Goal: Task Accomplishment & Management: Manage account settings

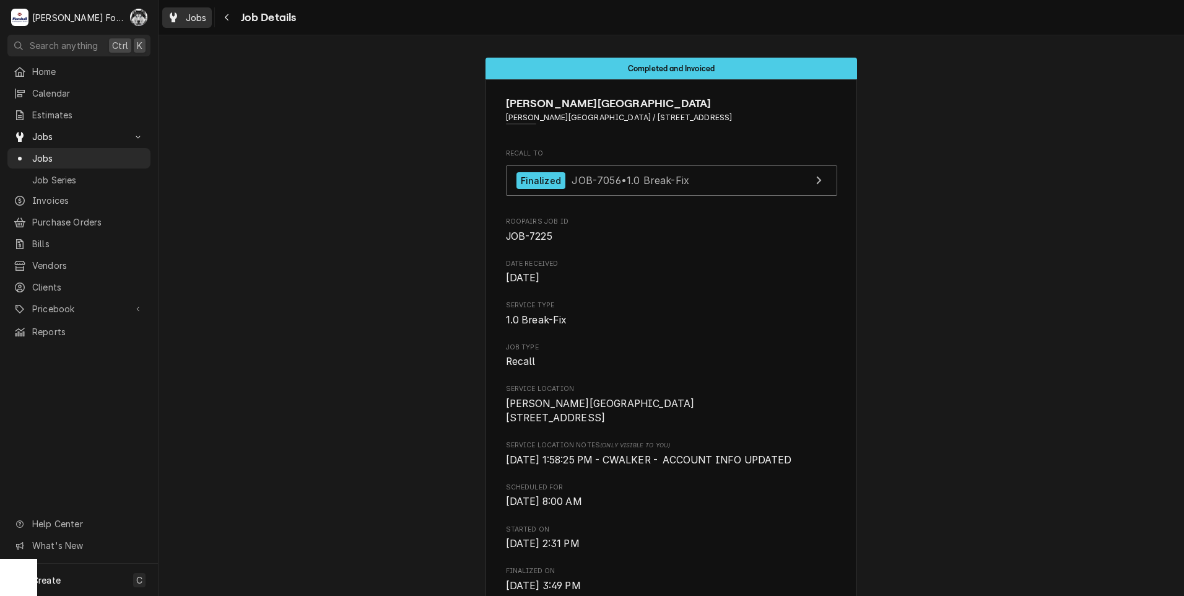
scroll to position [1331, 0]
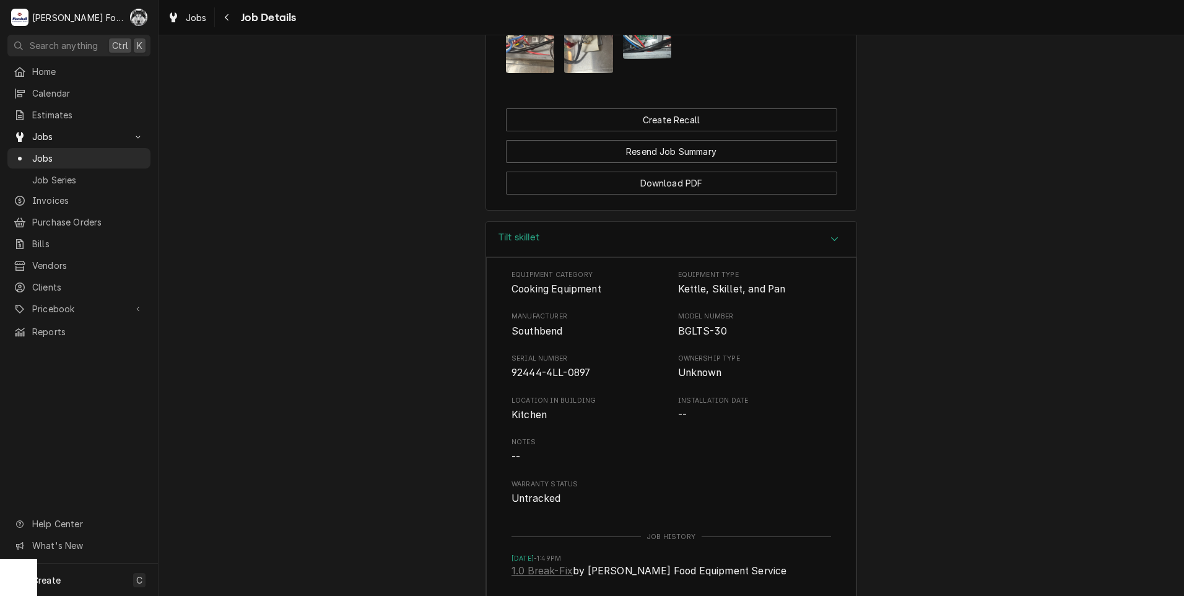
click at [37, 154] on span "Jobs" at bounding box center [88, 158] width 112 height 13
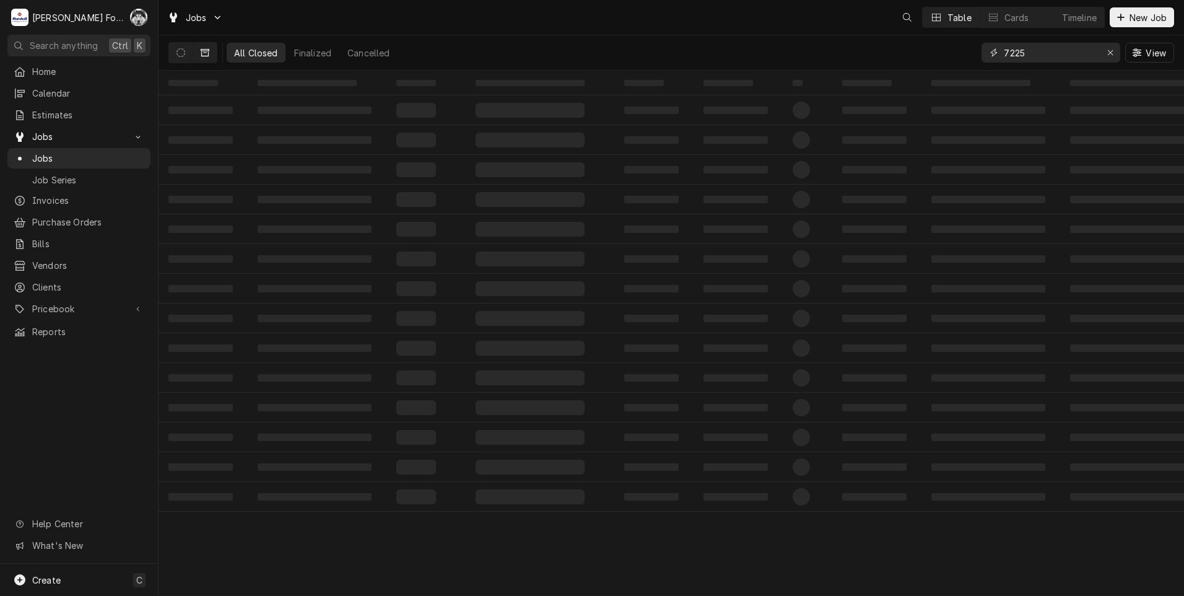
click at [906, 72] on div "Jobs Table Cards Timeline New Job All Closed Finalized Cancelled 7225 View ‌ ‌ …" at bounding box center [672, 298] width 1026 height 596
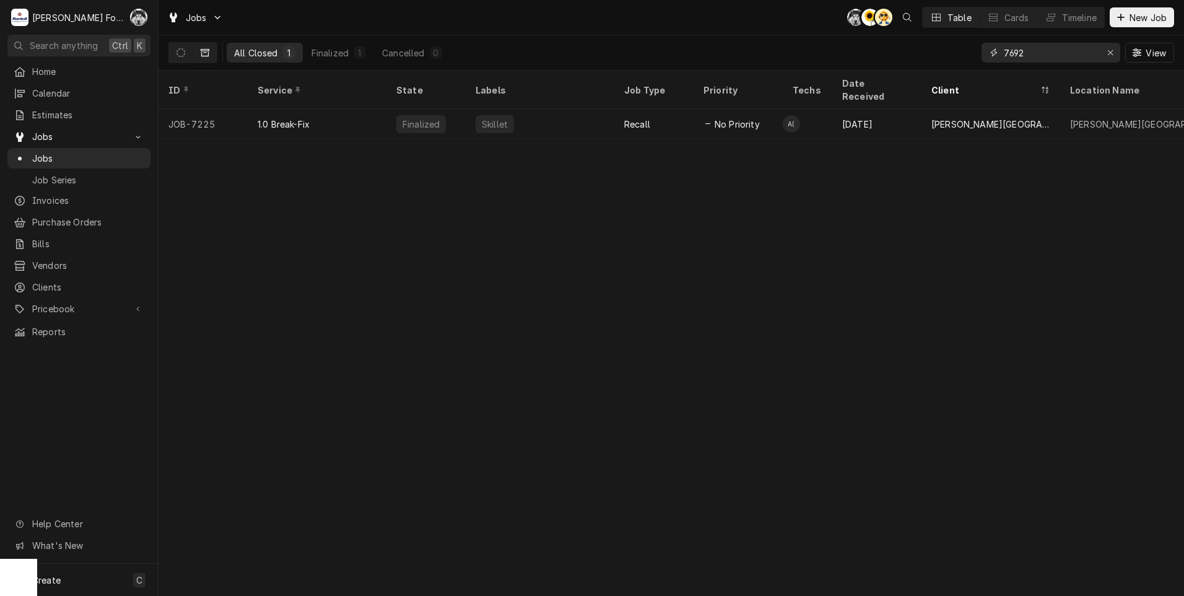
type input "7692"
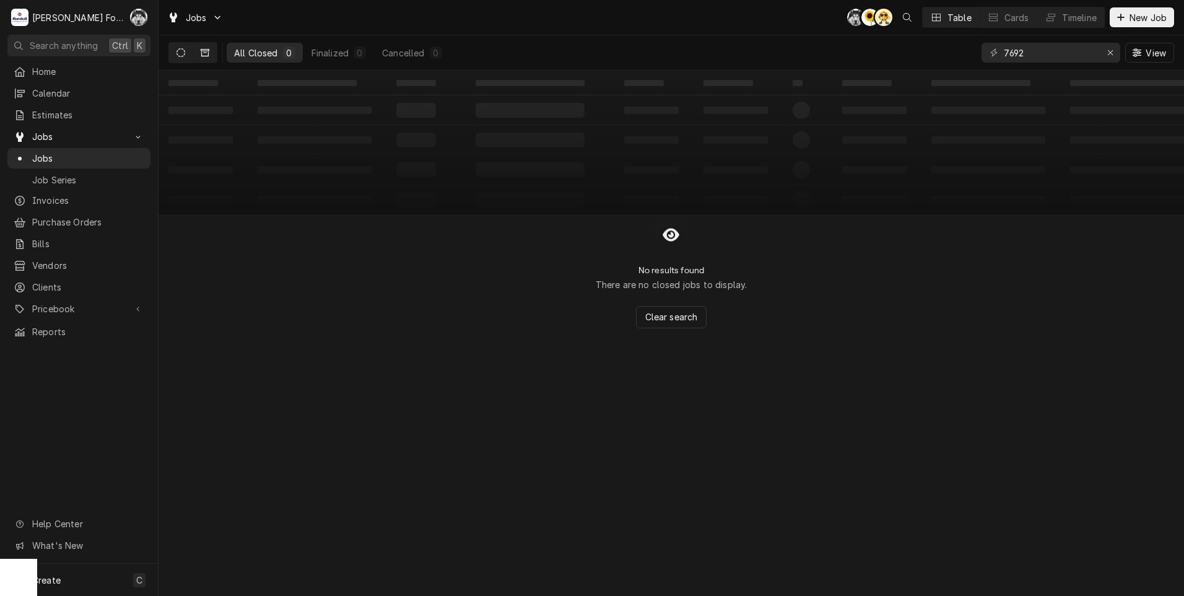
click at [176, 53] on button "Dynamic Content Wrapper" at bounding box center [181, 53] width 24 height 20
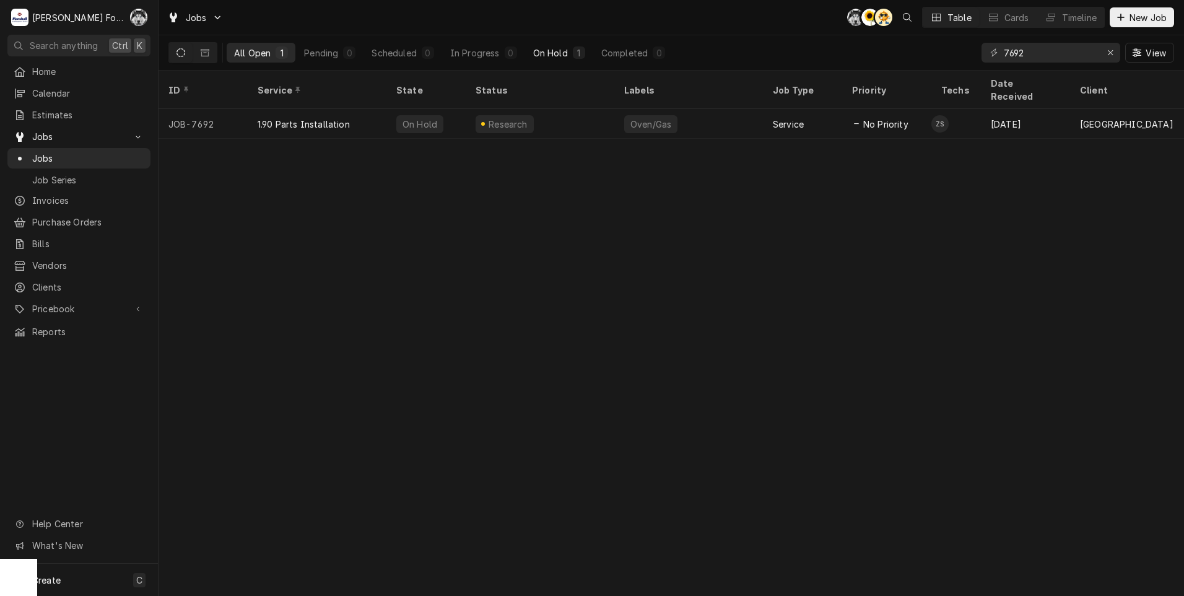
click at [577, 53] on div "1" at bounding box center [579, 52] width 7 height 13
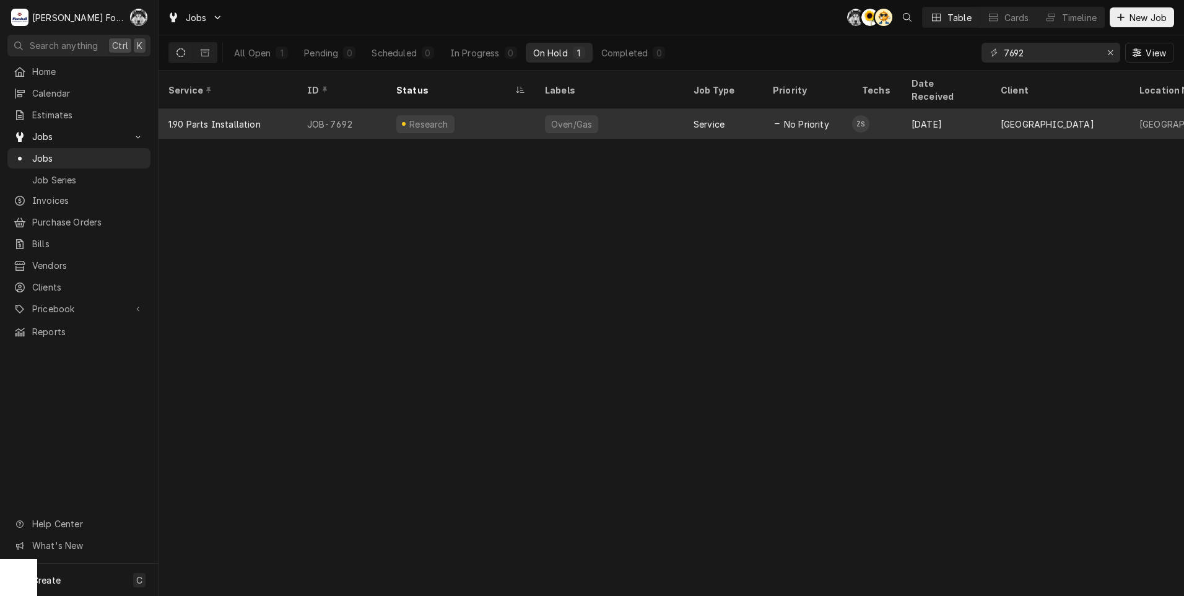
click at [681, 114] on div "Oven/Gas" at bounding box center [609, 124] width 149 height 30
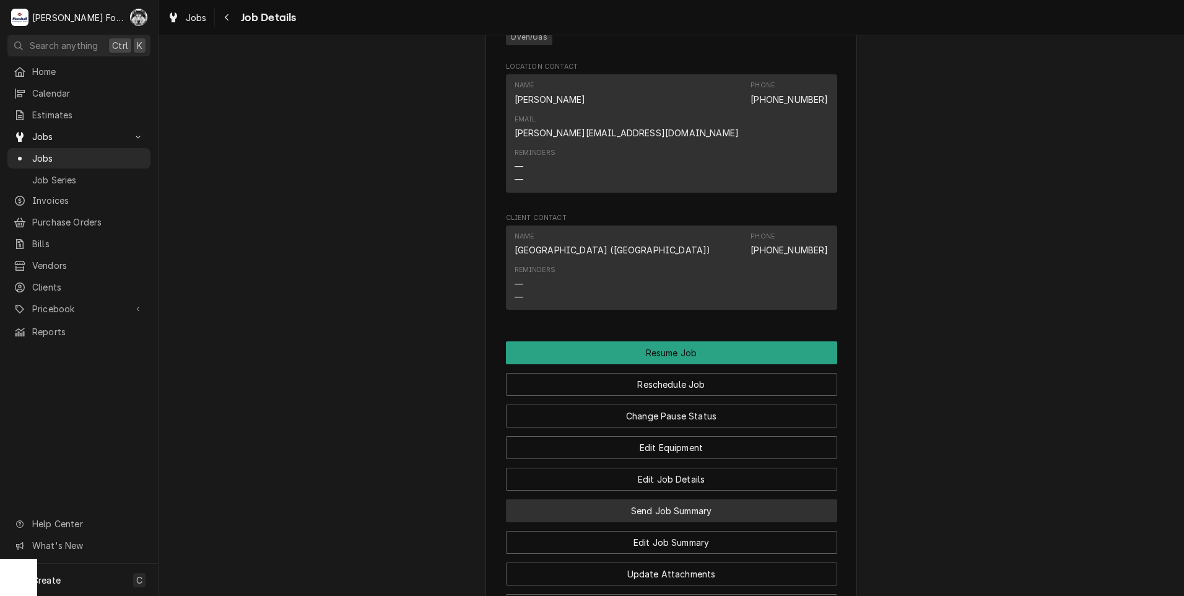
scroll to position [2788, 0]
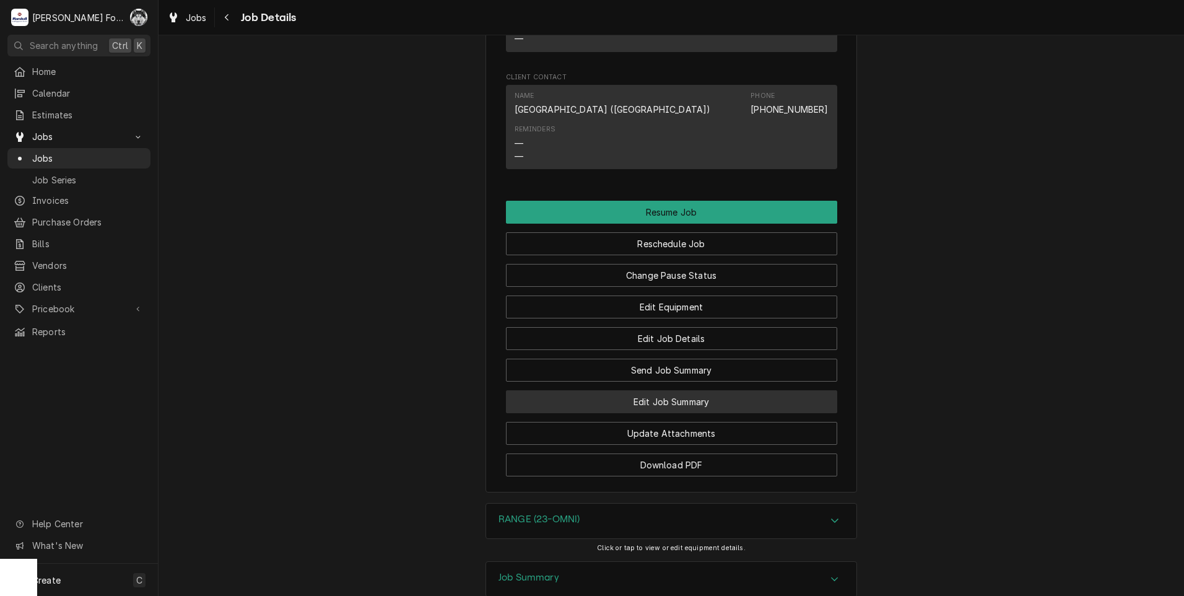
click at [647, 392] on button "Edit Job Summary" at bounding box center [671, 401] width 331 height 23
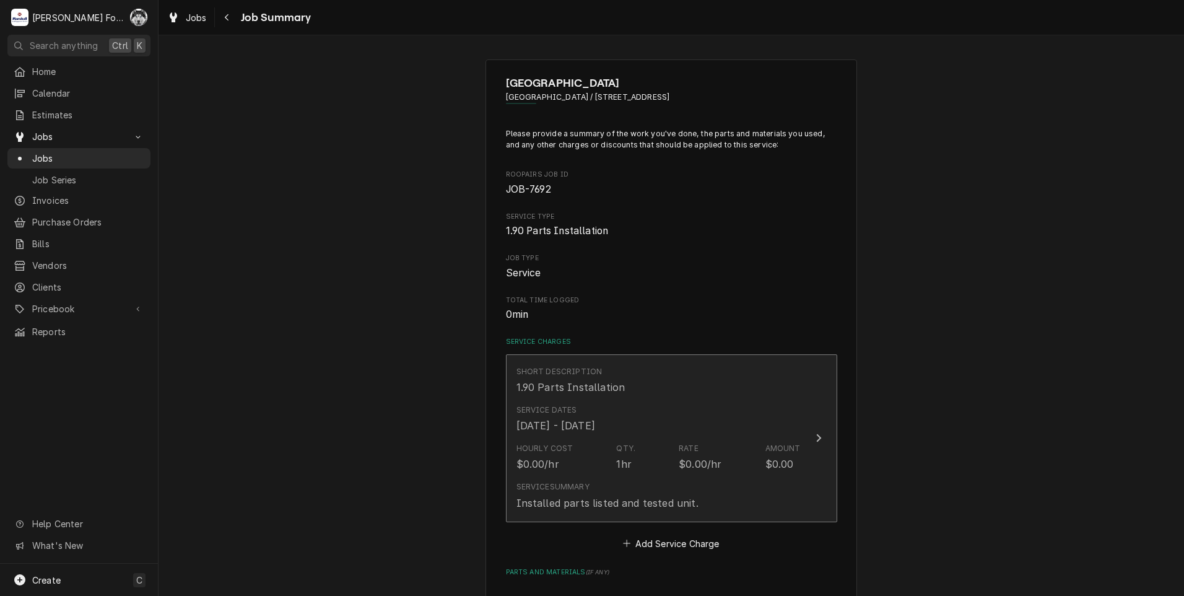
scroll to position [502, 0]
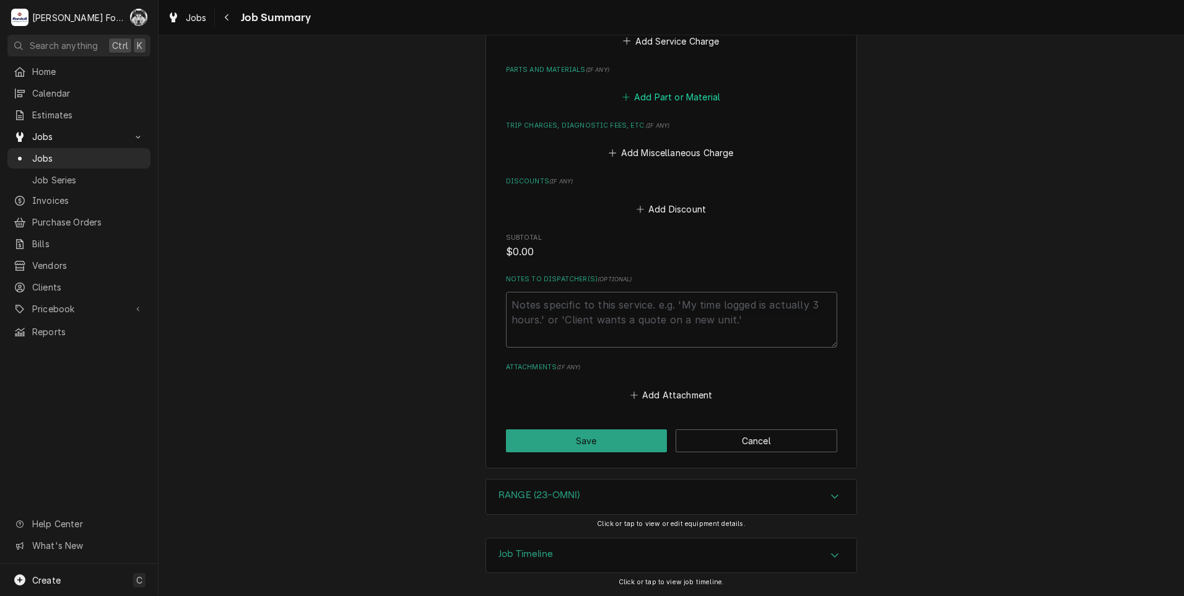
click at [675, 95] on button "Add Part or Material" at bounding box center [671, 97] width 102 height 17
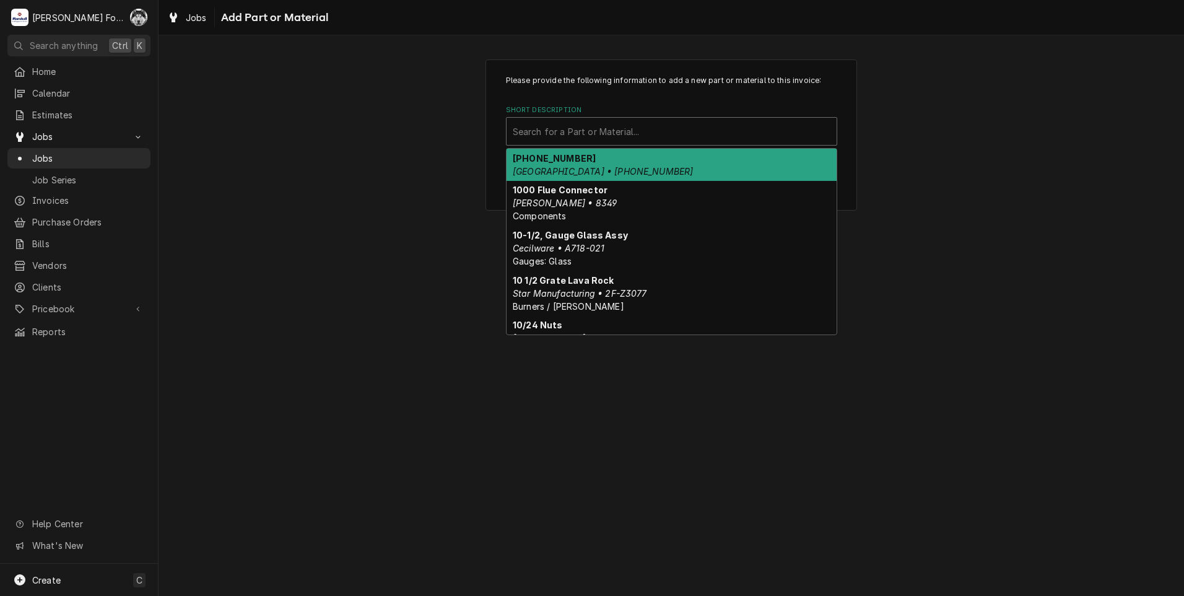
click at [644, 137] on div "Short Description" at bounding box center [672, 131] width 318 height 22
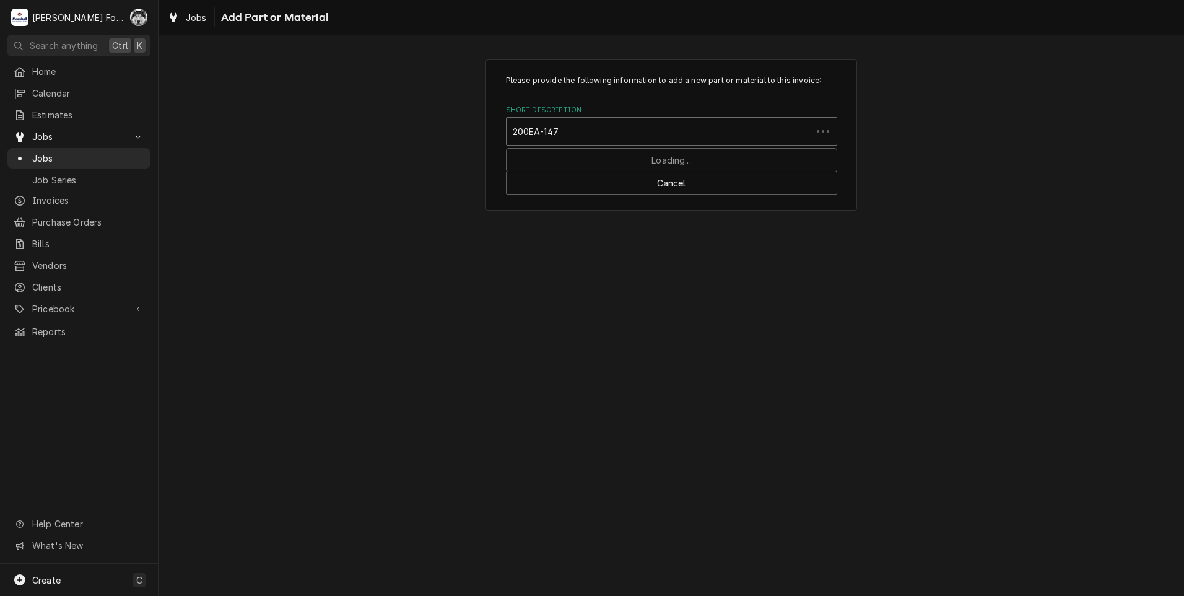
type input "200EA-1475"
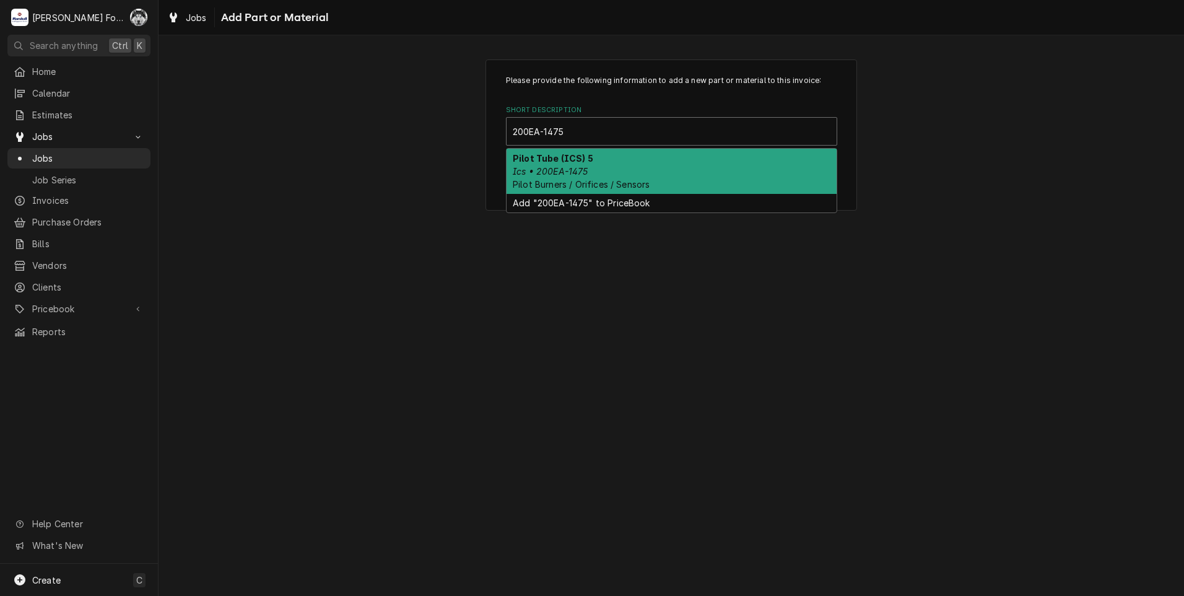
click at [563, 175] on em "Ics • 200EA-1475" at bounding box center [551, 171] width 76 height 11
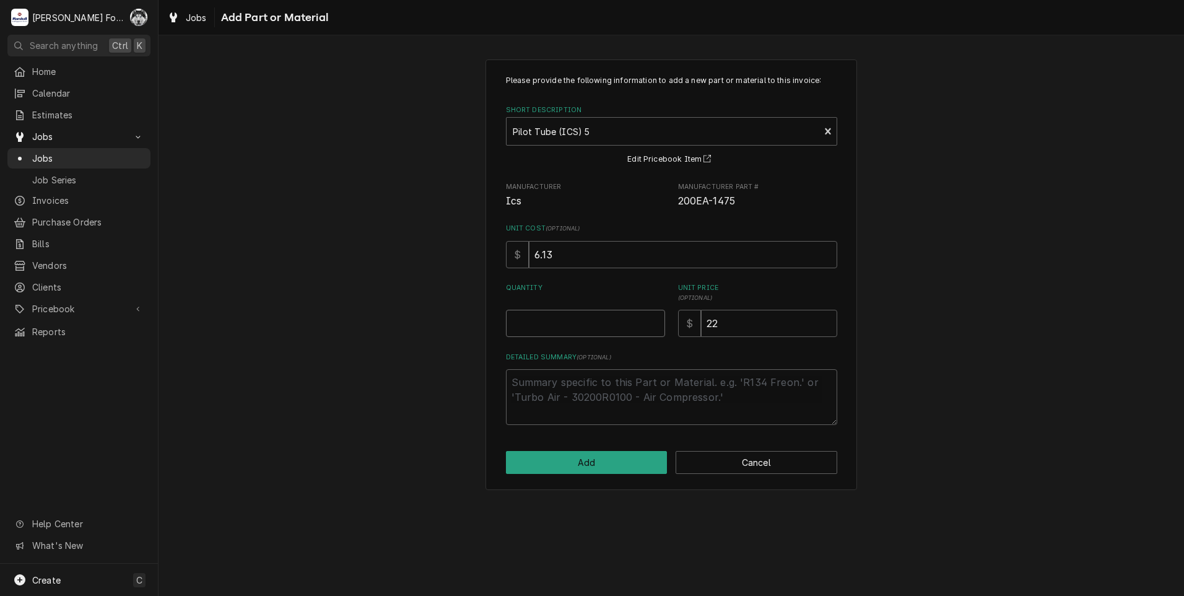
type textarea "x"
type input "0.5"
click at [655, 321] on input "0.5" at bounding box center [585, 323] width 159 height 27
type textarea "x"
type input "1"
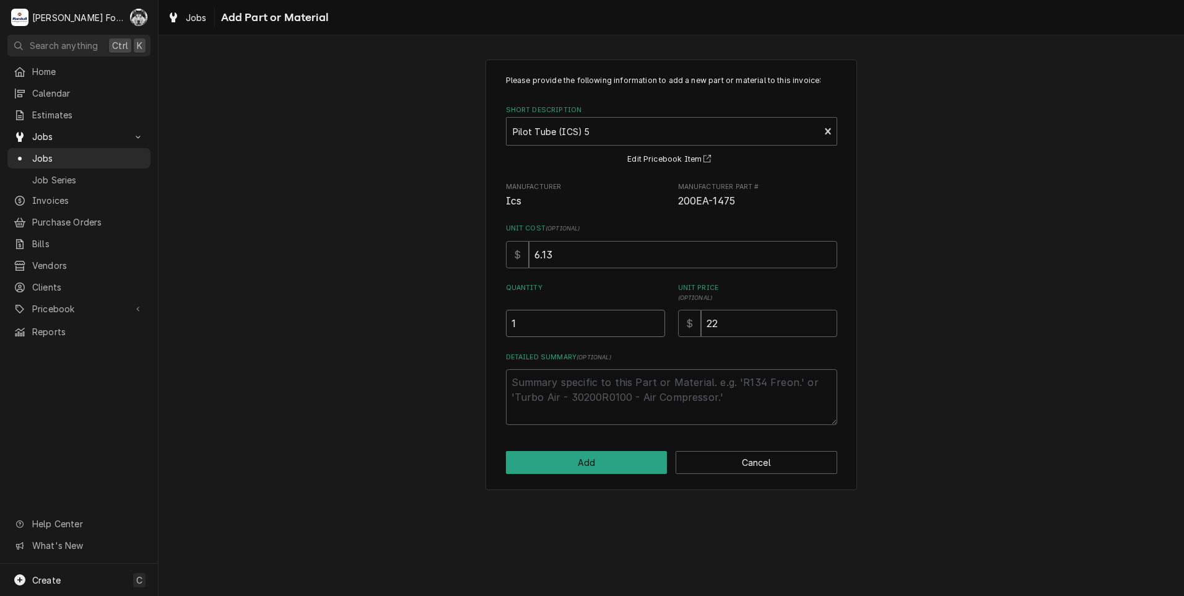
click at [655, 321] on input "1" at bounding box center [585, 323] width 159 height 27
click at [602, 465] on button "Add" at bounding box center [587, 462] width 162 height 23
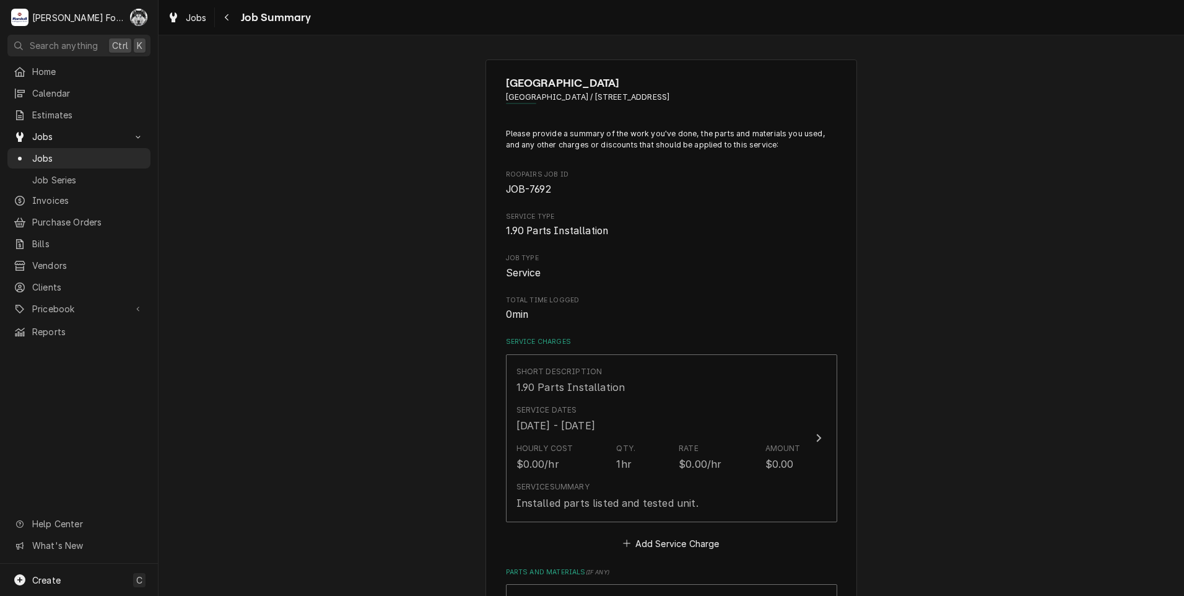
scroll to position [502, 0]
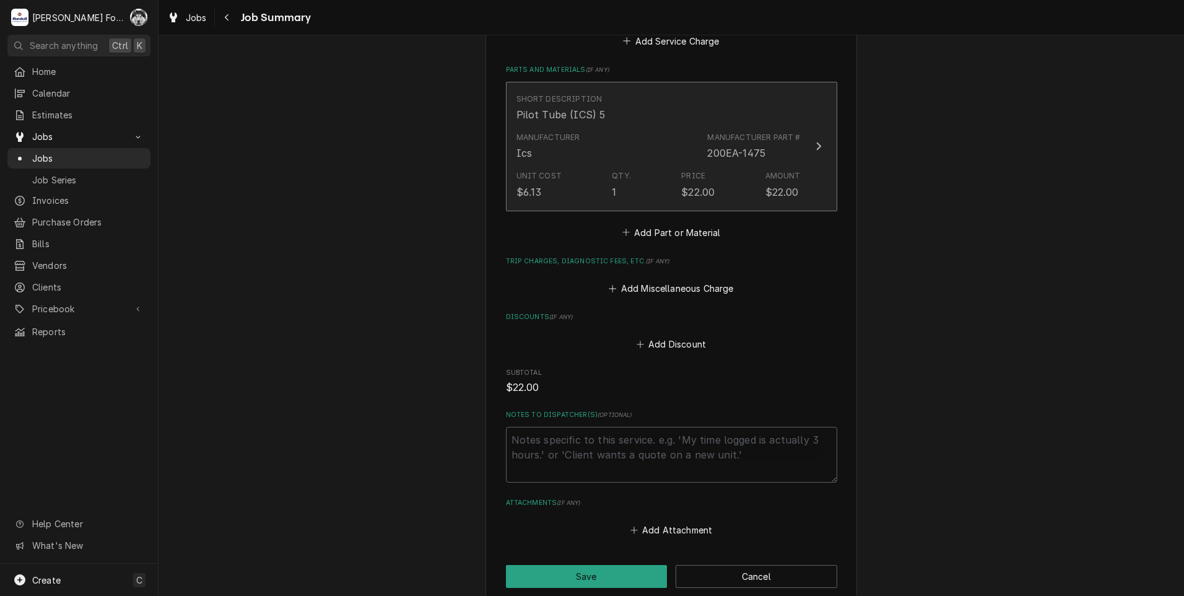
click at [694, 168] on div "Unit Cost $6.13 Qty. 1 Price $22.00 Amount $22.00" at bounding box center [659, 184] width 284 height 38
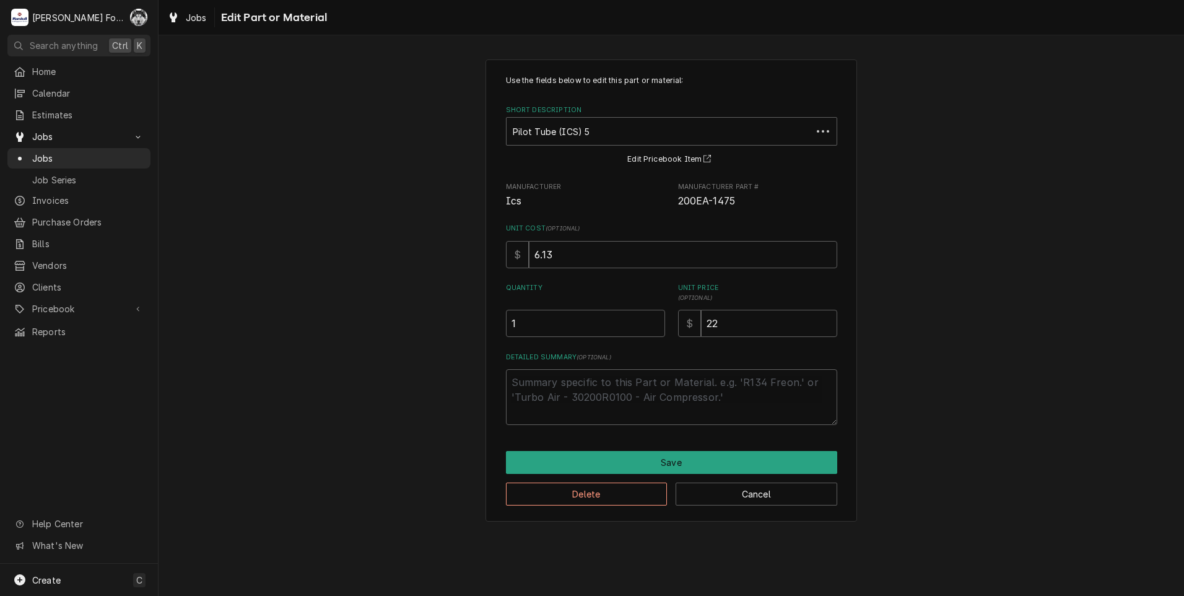
drag, startPoint x: 745, startPoint y: 291, endPoint x: 738, endPoint y: 293, distance: 7.3
click at [738, 293] on label "Unit Price ( optional )" at bounding box center [757, 293] width 159 height 20
drag, startPoint x: 738, startPoint y: 293, endPoint x: 637, endPoint y: 339, distance: 110.9
click at [637, 339] on div "Use the fields below to edit this part or material: Short Description Pilot Tub…" at bounding box center [671, 250] width 331 height 350
type textarea "x"
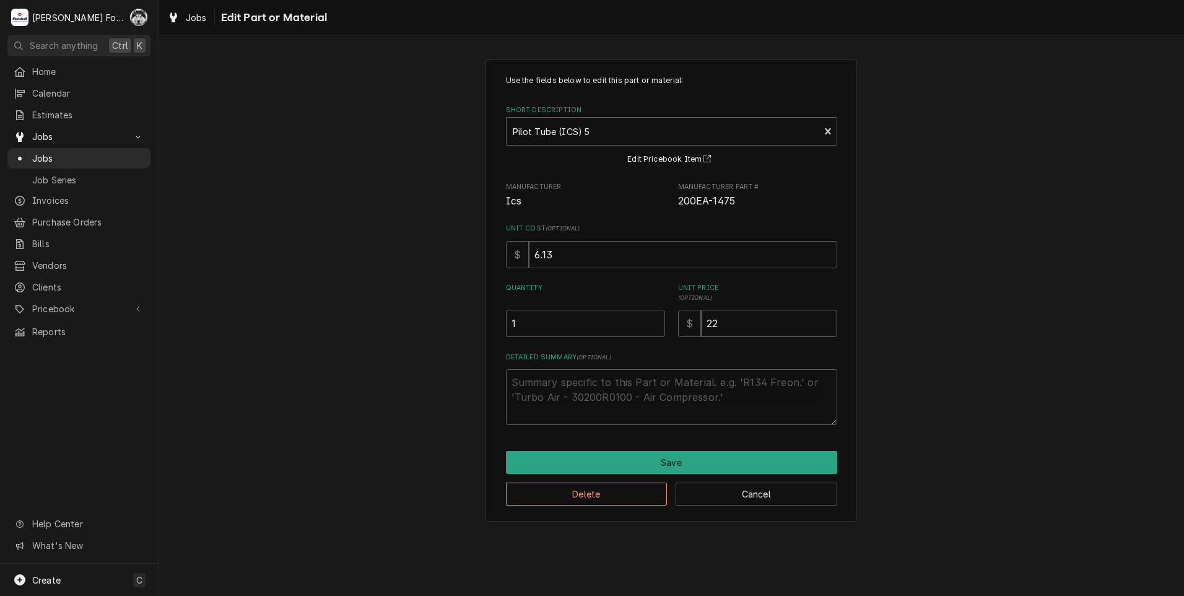
type input "2"
type textarea "x"
type input "27"
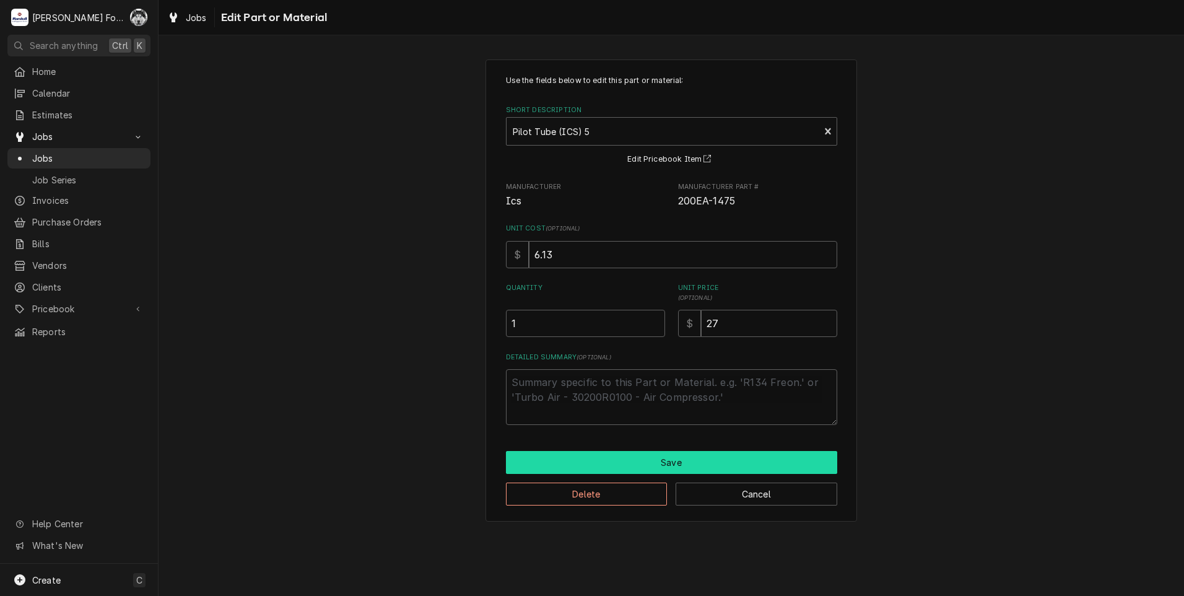
click at [673, 465] on button "Save" at bounding box center [671, 462] width 331 height 23
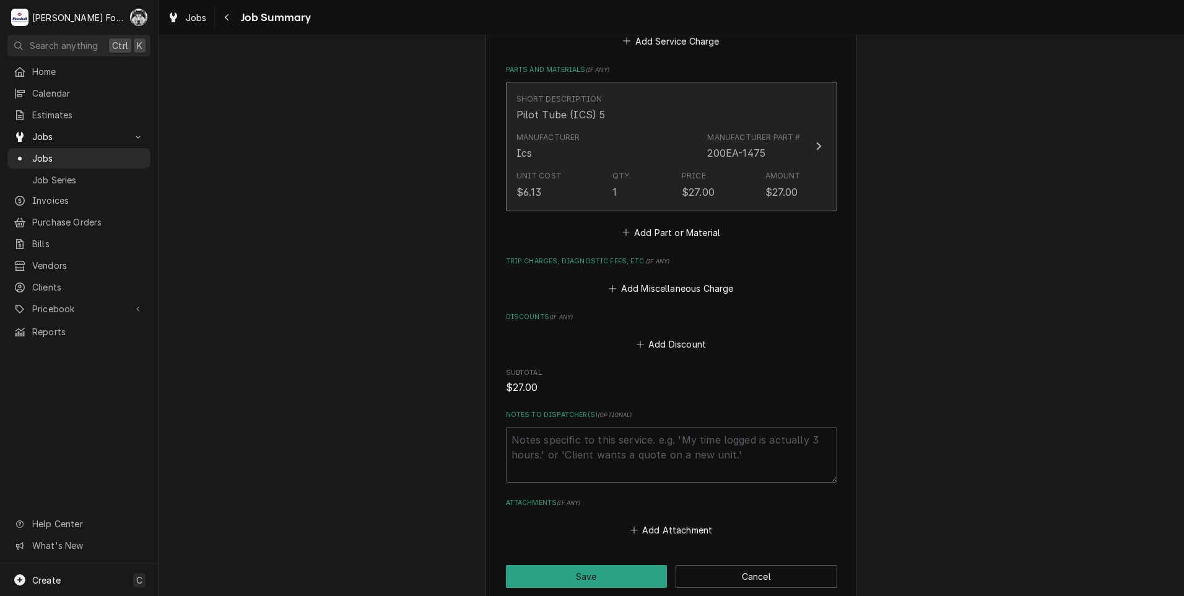
click at [637, 180] on div "Unit Cost $6.13 Qty. 1 Price $27.00 Amount $27.00" at bounding box center [659, 184] width 284 height 38
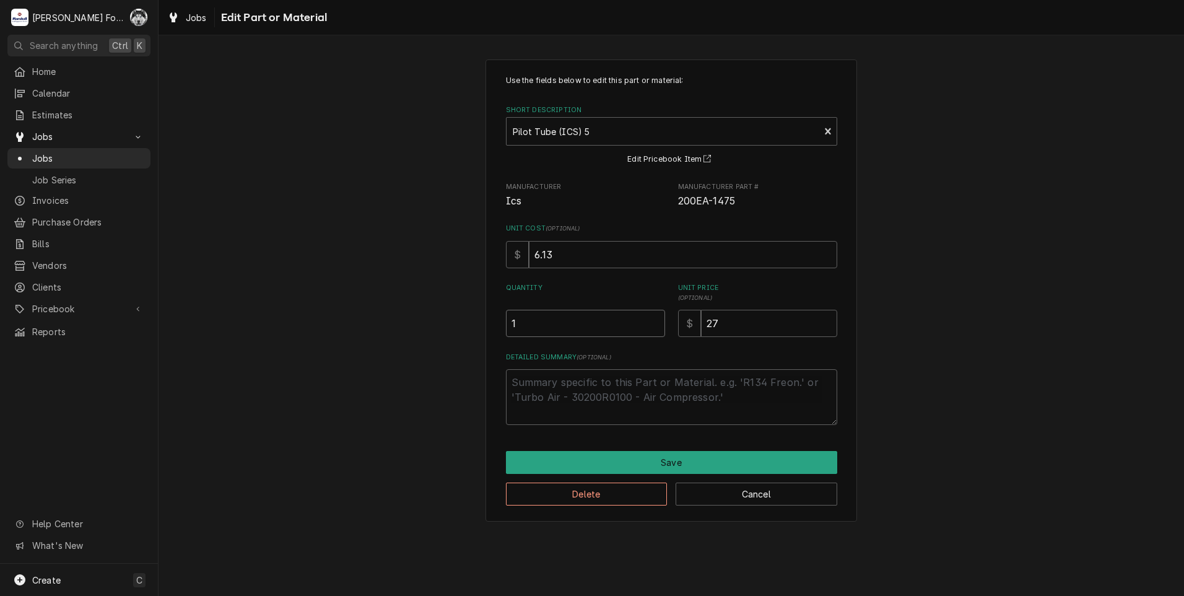
type textarea "x"
type input "1.5"
click at [656, 319] on input "1.5" at bounding box center [585, 323] width 159 height 27
type textarea "x"
type input "2"
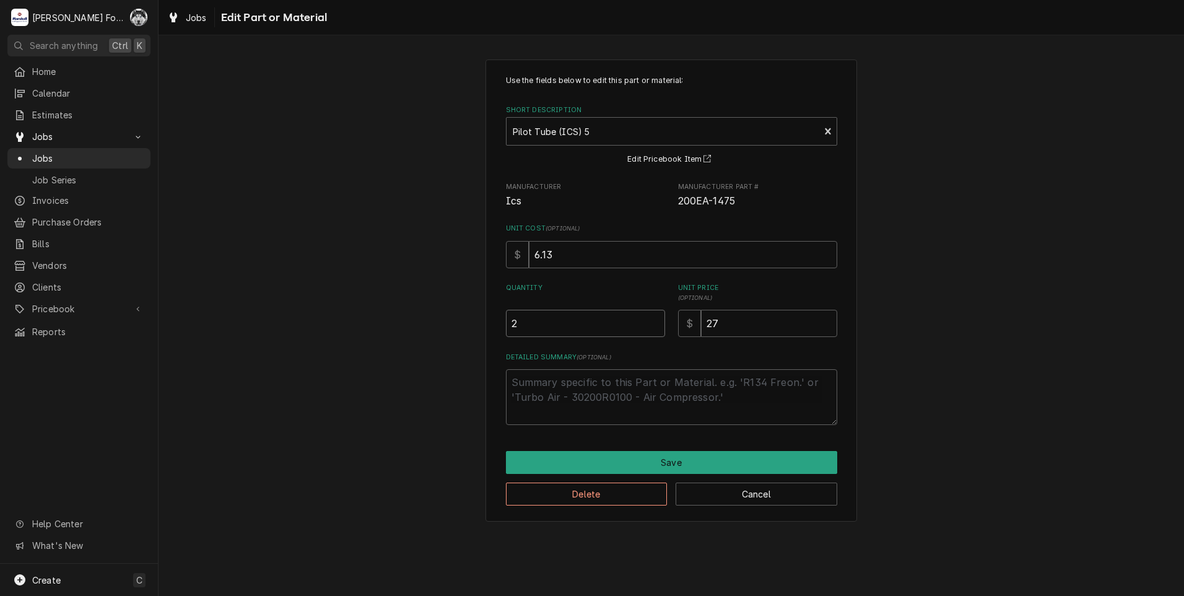
click at [655, 318] on input "2" at bounding box center [585, 323] width 159 height 27
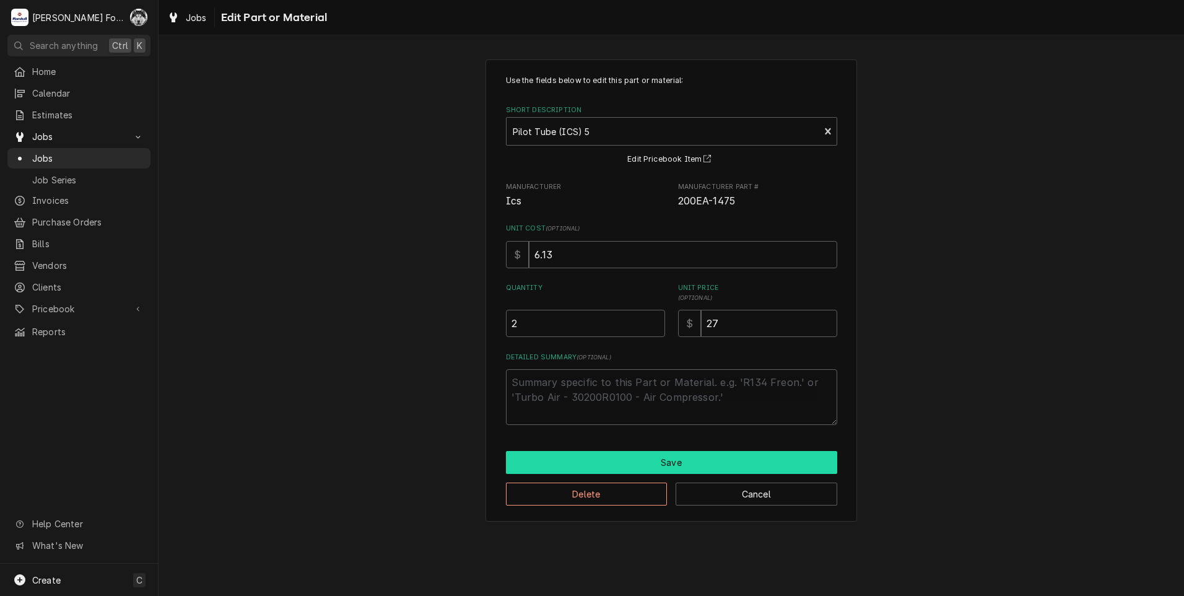
click at [626, 452] on button "Save" at bounding box center [671, 462] width 331 height 23
type textarea "x"
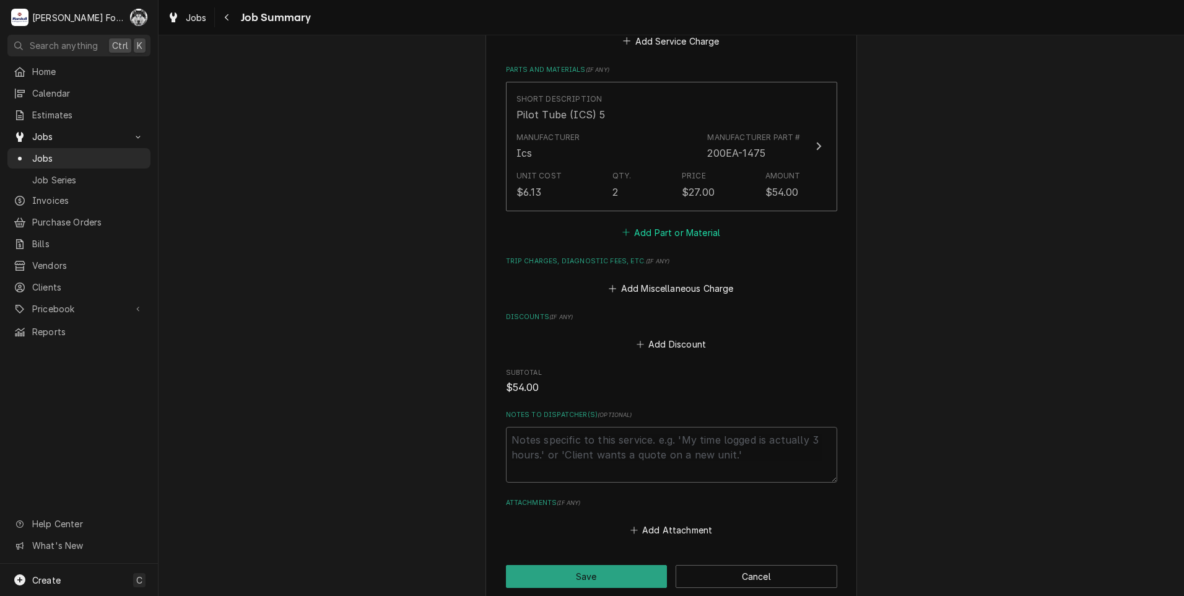
click at [680, 232] on button "Add Part or Material" at bounding box center [671, 232] width 102 height 17
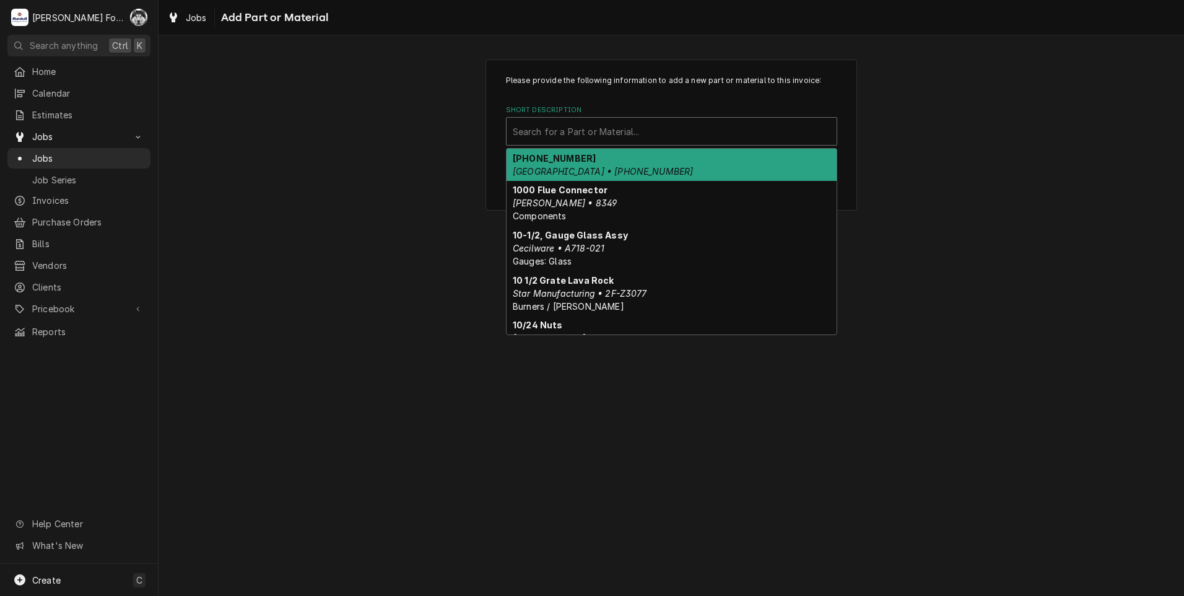
click at [675, 138] on div "Short Description" at bounding box center [672, 131] width 318 height 22
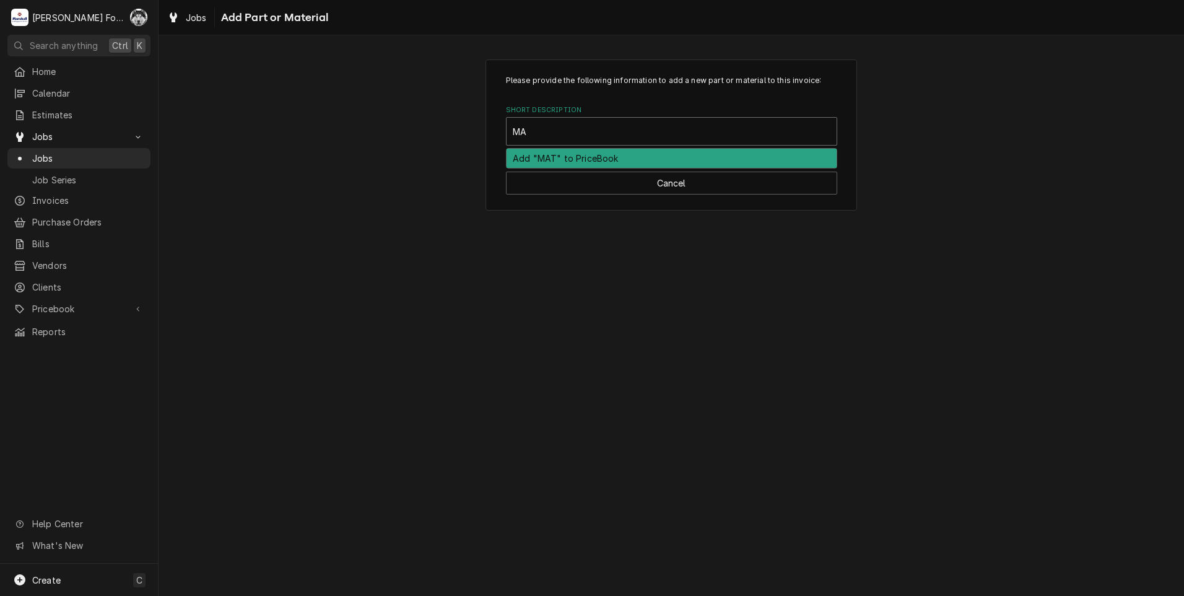
type input "MAT"
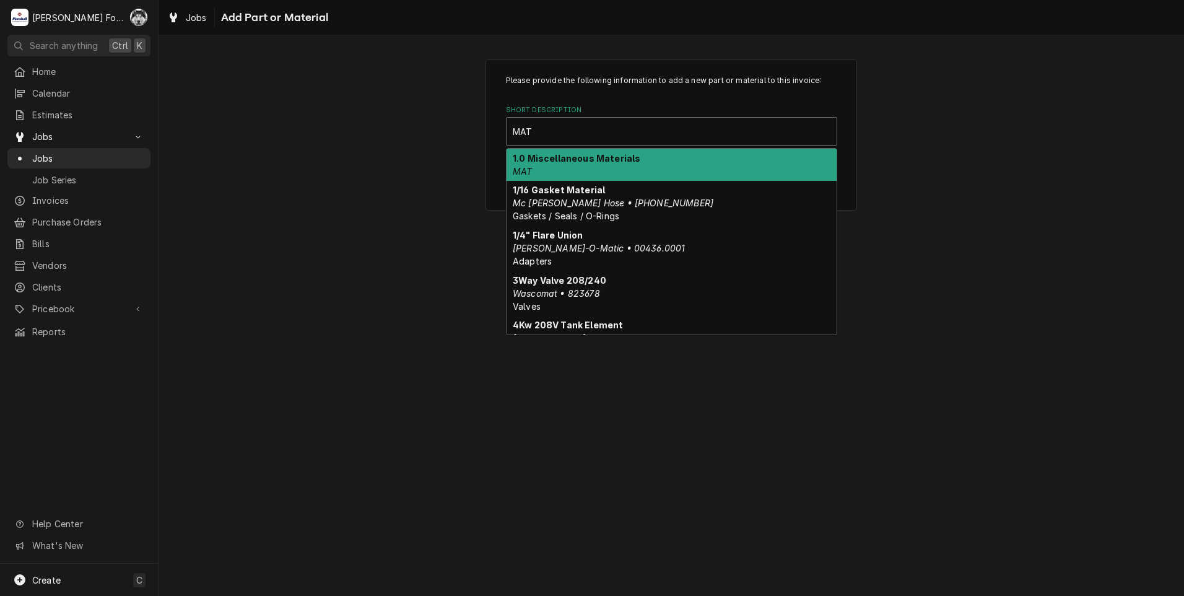
click at [616, 170] on div "1.0 Miscellaneous Materials MAT" at bounding box center [672, 165] width 330 height 32
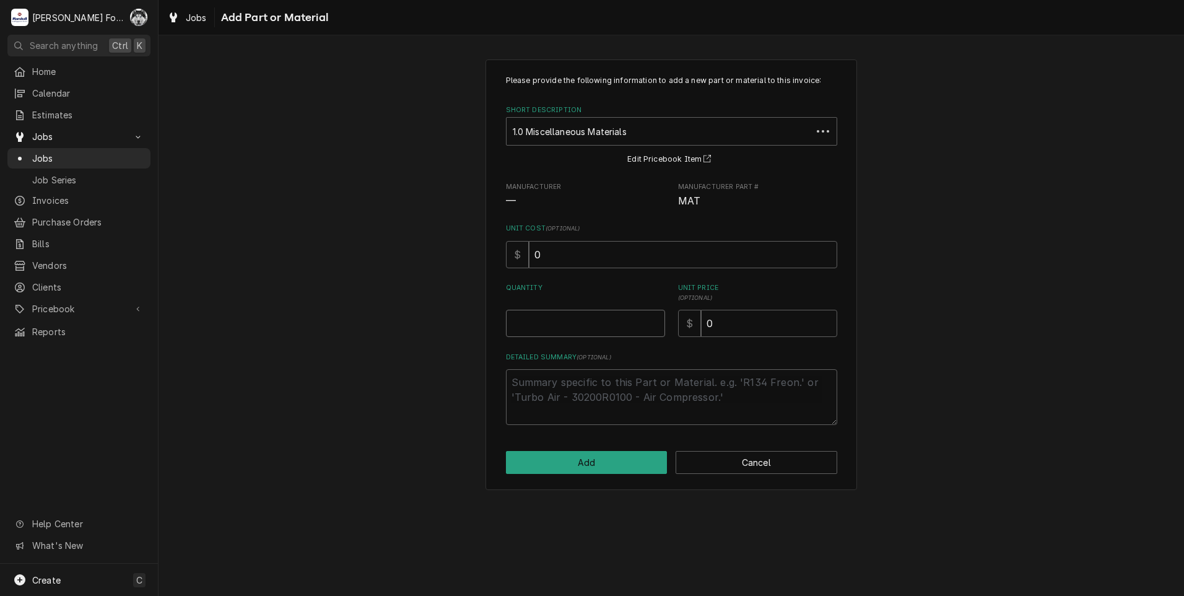
click at [654, 315] on input "Quantity" at bounding box center [585, 323] width 159 height 27
type textarea "x"
type input "0.5"
click at [655, 318] on input "0.5" at bounding box center [585, 323] width 159 height 27
type textarea "x"
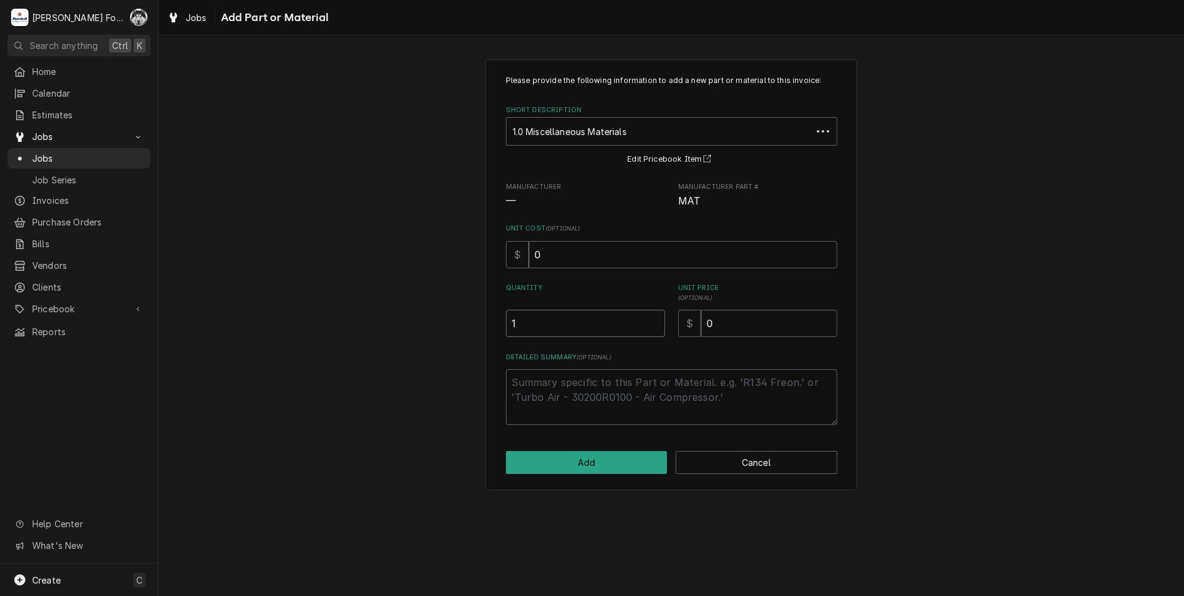
type input "1"
click at [655, 318] on input "1" at bounding box center [585, 323] width 159 height 27
drag, startPoint x: 744, startPoint y: 320, endPoint x: 650, endPoint y: 339, distance: 95.4
click at [651, 339] on div "Please provide the following information to add a new part or material to this …" at bounding box center [671, 250] width 331 height 350
type textarea "x"
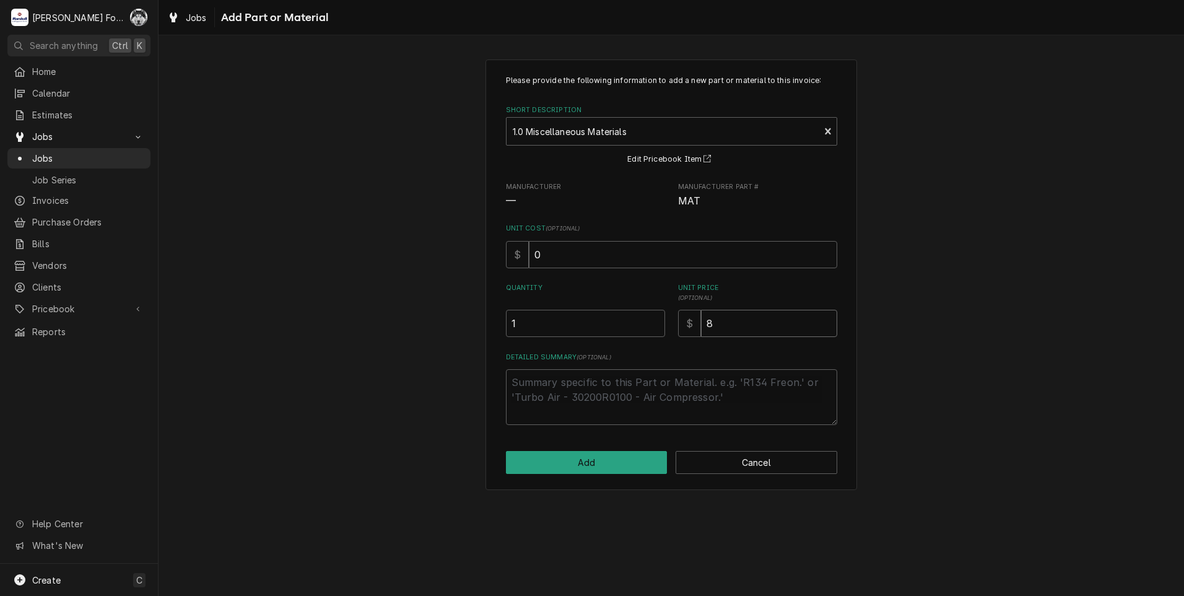
type input "8"
click at [652, 371] on textarea "Detailed Summary ( optional )" at bounding box center [671, 397] width 331 height 56
type textarea "x"
type textarea "3"
type textarea "x"
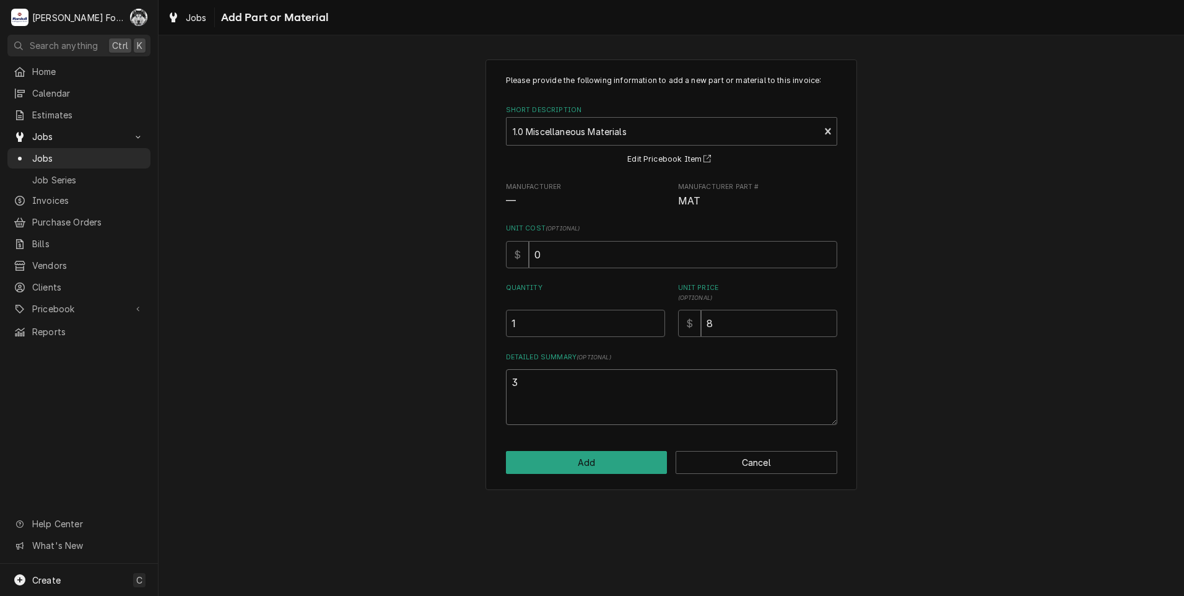
type textarea "3/"
type textarea "x"
type textarea "3/1"
type textarea "x"
type textarea "3/16"
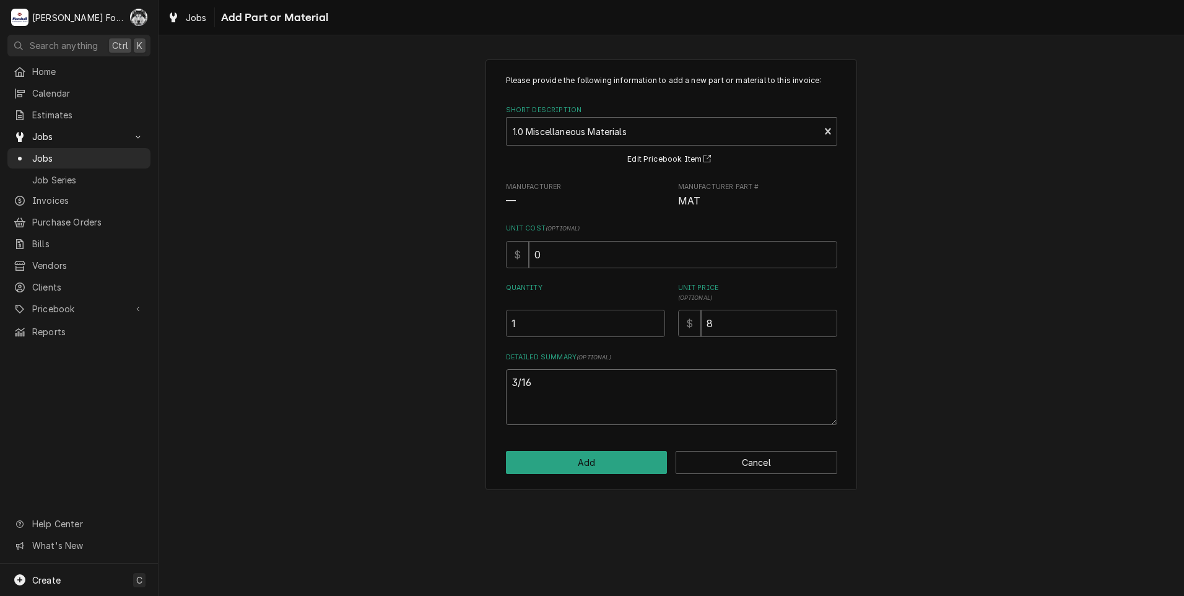
type textarea "x"
type textarea "3/16""
type textarea "x"
type textarea "3/16""
type textarea "x"
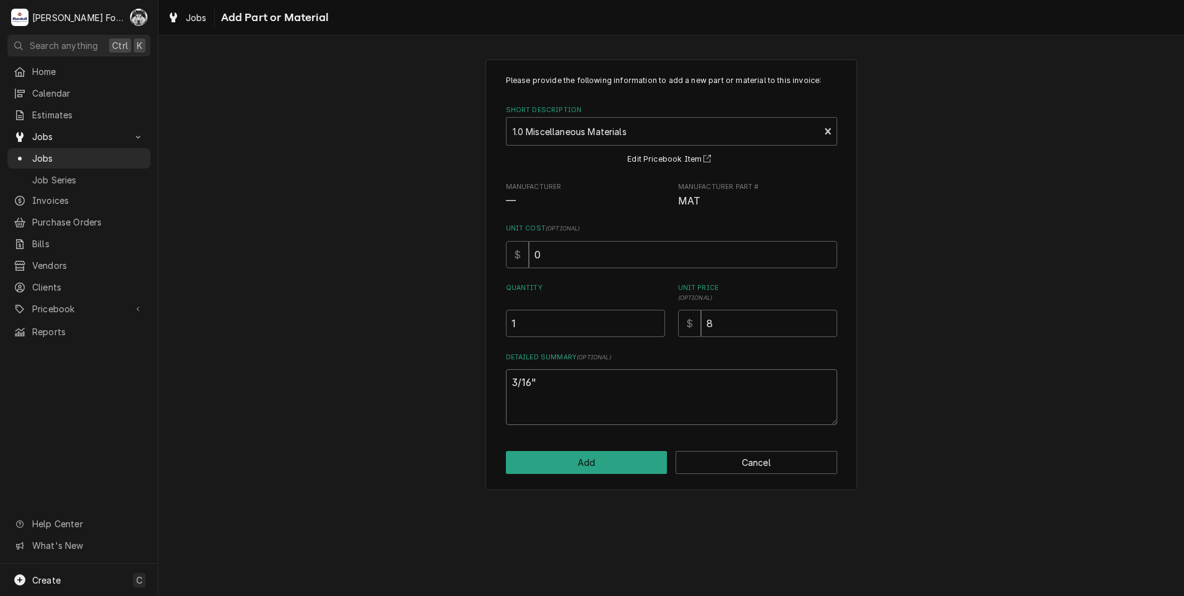
type textarea "3/16" C"
type textarea "x"
type textarea "3/16" CO"
type textarea "x"
type textarea "3/16" COM"
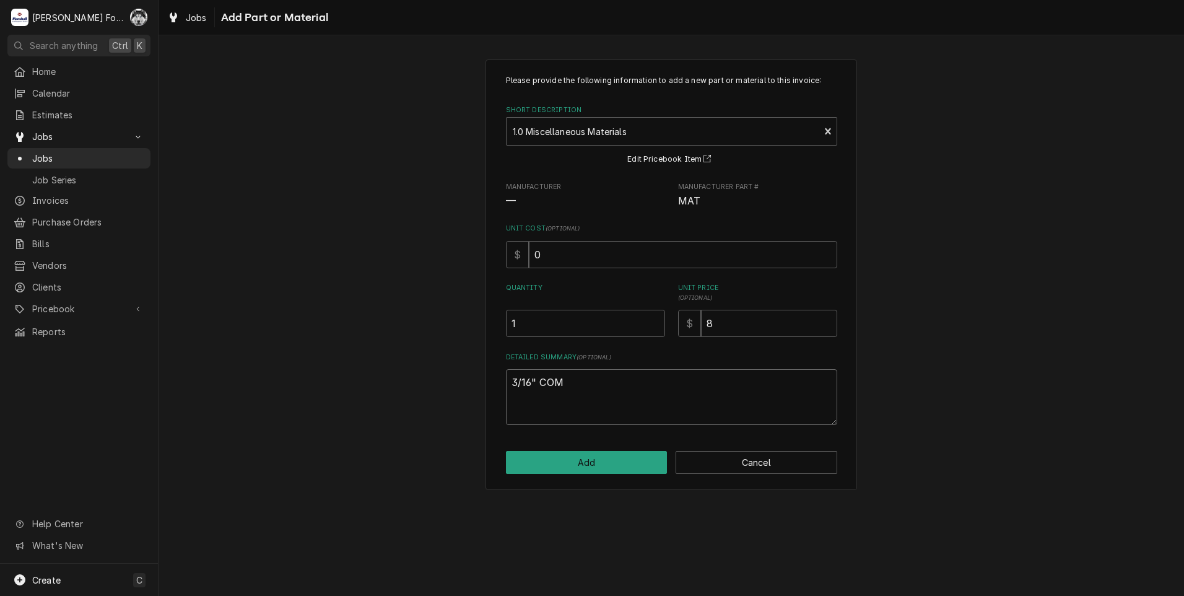
type textarea "x"
type textarea "3/16" COMP"
type textarea "x"
type textarea "3/16" COMPR"
type textarea "x"
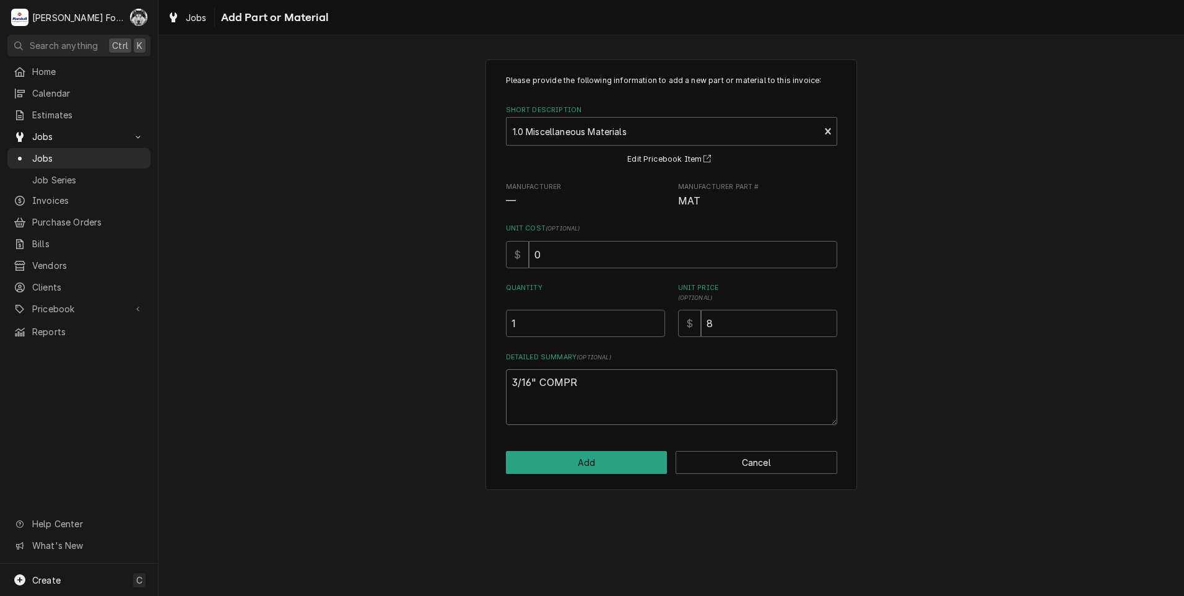
type textarea "3/16" COMPRE"
type textarea "x"
type textarea "3/16" COMPRES"
type textarea "x"
type textarea "3/16" COMPRESS"
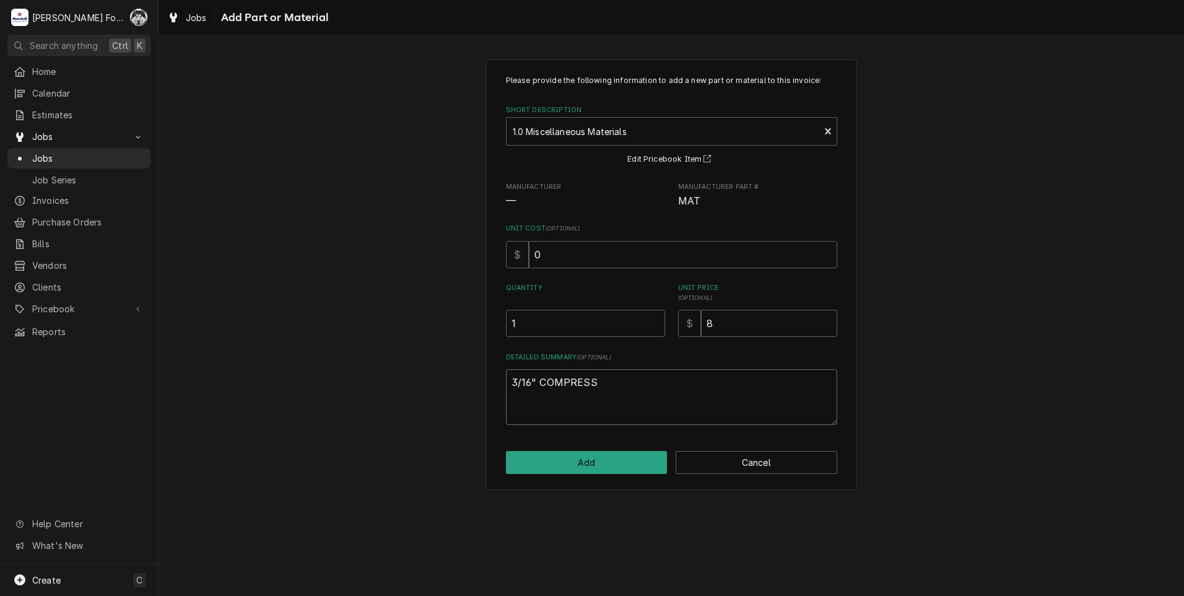
type textarea "x"
type textarea "3/16" COMPRESSI"
type textarea "x"
type textarea "3/16" COMPRESSIO"
type textarea "x"
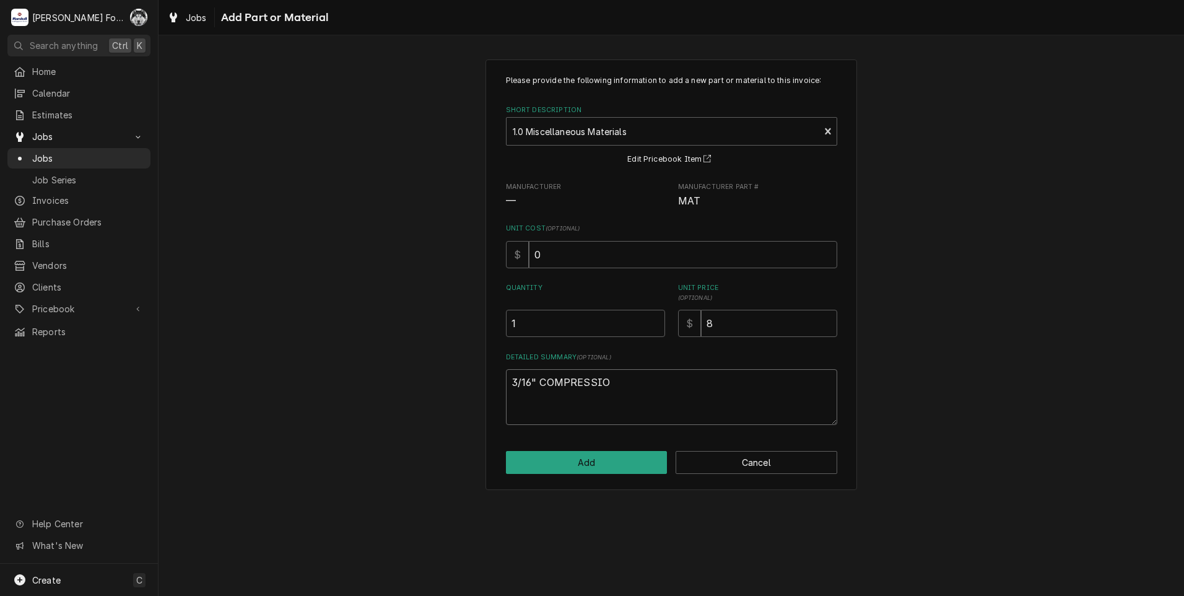
type textarea "3/16" COMPRESSION"
type textarea "x"
type textarea "3/16" COMPRESSION"
type textarea "x"
type textarea "3/16" COMPRESSION T"
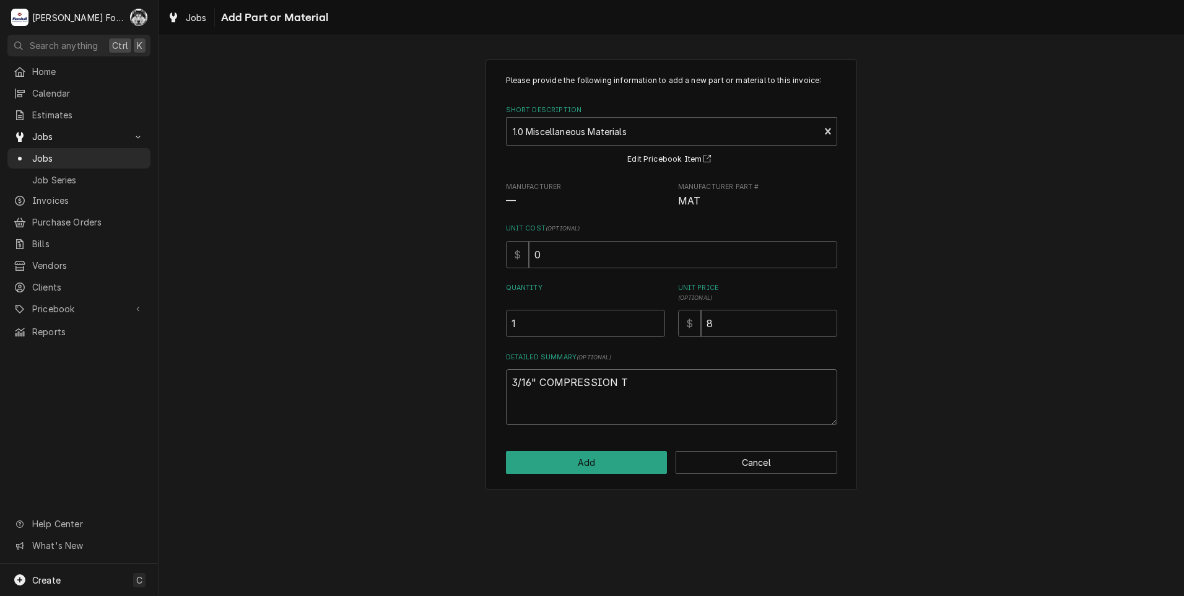
type textarea "x"
type textarea "3/16" COMPRESSION TE"
type textarea "x"
type textarea "3/16" COMPRESSION TER"
type textarea "x"
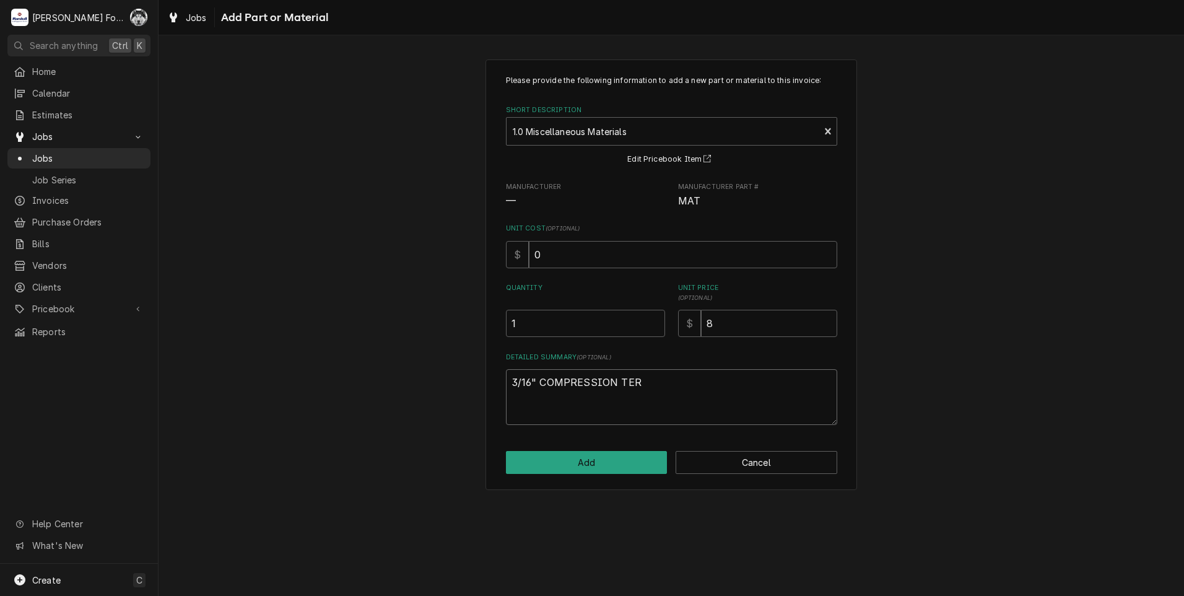
type textarea "3/16" COMPRESSION TER="
type textarea "x"
type textarea "3/16" COMPRESSION TER"
type textarea "x"
type textarea "3/16" COMPRESSION TE"
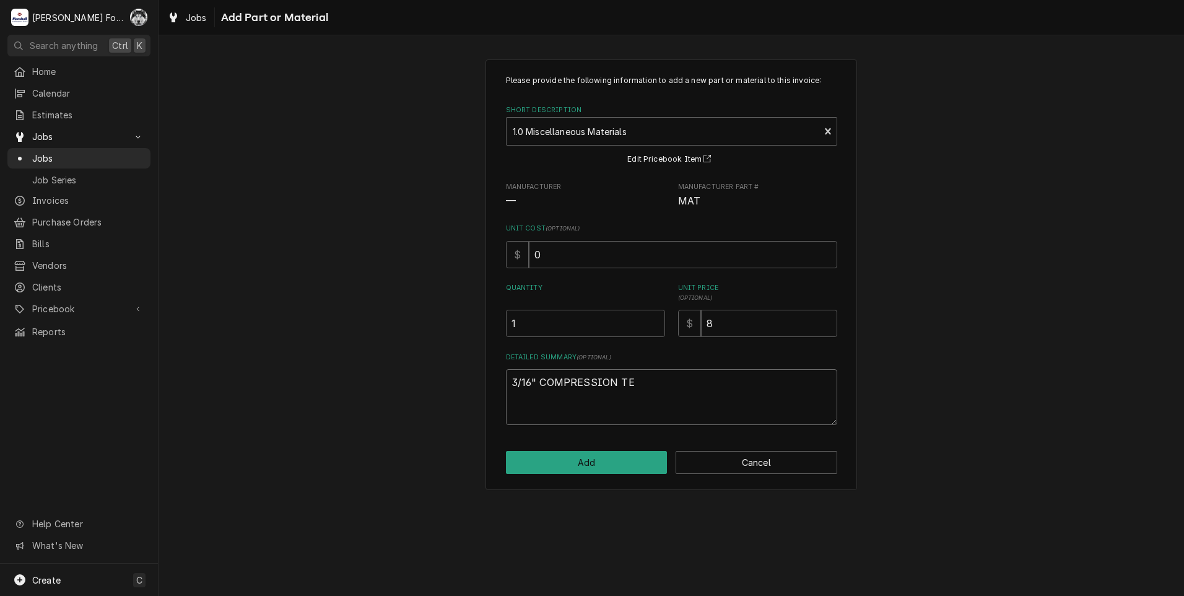
type textarea "x"
type textarea "3/16" COMPRESSION TEE"
click at [607, 463] on button "Add" at bounding box center [587, 462] width 162 height 23
type textarea "x"
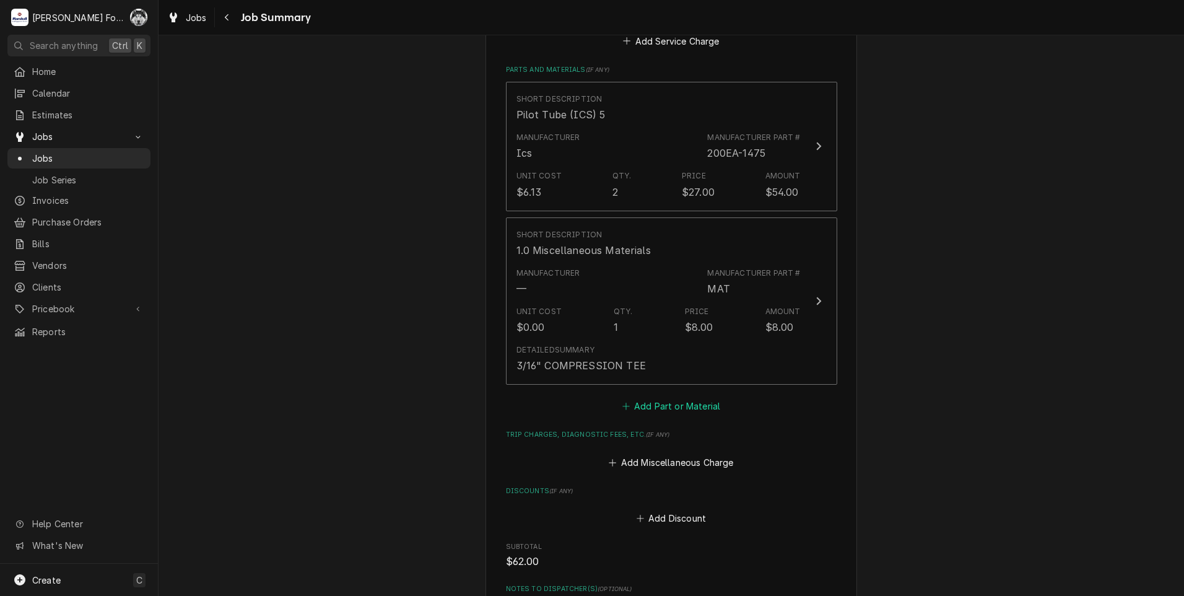
click at [696, 404] on button "Add Part or Material" at bounding box center [671, 406] width 102 height 17
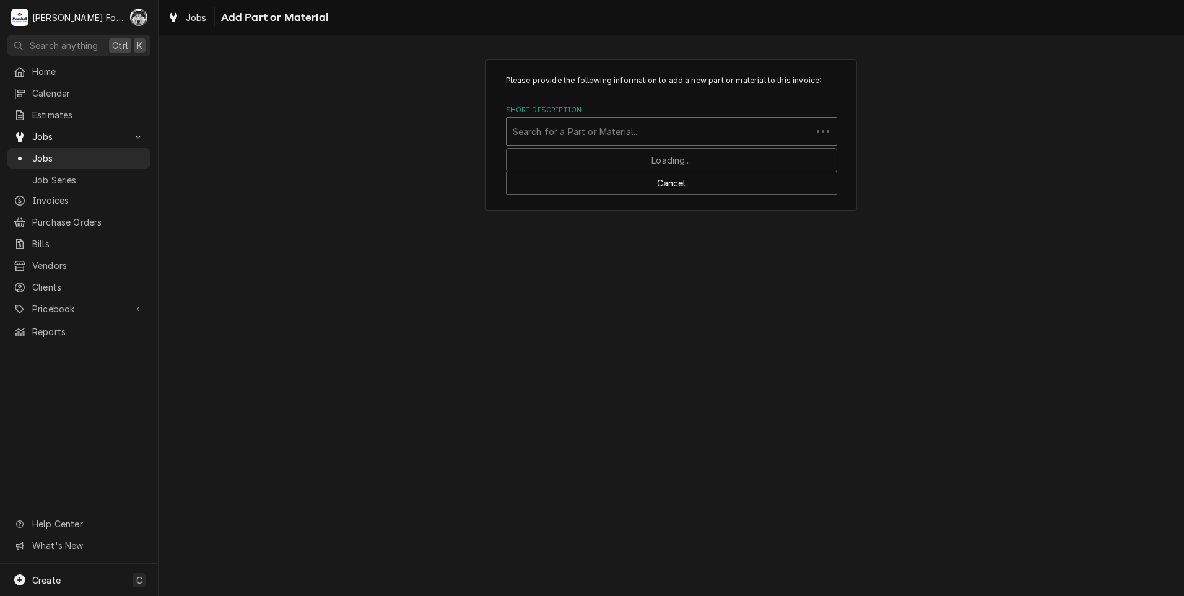
click at [678, 130] on div "Short Description" at bounding box center [659, 131] width 293 height 22
type input "SSDT"
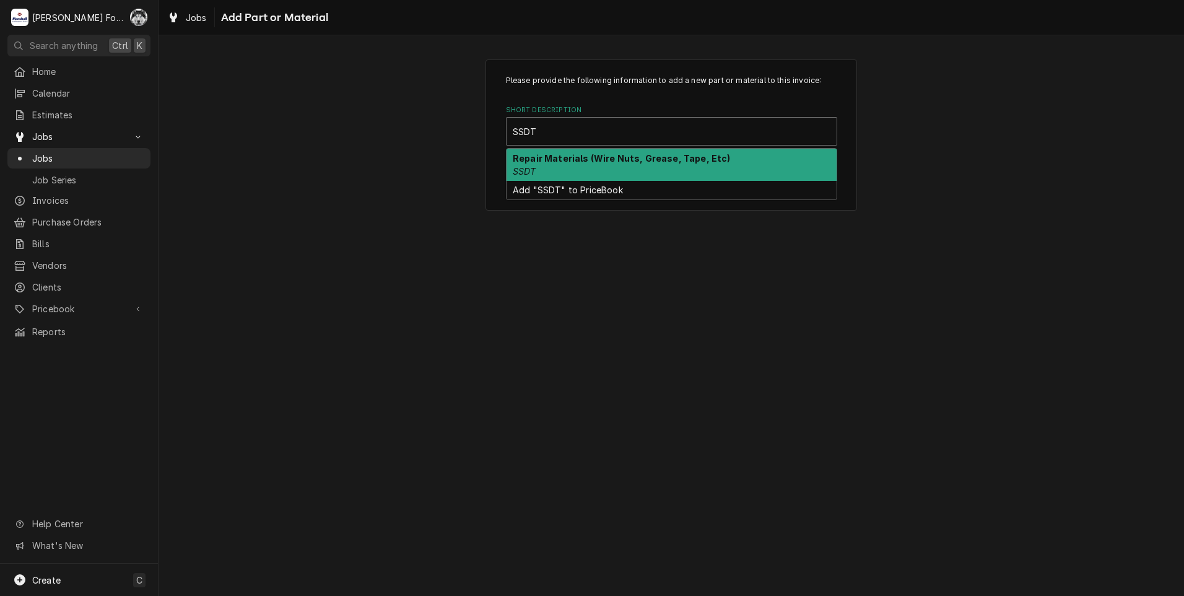
click at [585, 160] on strong "Repair Materials (Wire Nuts, Grease, Tape, Etc)" at bounding box center [622, 158] width 218 height 11
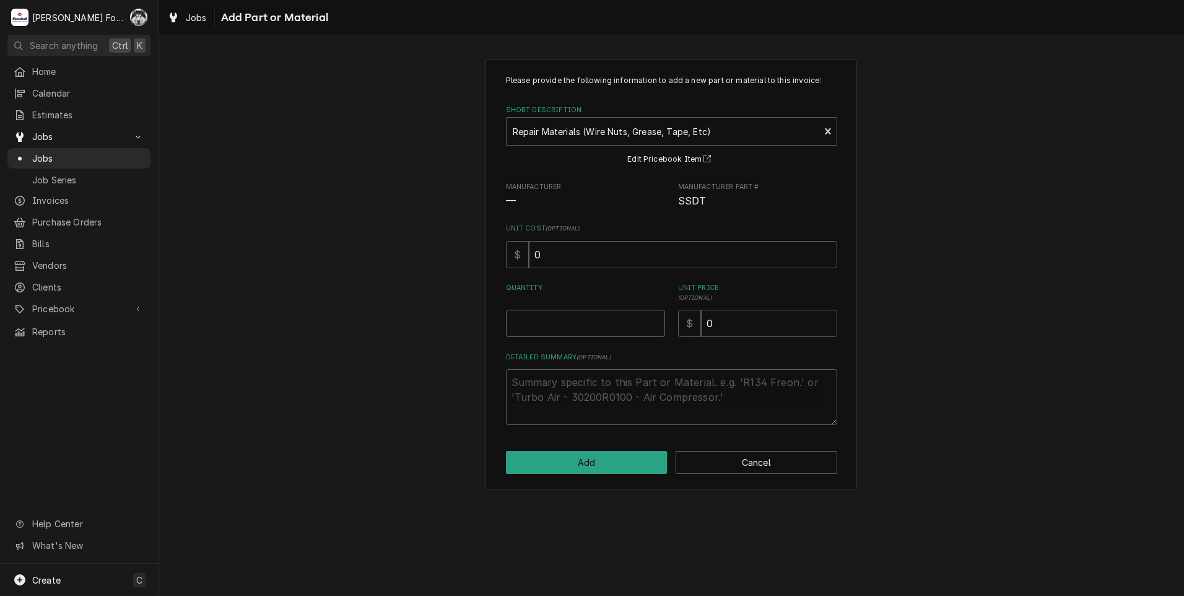
type textarea "x"
type input "0.5"
click at [650, 320] on input "0.5" at bounding box center [585, 323] width 159 height 27
type textarea "x"
type input "1"
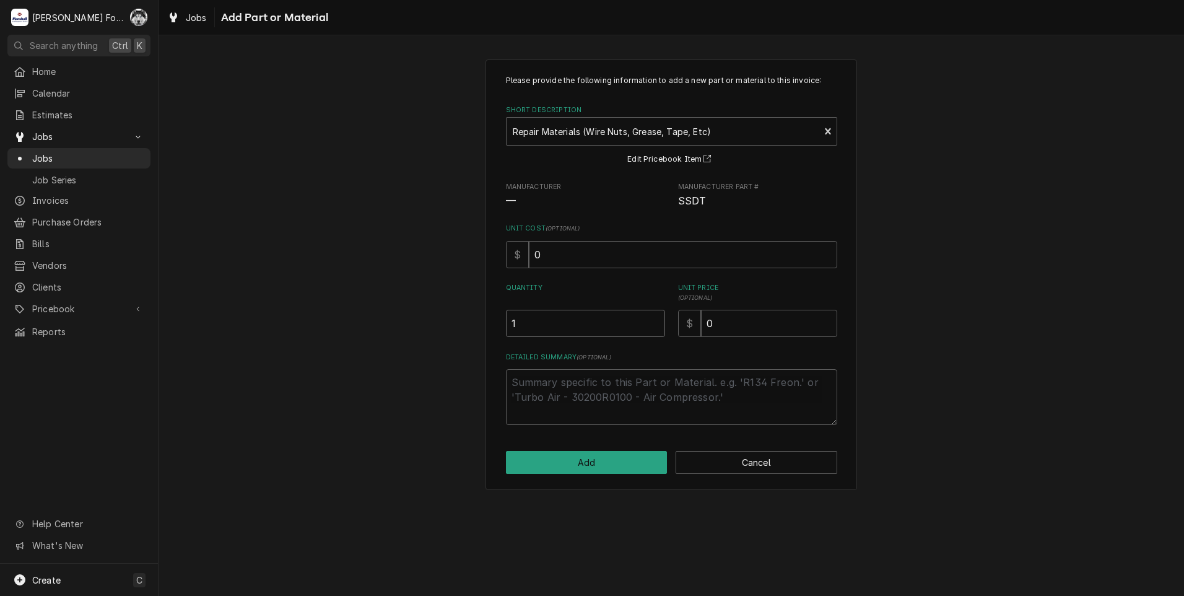
click at [651, 320] on input "1" at bounding box center [585, 323] width 159 height 27
drag, startPoint x: 773, startPoint y: 330, endPoint x: 585, endPoint y: 346, distance: 189.0
click at [610, 357] on div "Please provide the following information to add a new part or material to this …" at bounding box center [671, 250] width 331 height 350
type textarea "x"
type input "2"
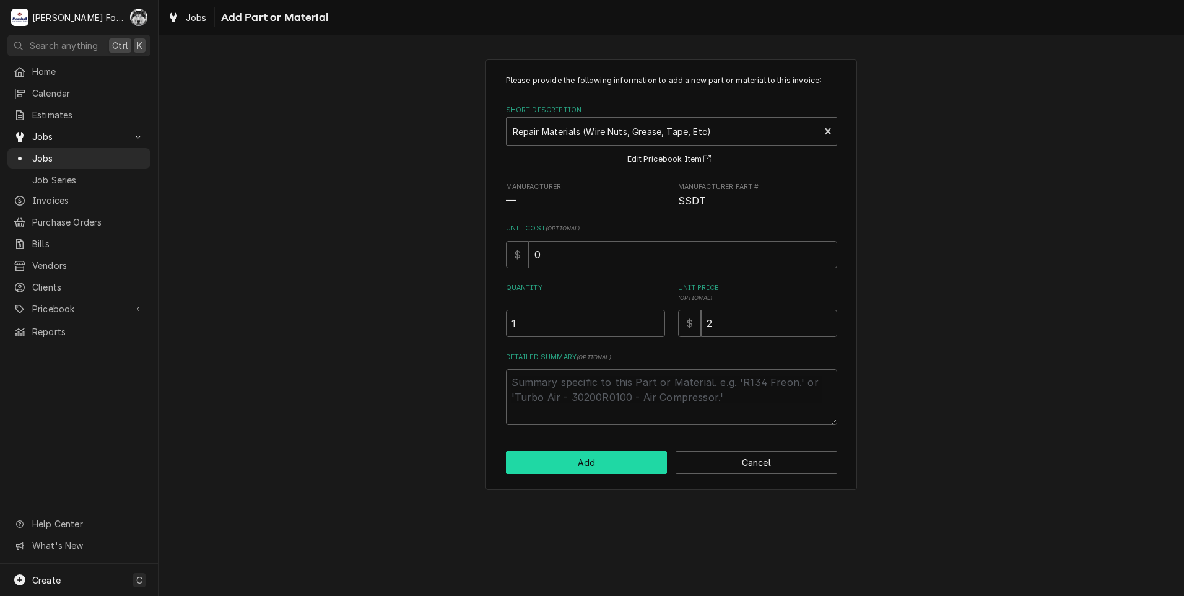
click at [582, 458] on button "Add" at bounding box center [587, 462] width 162 height 23
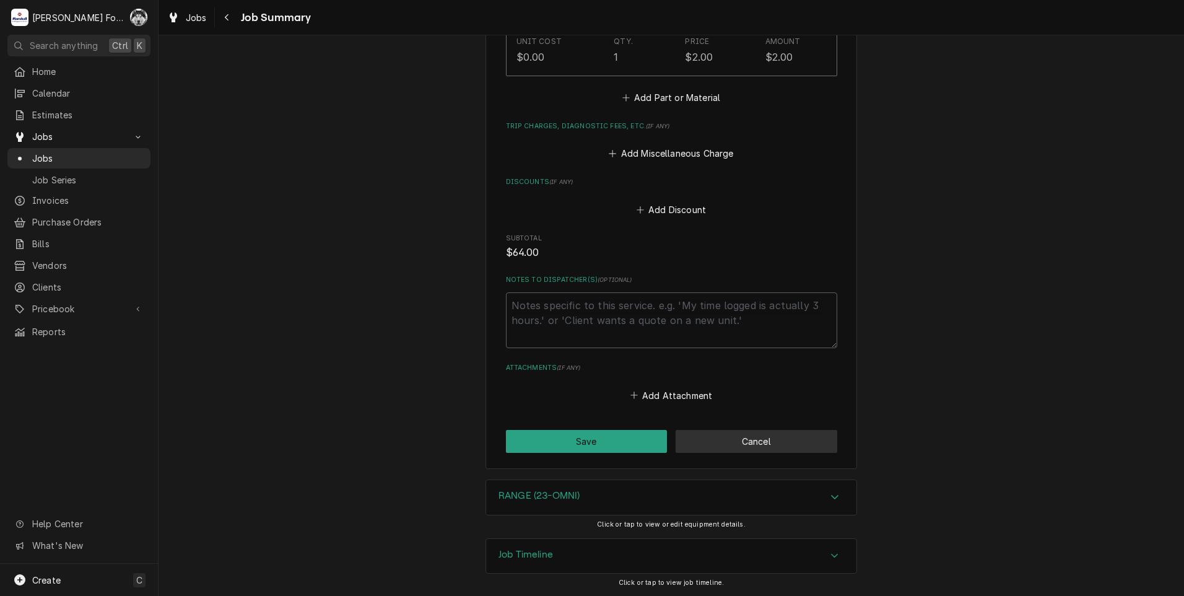
scroll to position [947, 0]
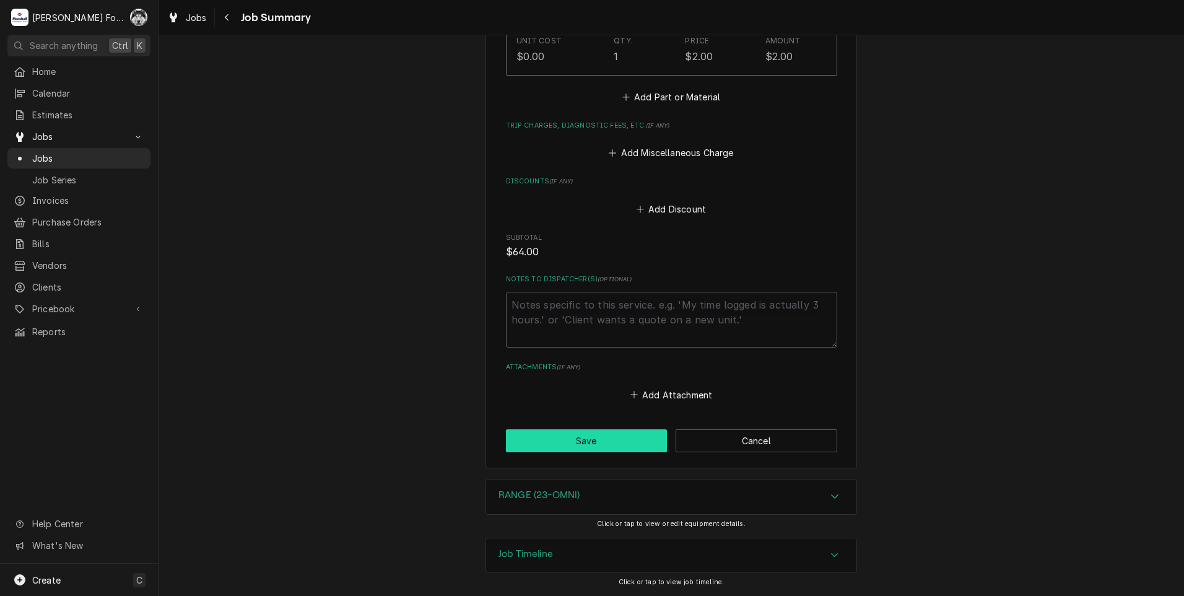
click at [620, 439] on button "Save" at bounding box center [587, 440] width 162 height 23
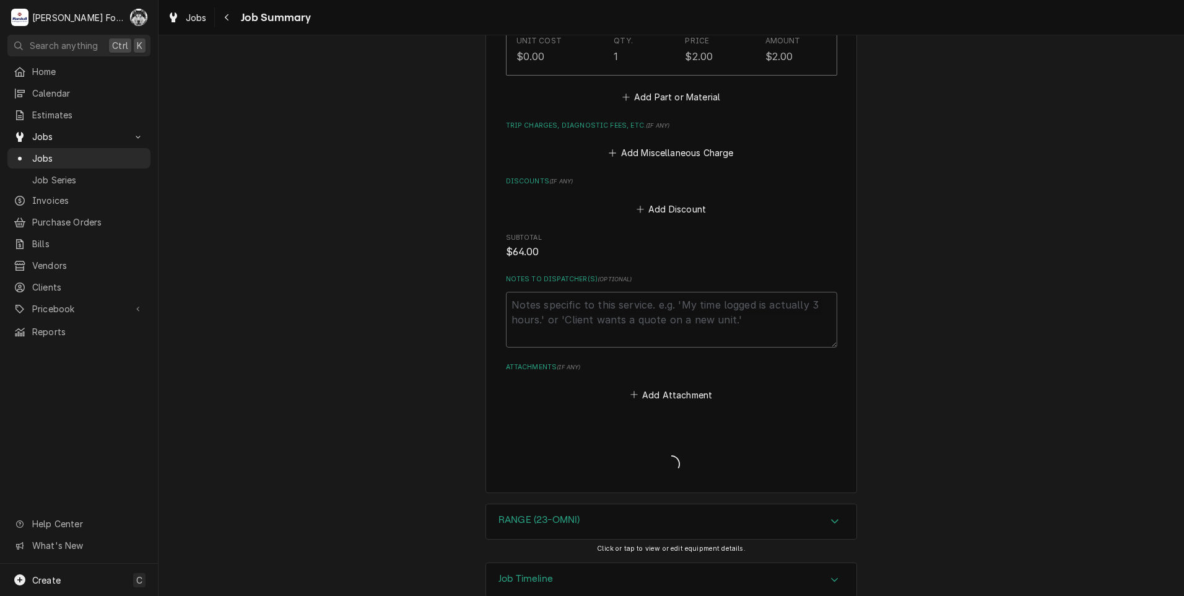
type textarea "x"
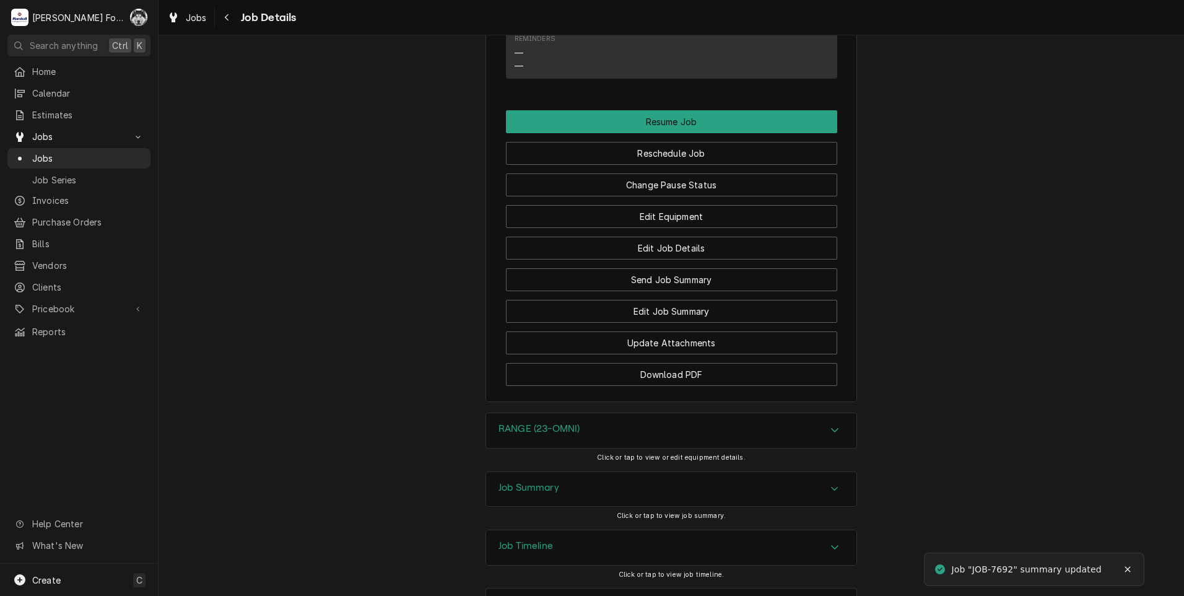
scroll to position [2994, 0]
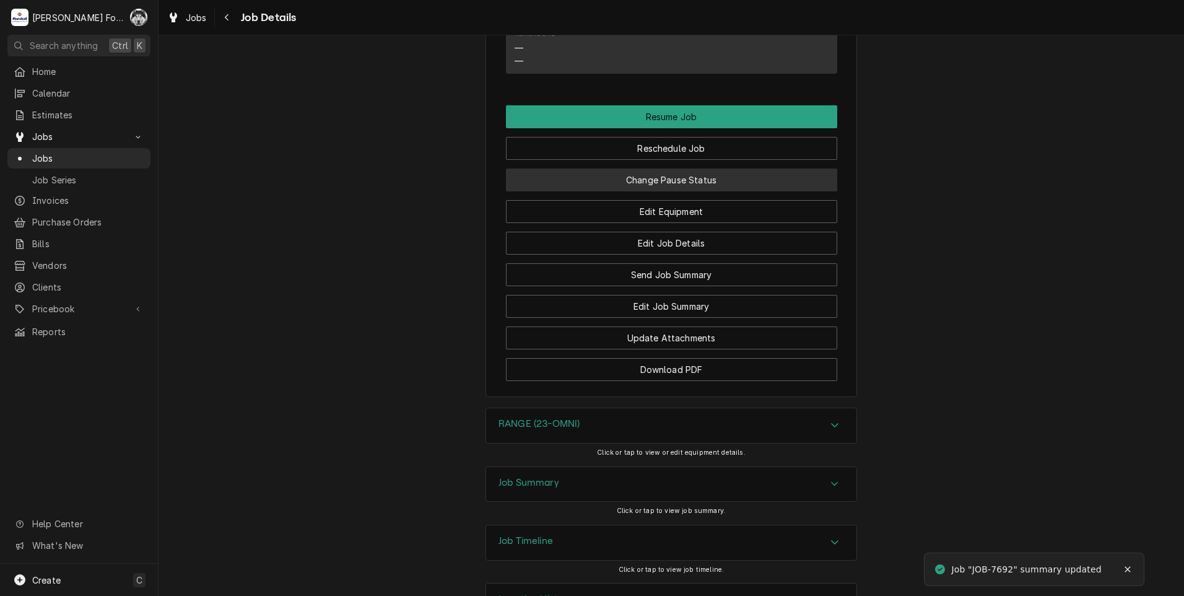
click at [708, 171] on button "Change Pause Status" at bounding box center [671, 180] width 331 height 23
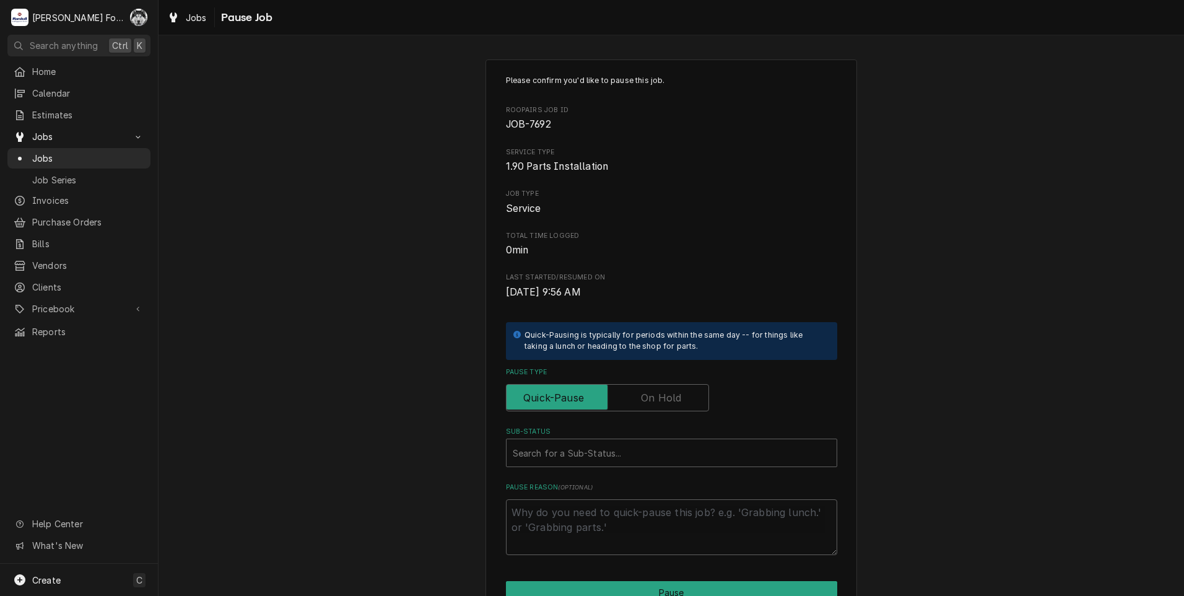
click at [655, 393] on label "Pause Type" at bounding box center [607, 397] width 203 height 27
click at [655, 393] on input "Pause Type" at bounding box center [608, 397] width 192 height 27
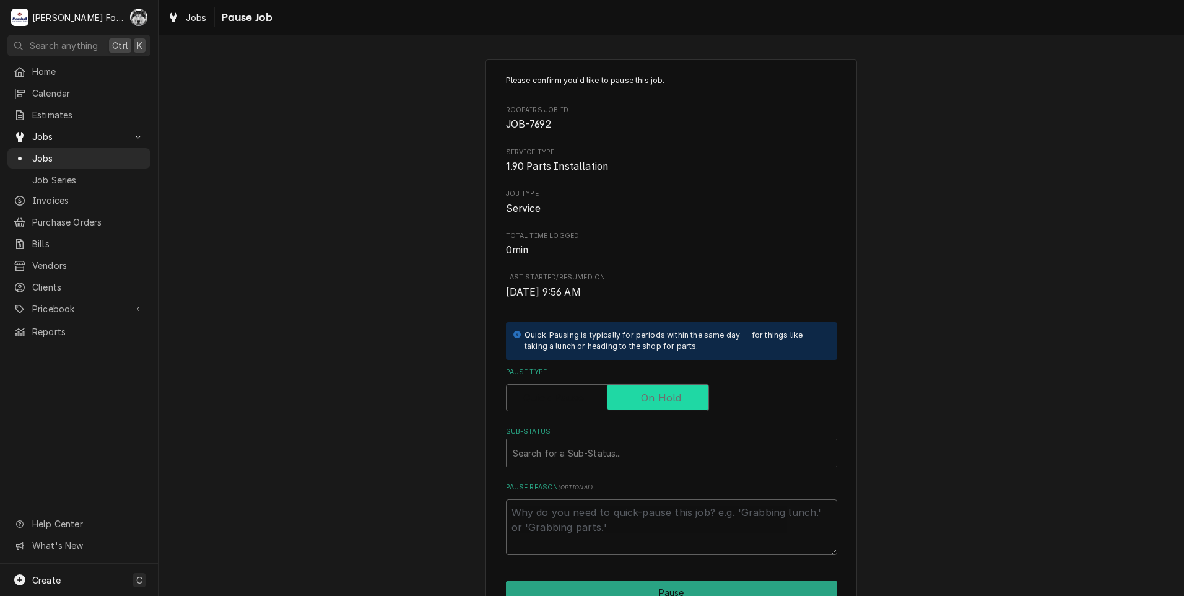
checkbox input "true"
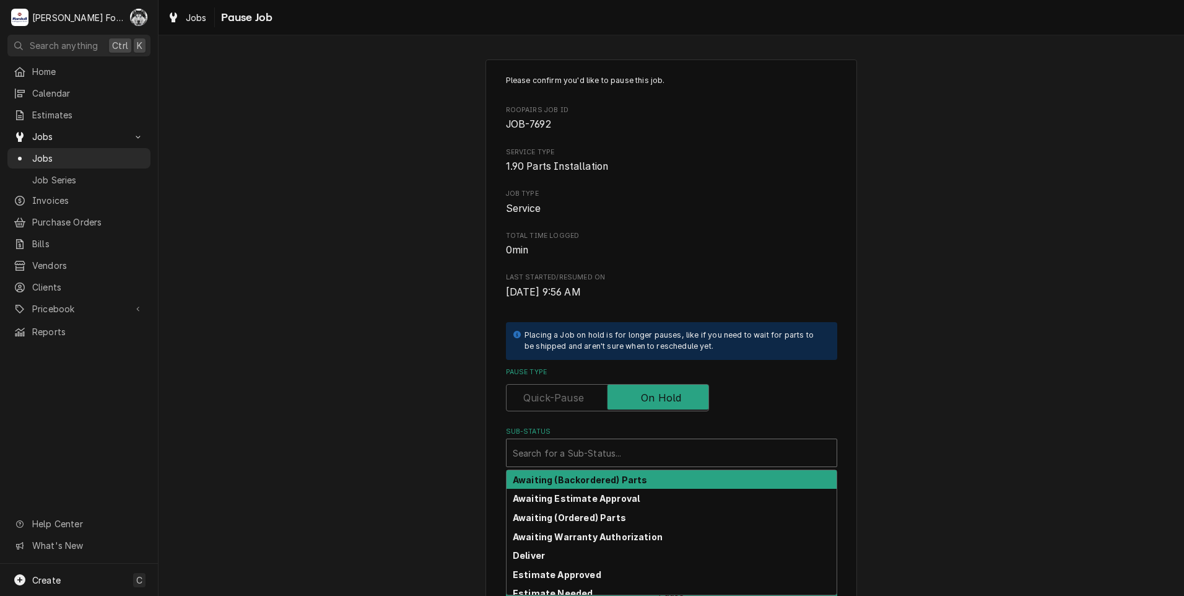
click at [634, 444] on div "Sub-Status" at bounding box center [672, 453] width 318 height 22
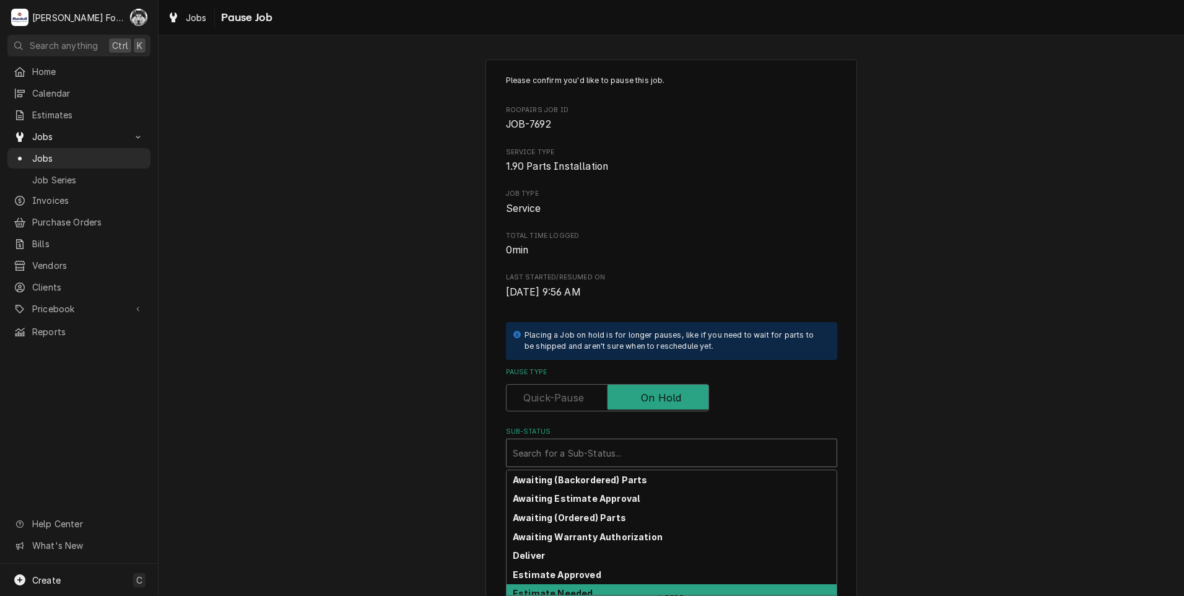
click at [595, 590] on div "Estimate Needed" at bounding box center [672, 593] width 330 height 19
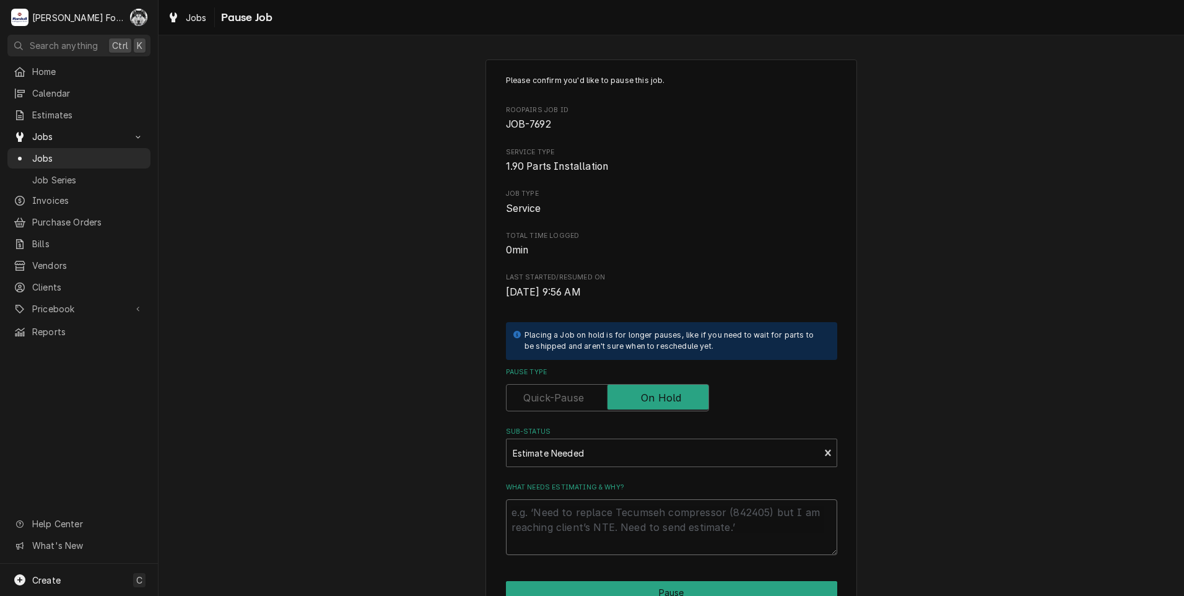
click at [580, 525] on textarea "What needs estimating & why?" at bounding box center [671, 527] width 331 height 56
type textarea "x"
type textarea "P"
type textarea "x"
type textarea "PA"
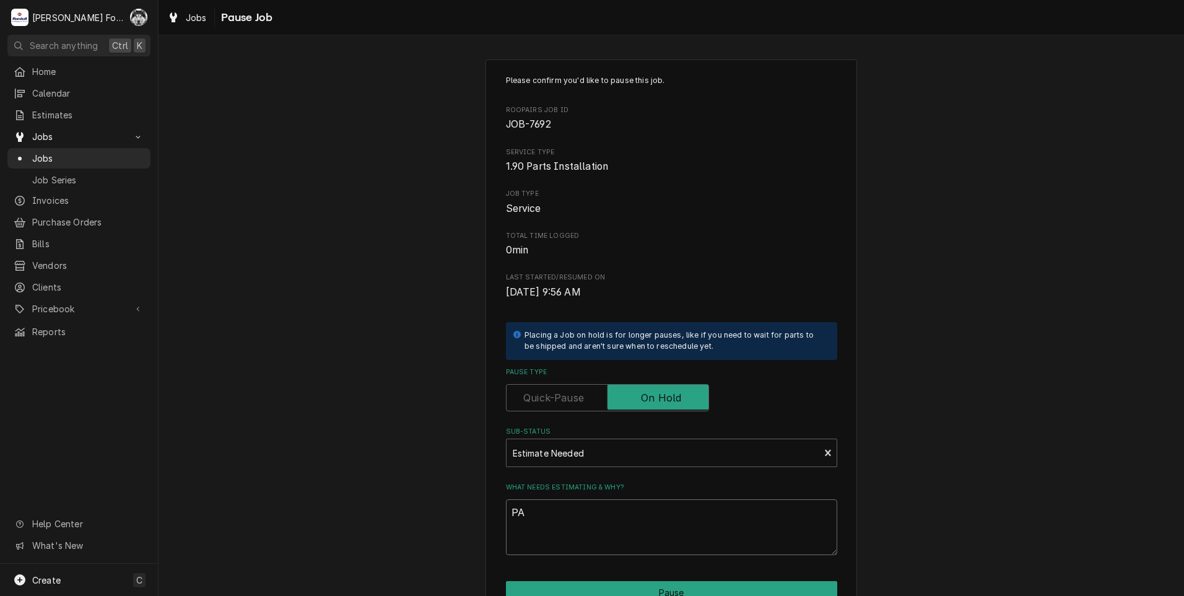
type textarea "x"
type textarea "PAR"
type textarea "x"
type textarea "PART"
type textarea "x"
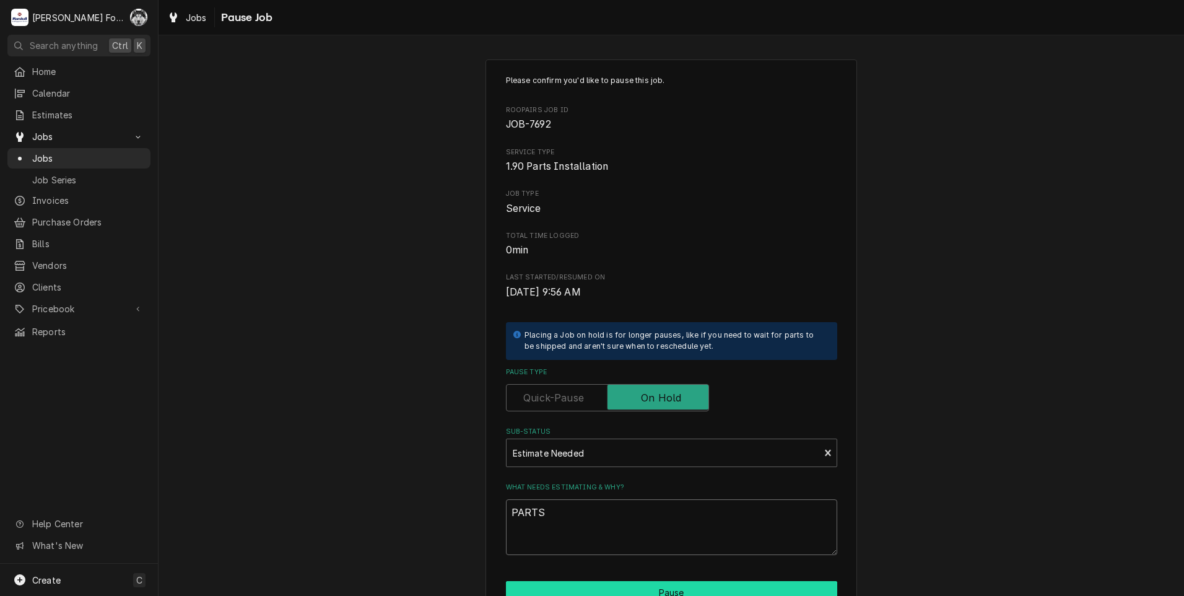
type textarea "PARTS"
click at [597, 590] on button "Pause" at bounding box center [671, 592] width 331 height 23
type textarea "x"
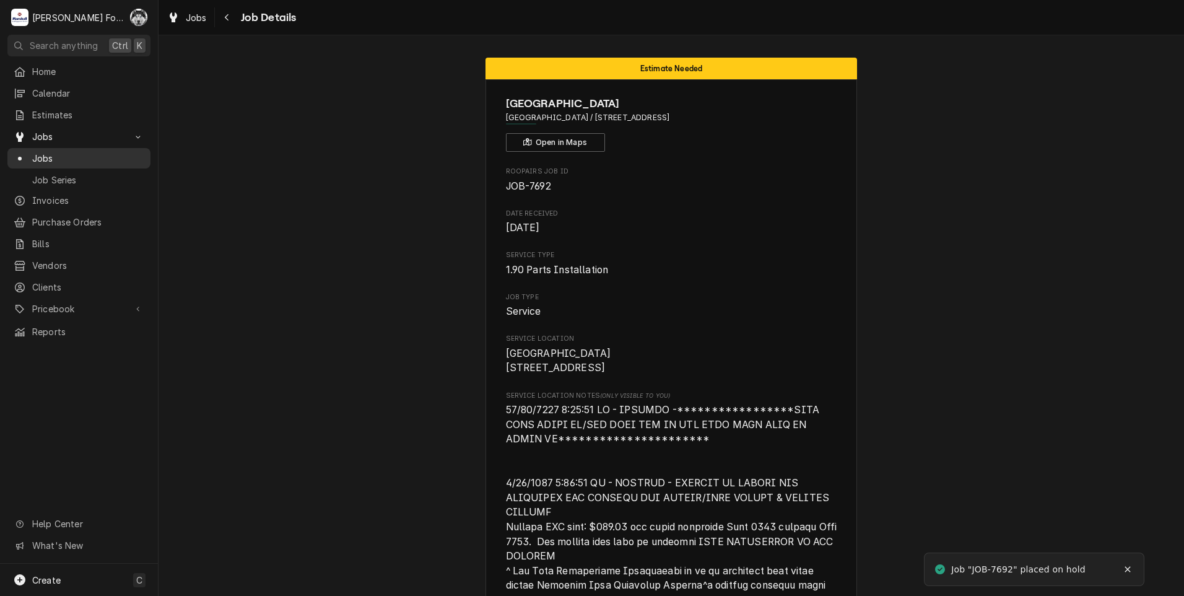
click at [34, 154] on span "Jobs" at bounding box center [88, 158] width 112 height 13
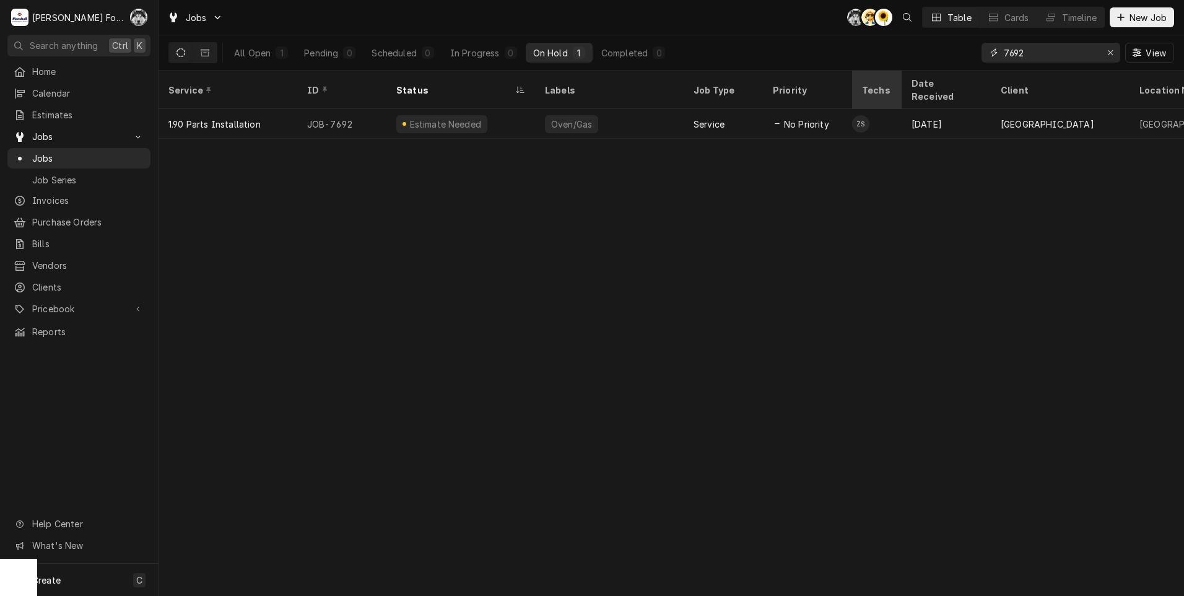
drag, startPoint x: 1024, startPoint y: 58, endPoint x: 873, endPoint y: 77, distance: 151.7
click at [877, 77] on div "Jobs C( AT C( Table Cards Timeline New Job All Open 1 Pending 0 Scheduled 0 In …" at bounding box center [672, 298] width 1026 height 596
type input "7621"
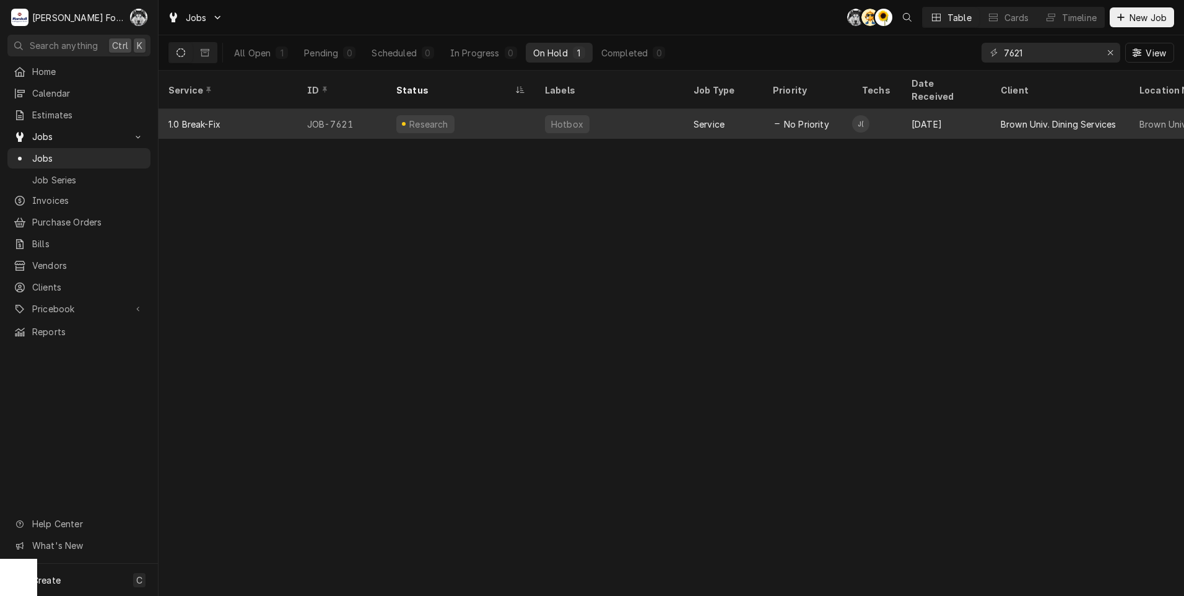
click at [568, 120] on div "Hotbox" at bounding box center [609, 124] width 149 height 30
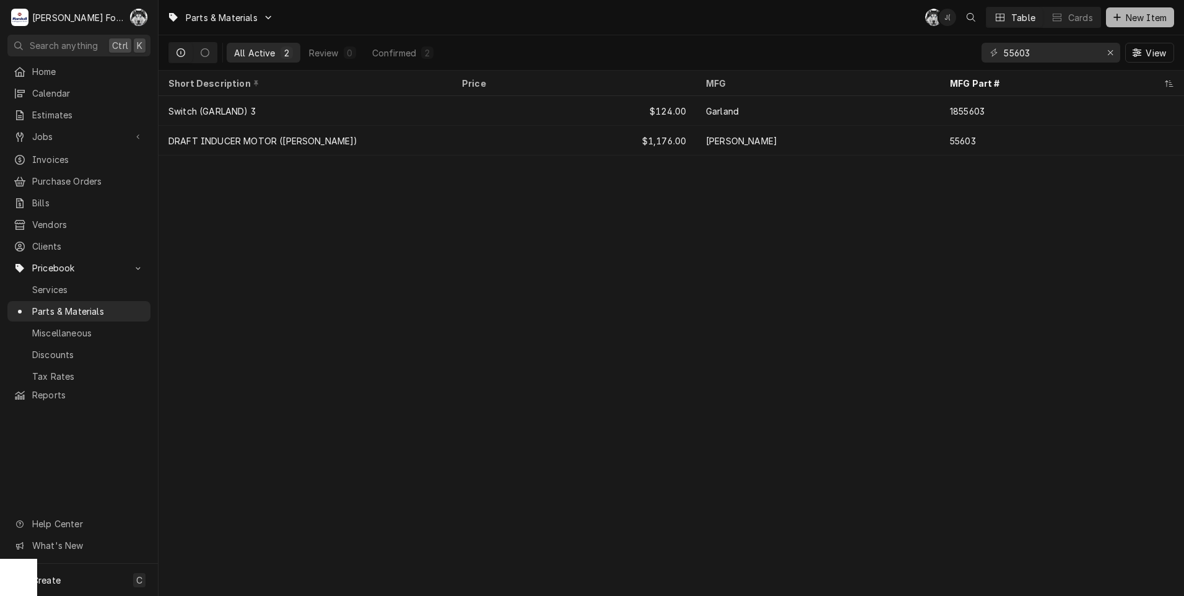
click at [1151, 19] on span "New Item" at bounding box center [1147, 17] width 46 height 13
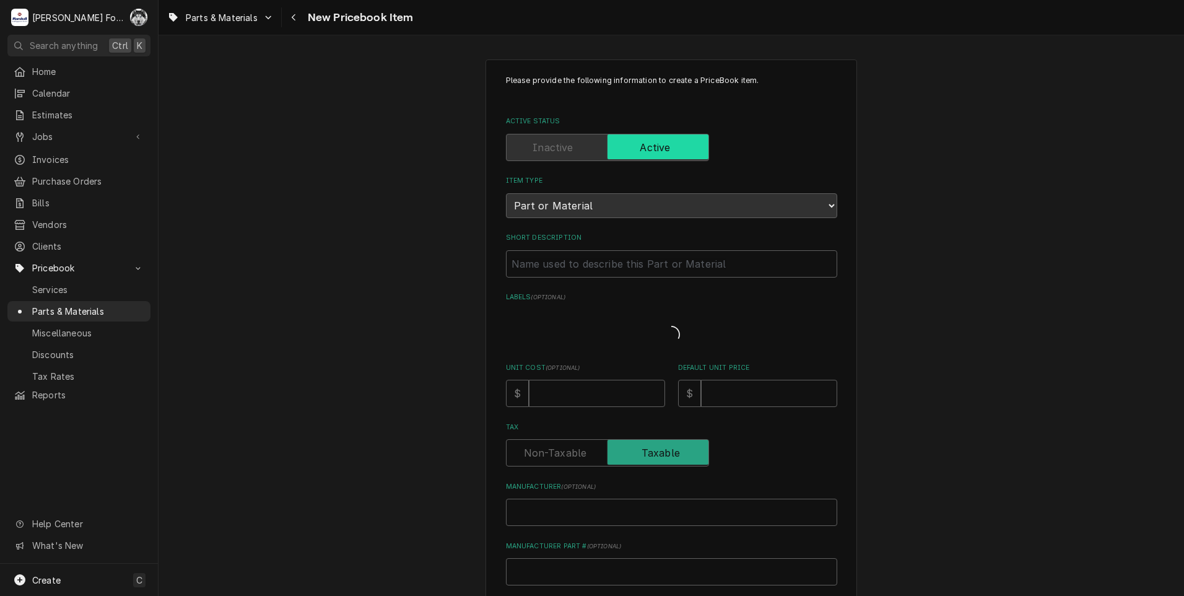
type textarea "x"
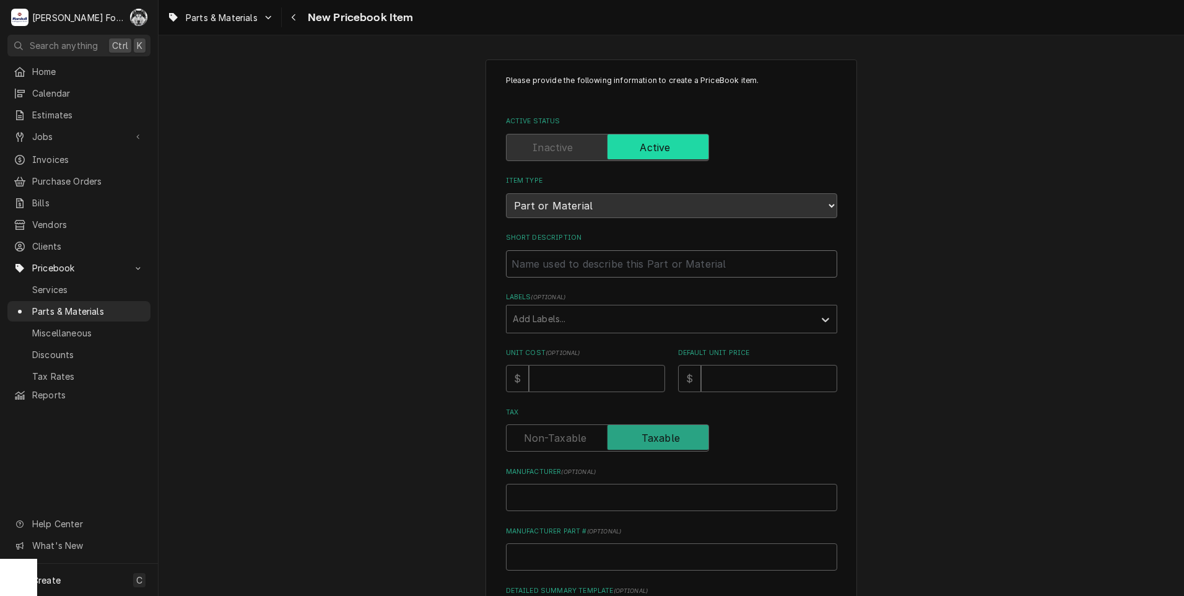
click at [626, 270] on input "Short Description" at bounding box center [671, 263] width 331 height 27
type input "I"
type textarea "x"
type input "IN"
type textarea "x"
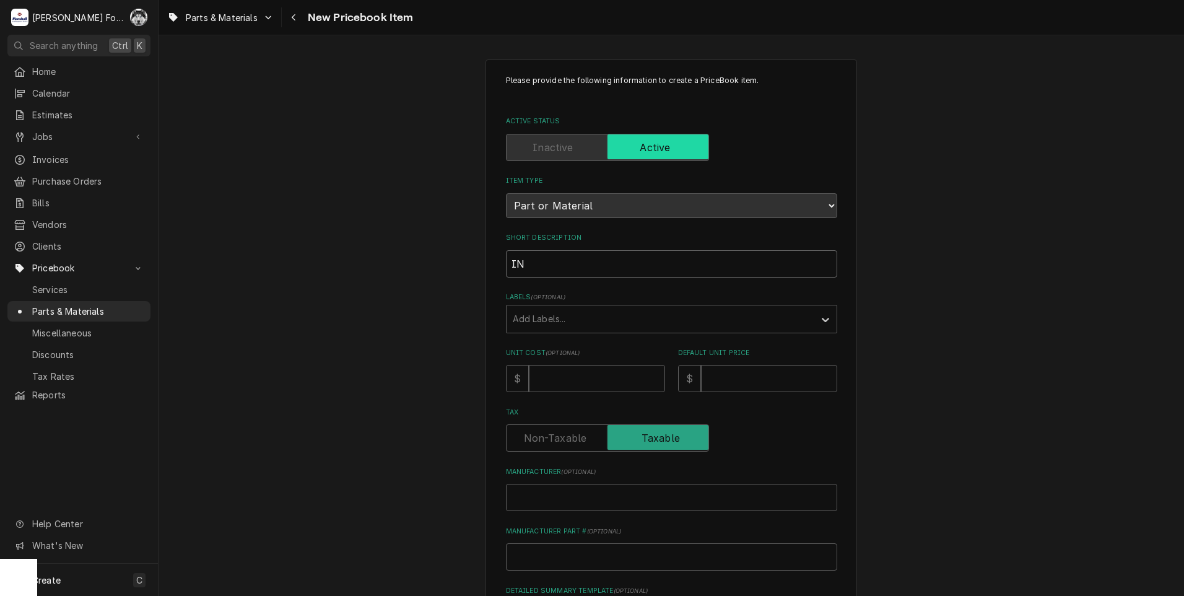
type input "IND"
type textarea "x"
type input "INDI"
type textarea "x"
type input "INDIC"
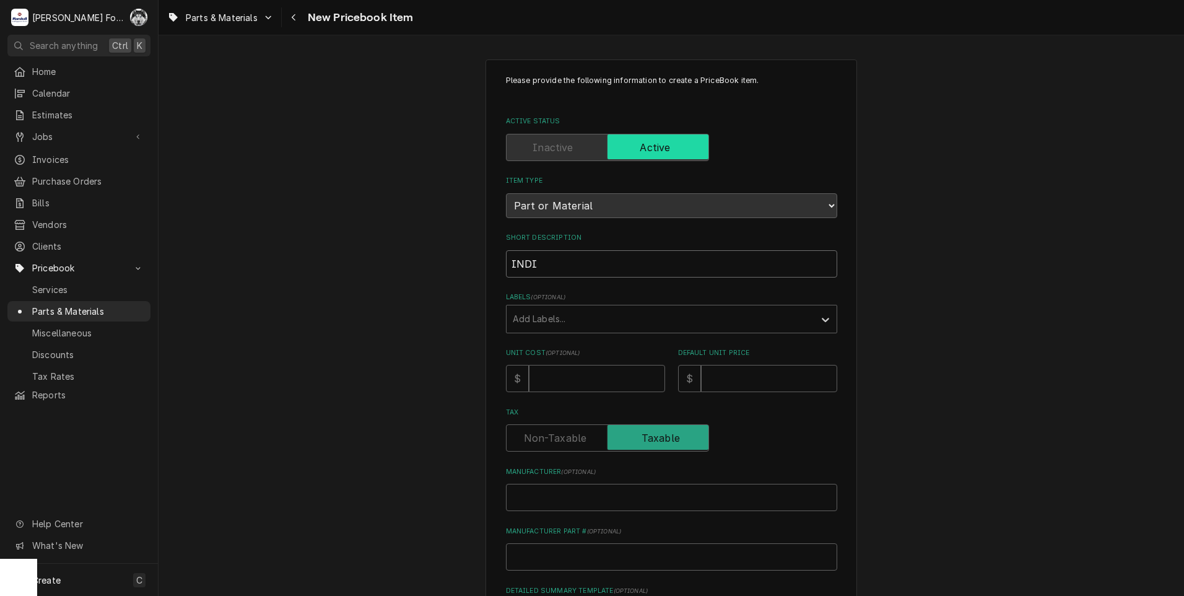
type textarea "x"
type input "INDICA"
type textarea "x"
type input "INDICAT"
type textarea "x"
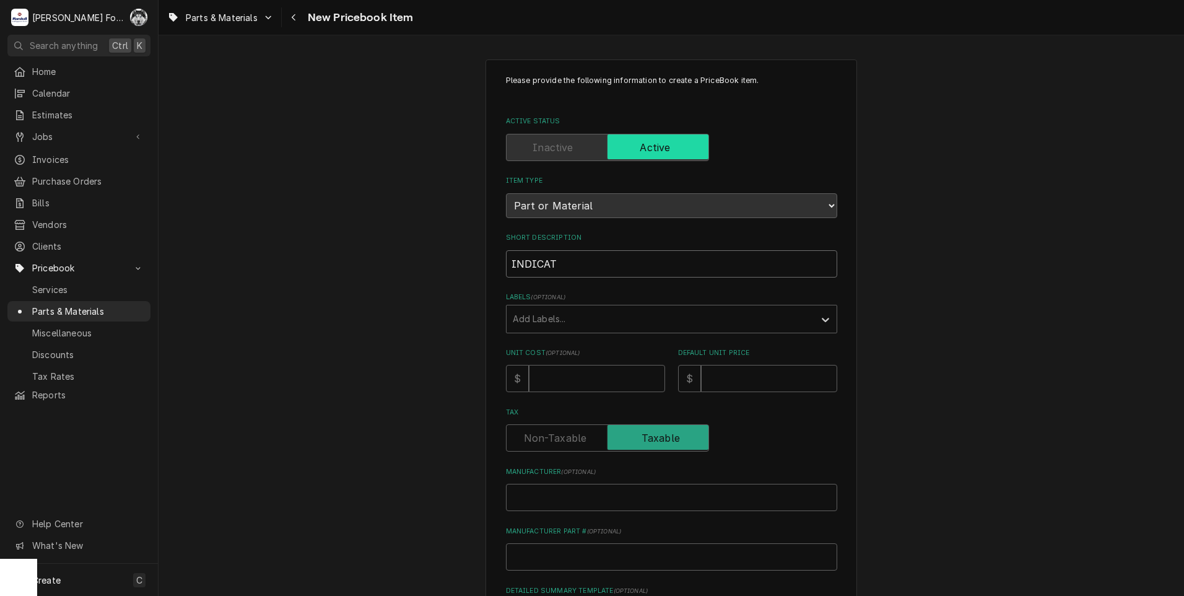
type input "INDICATO"
type textarea "x"
type input "INDICATOR"
type textarea "x"
type input "INDICATOR"
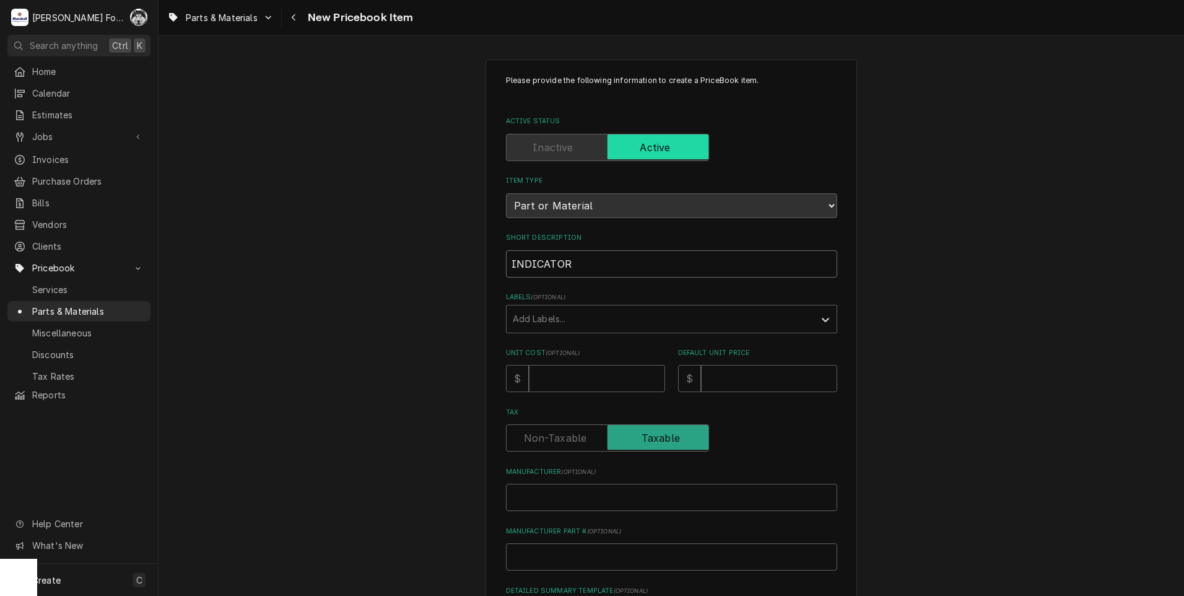
type textarea "x"
type input "INDICATOR L"
type textarea "x"
type input "INDICATOR LI"
type textarea "x"
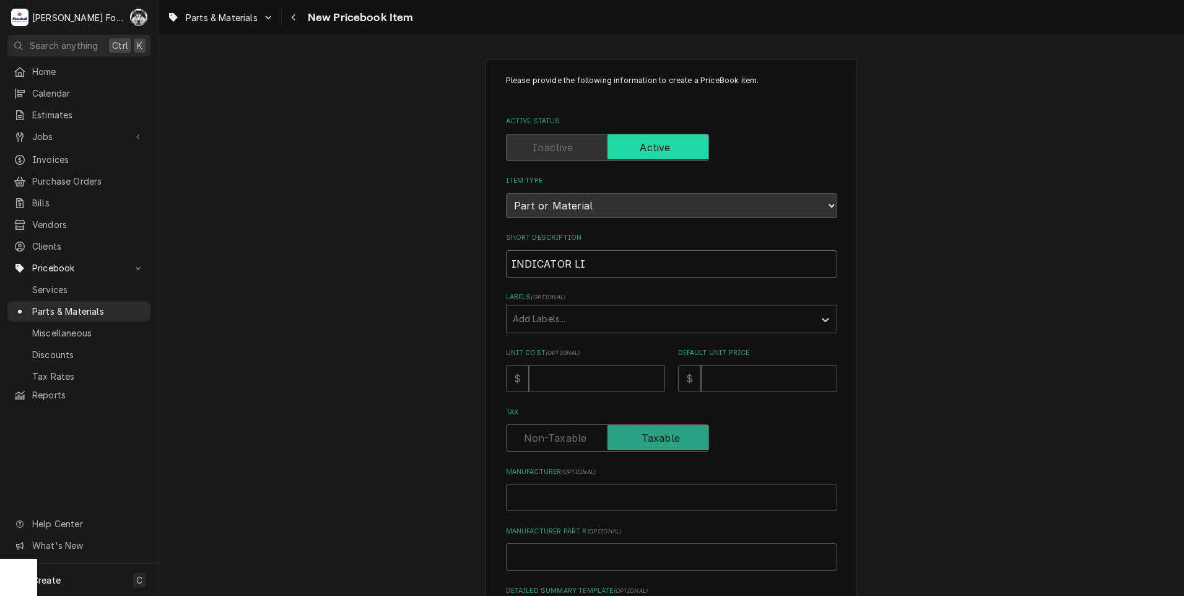
type input "INDICATOR LIG"
type textarea "x"
type input "INDICATOR LIGH"
type textarea "x"
type input "INDICATOR LIGHT"
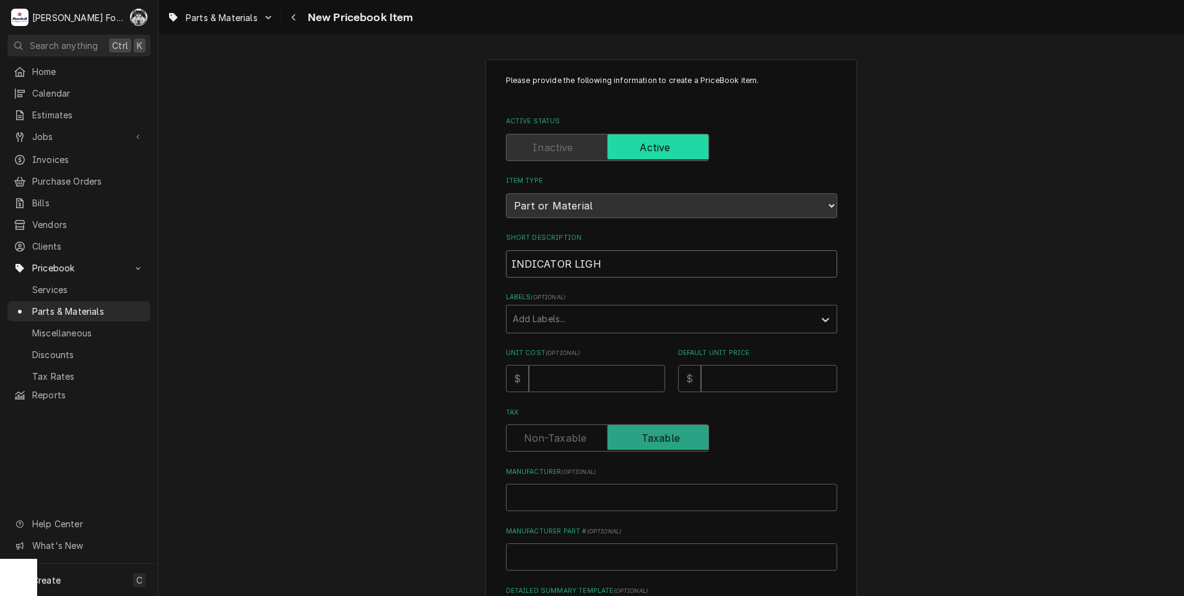
type textarea "x"
type input "INDICATOR LIGHT"
type textarea "x"
type input "INDICATOR LIGHT ("
type textarea "x"
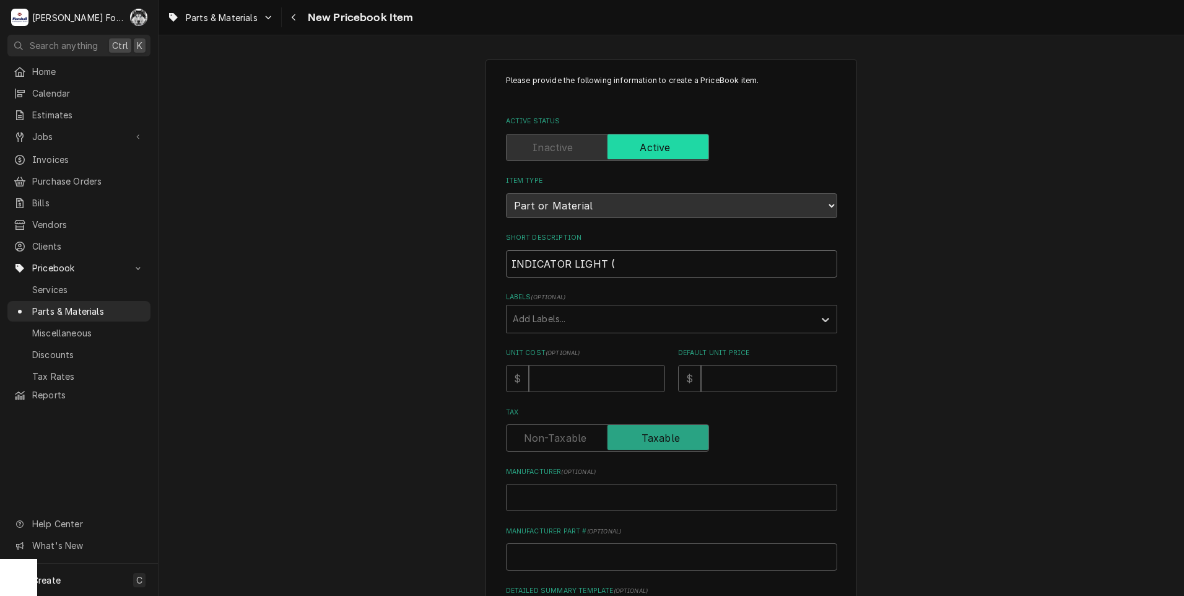
type input "INDICATOR LIGHT (C"
type textarea "x"
type input "INDICATOR LIGHT (CA"
type textarea "x"
type input "INDICATOR LIGHT (CAM"
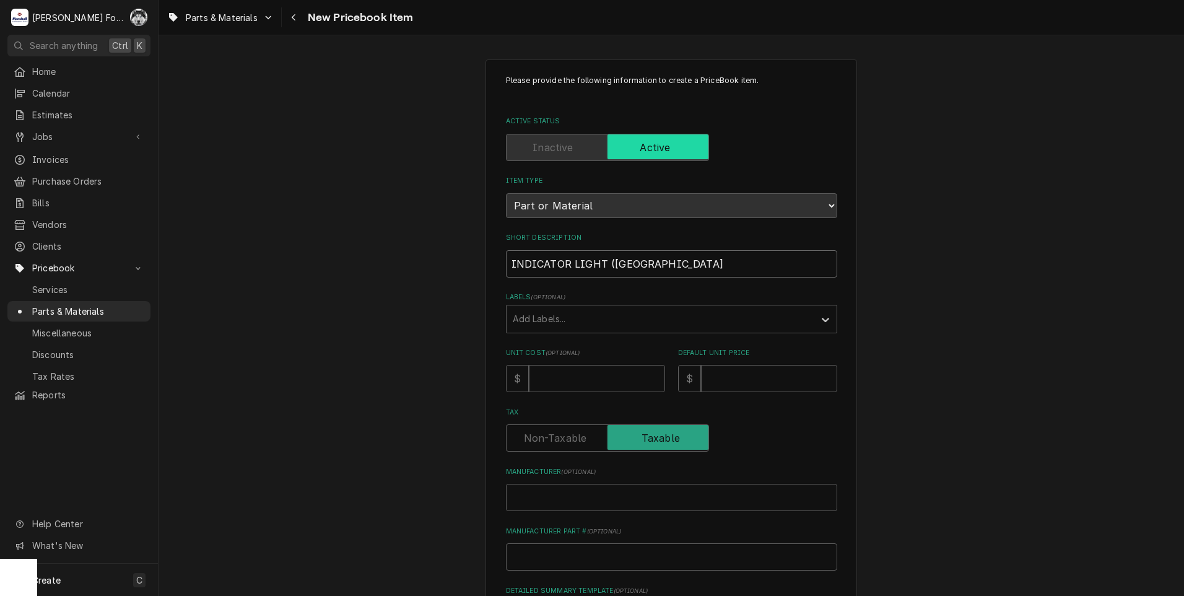
type textarea "x"
type input "INDICATOR LIGHT (CAMB"
type textarea "x"
type input "INDICATOR LIGHT (CAMBR"
type textarea "x"
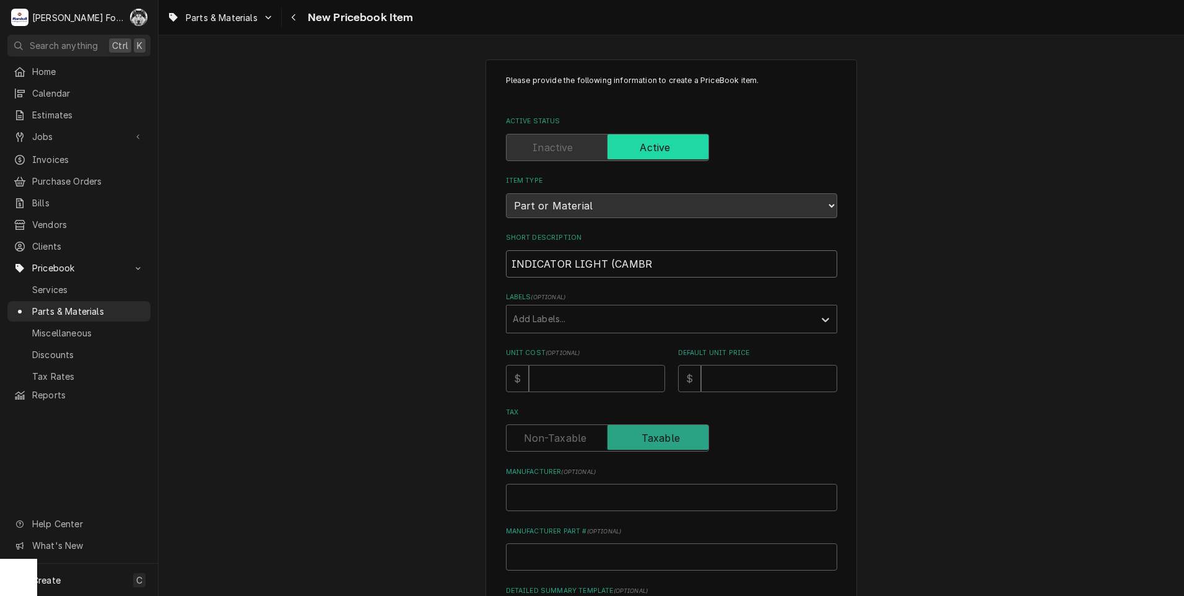
type input "INDICATOR LIGHT (CAMBRO"
type textarea "x"
type input "INDICATOR LIGHT (CAMBRO)"
type textarea "x"
type input "INDICATOR LIGHT (CAMBRO)"
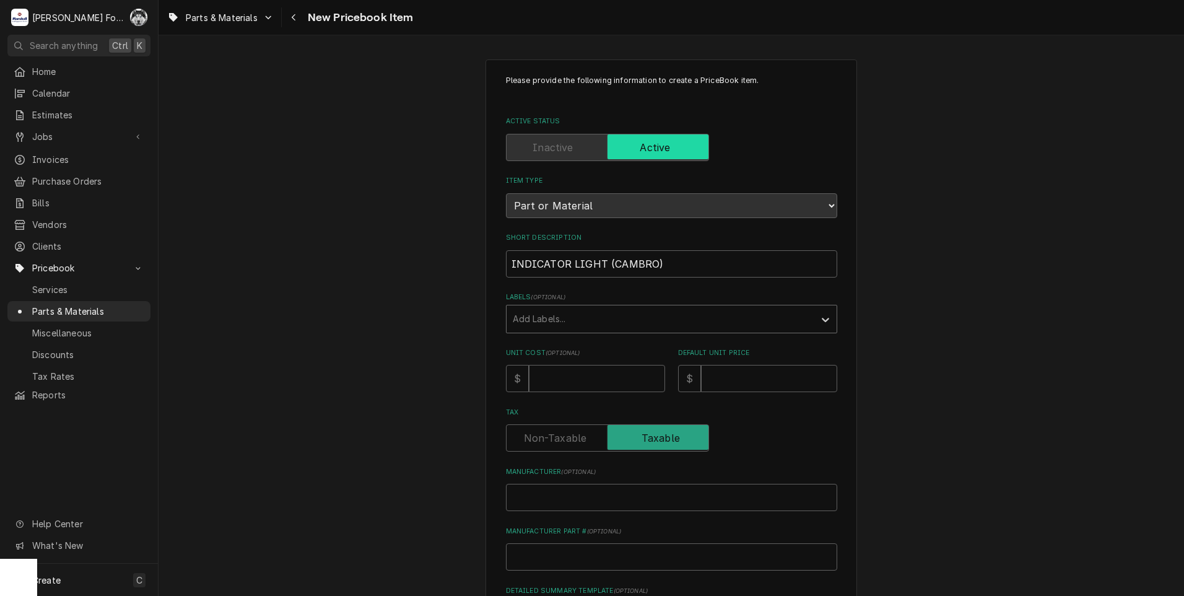
click at [545, 323] on div "Labels" at bounding box center [661, 319] width 296 height 22
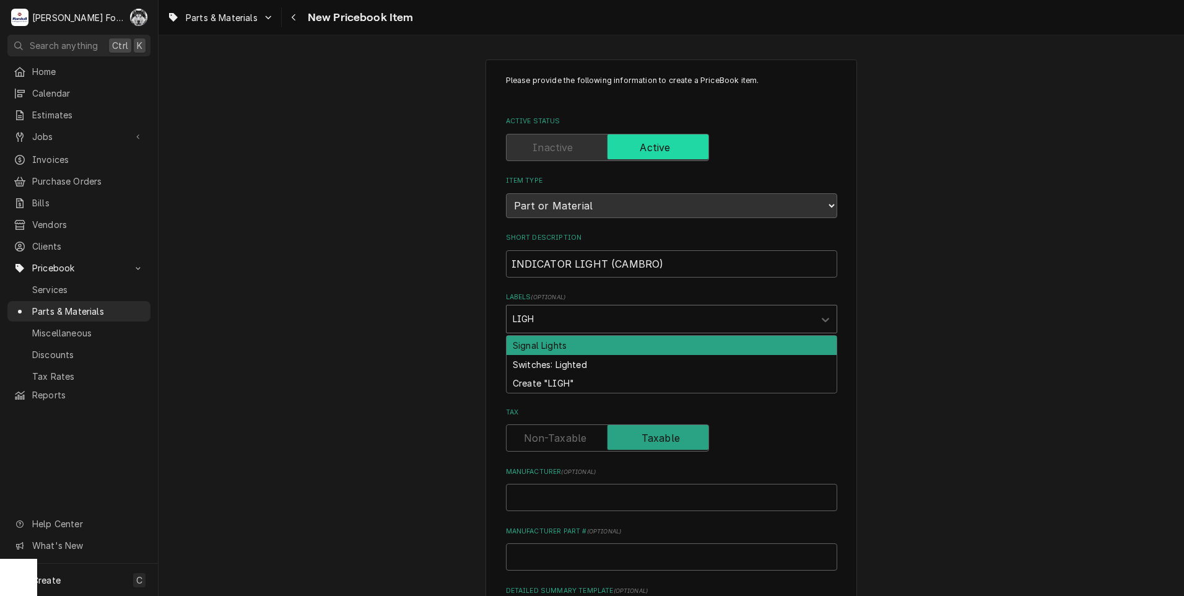
type input "LIGHT"
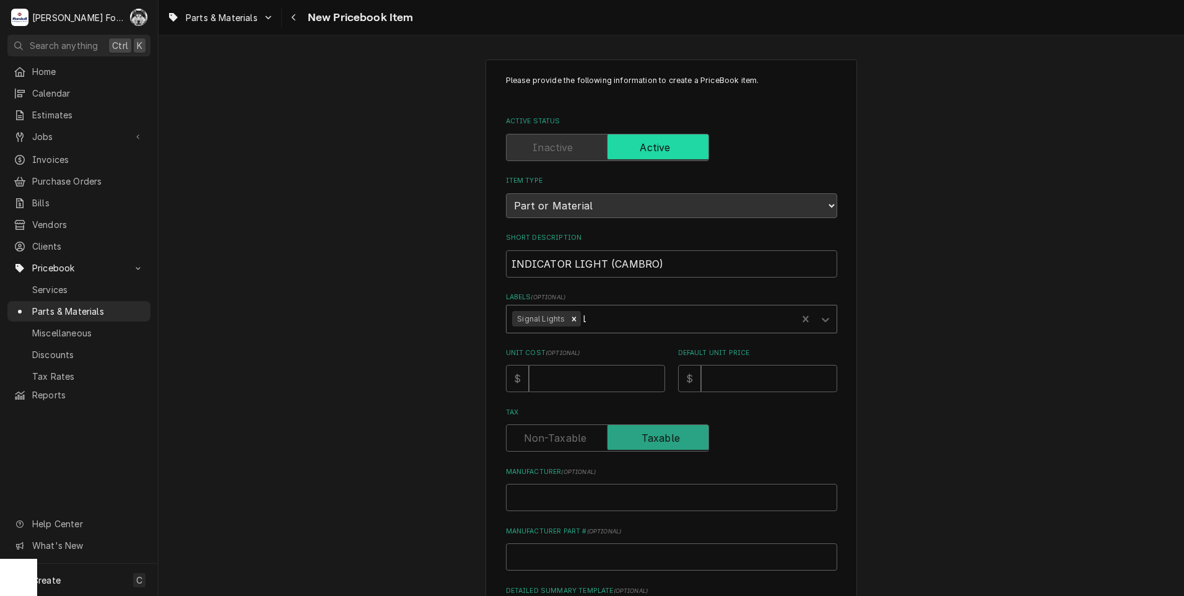
type textarea "x"
type input "1"
type textarea "x"
type input "13"
type textarea "x"
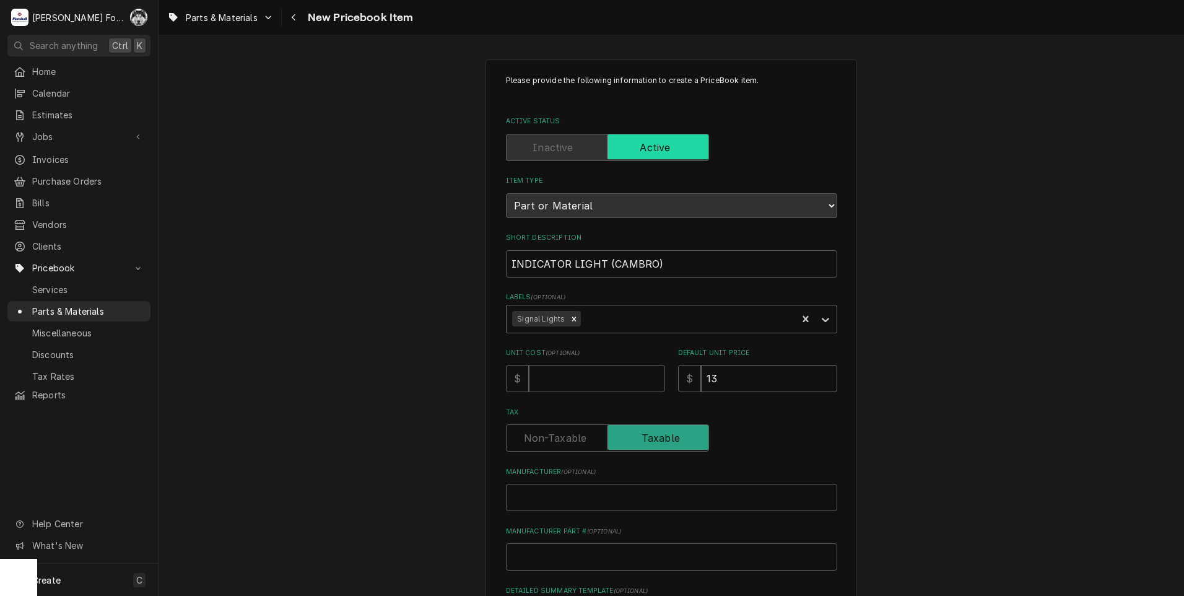
type input "13"
type input "C"
type textarea "x"
type input "CA"
type textarea "x"
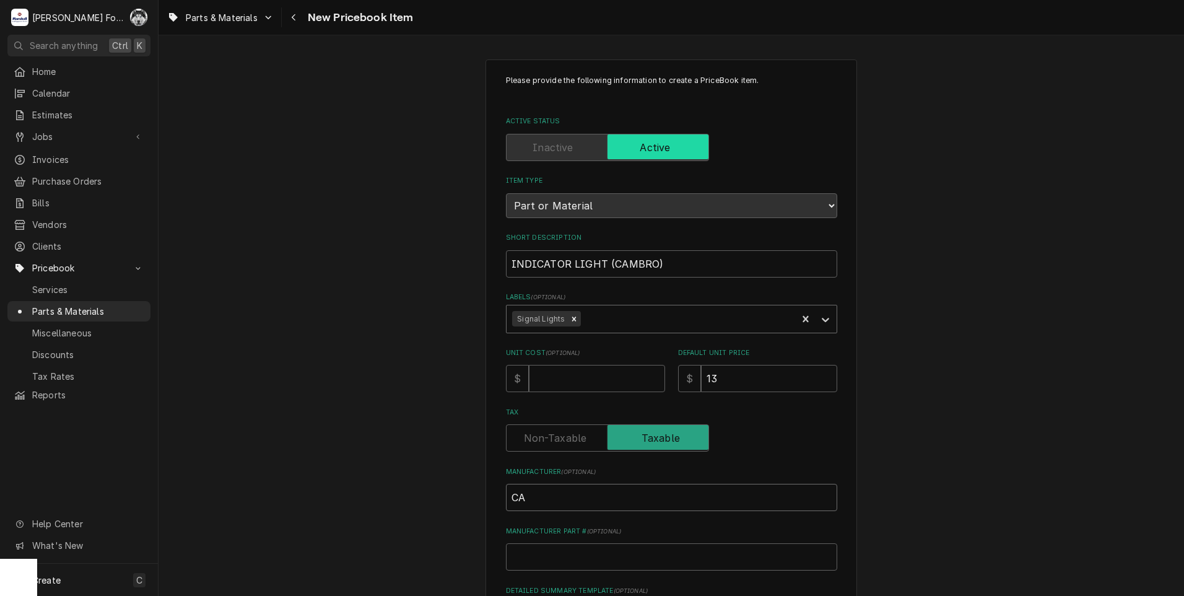
type input "CAM"
type textarea "x"
type input "CAMB"
type textarea "x"
type input "CAMBR"
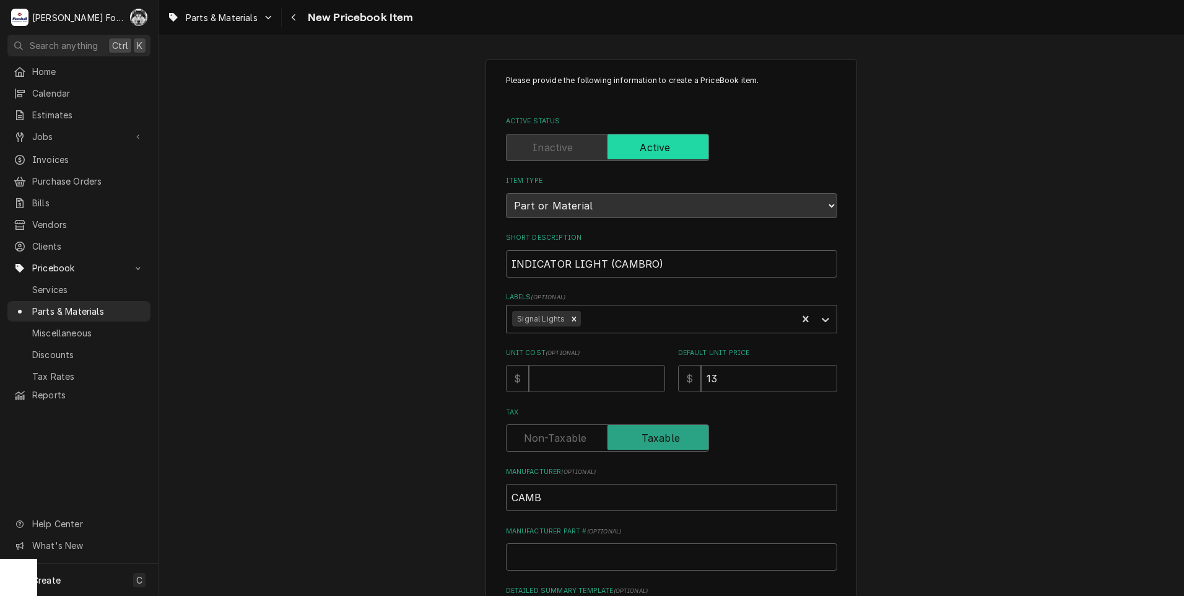
type textarea "x"
type input "CAMBRO"
type textarea "x"
type input "CAMBRO"
type input "I"
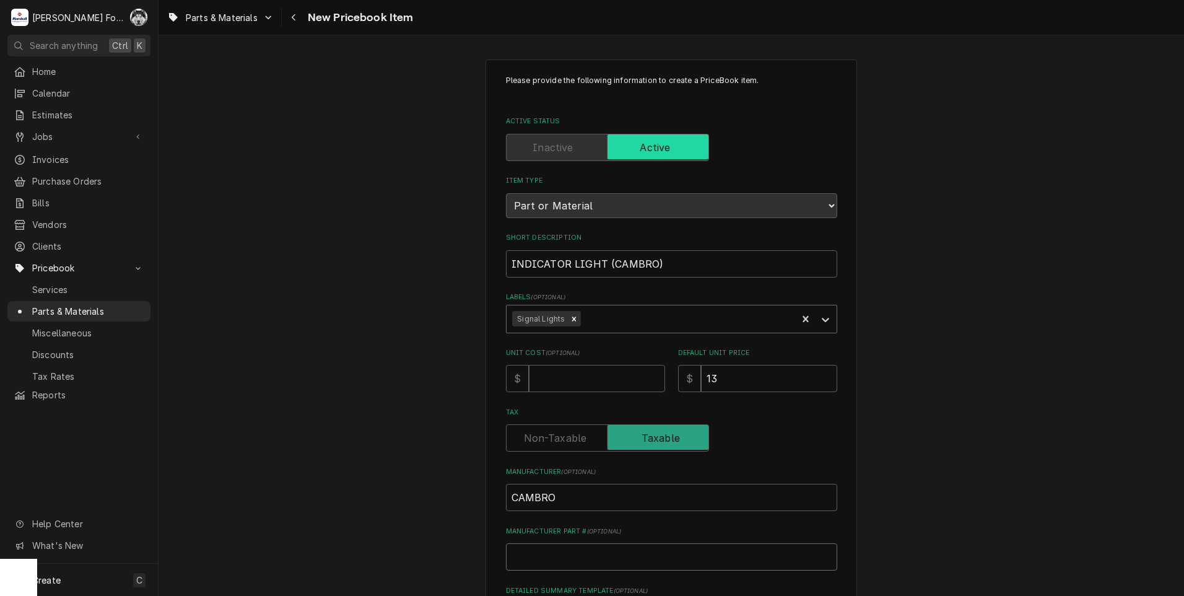
type textarea "x"
type input "IN"
type textarea "x"
type input "IND"
type textarea "x"
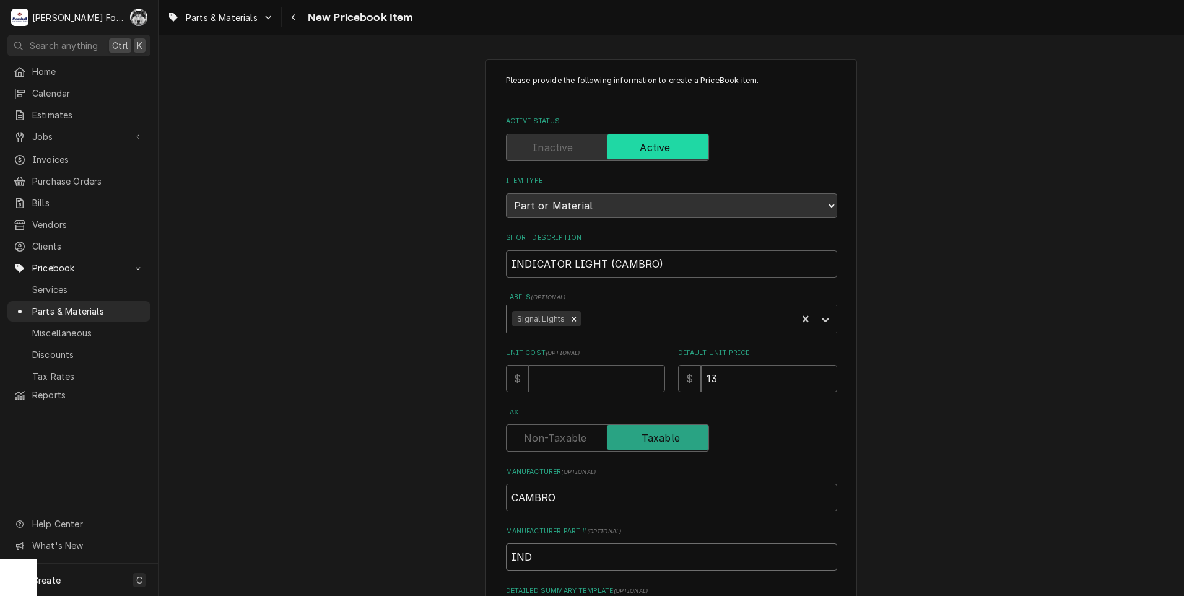
type input "INDI"
type textarea "x"
type input "INDIC"
type textarea "x"
type input "INDICA"
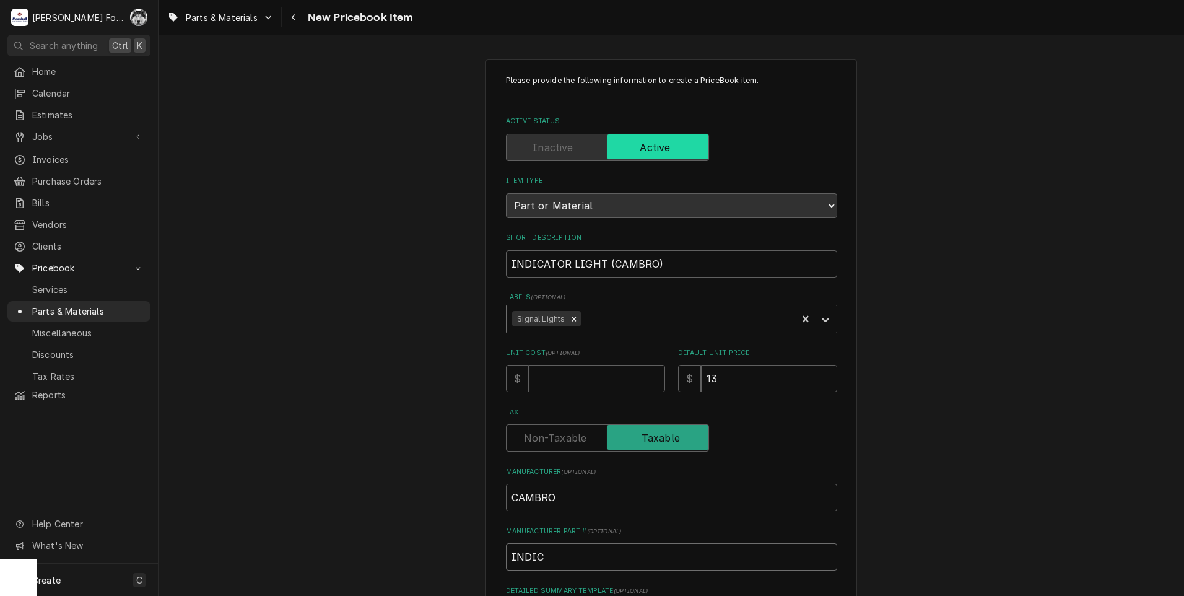
type textarea "x"
type input "INDICAT"
type textarea "x"
type input "INDICATO"
type textarea "x"
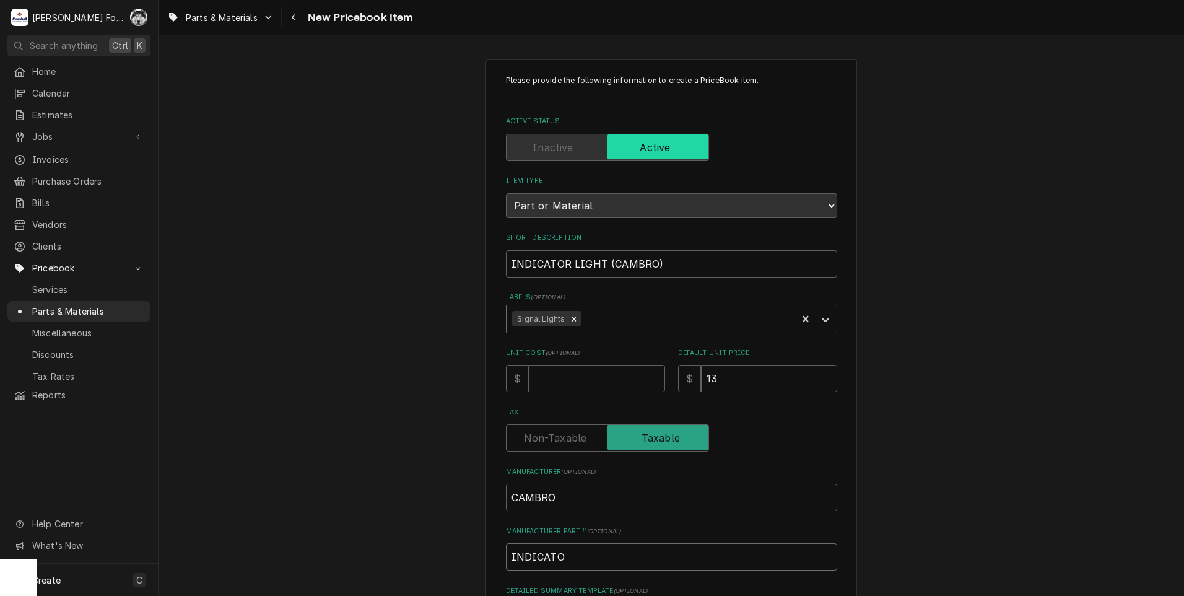
type input "INDICATOR"
type textarea "x"
type input "INDICATO"
type textarea "x"
type input "INDICAT"
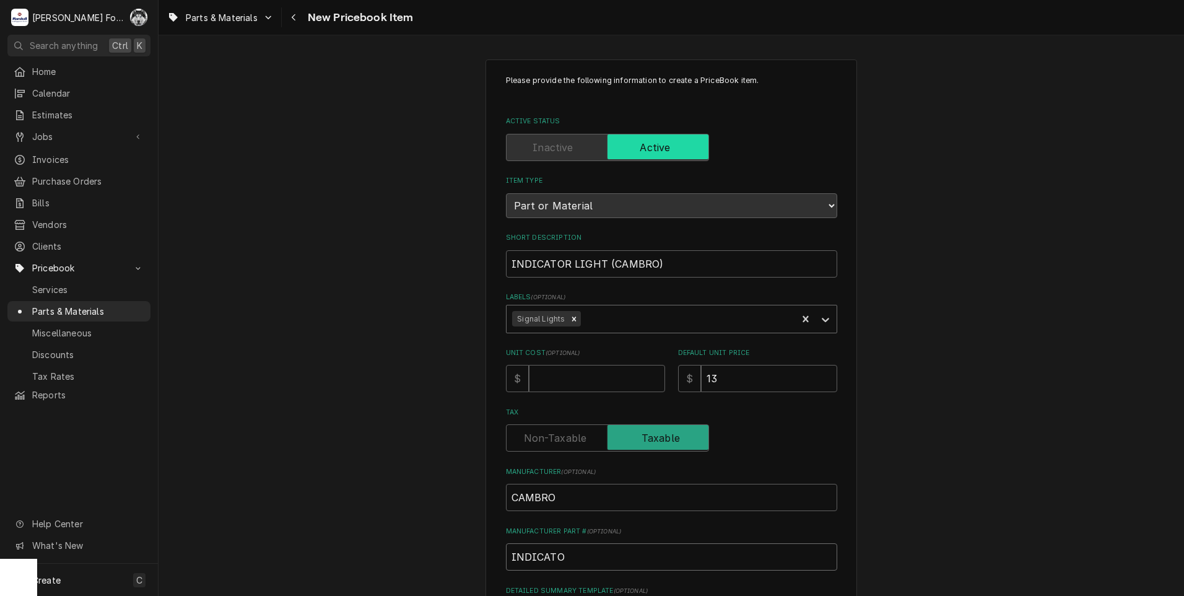
type textarea "x"
type input "INDICA"
type textarea "x"
type input "INDIC"
type textarea "x"
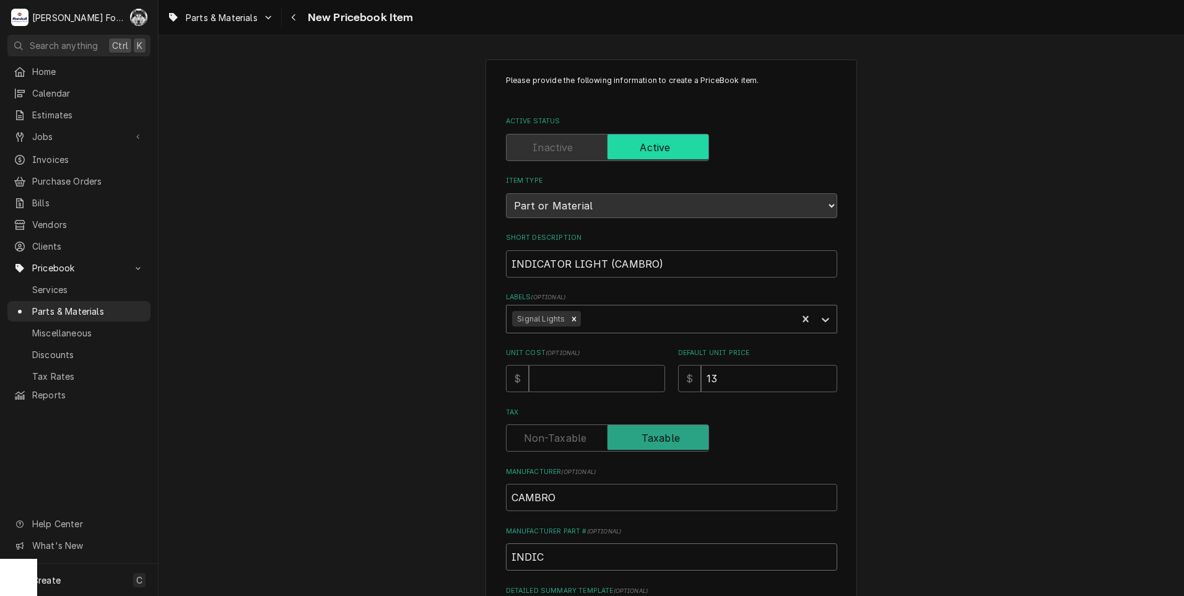
type input "INDI"
type textarea "x"
type input "IND"
type textarea "x"
type input "IN"
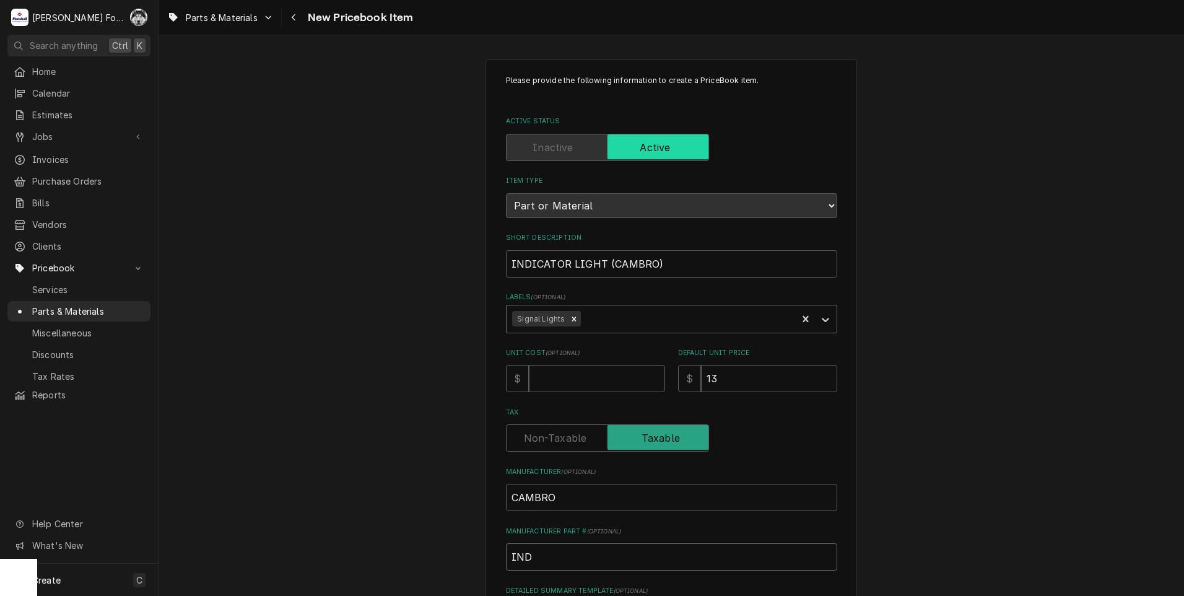
type textarea "x"
type input "I"
type textarea "x"
type input "4"
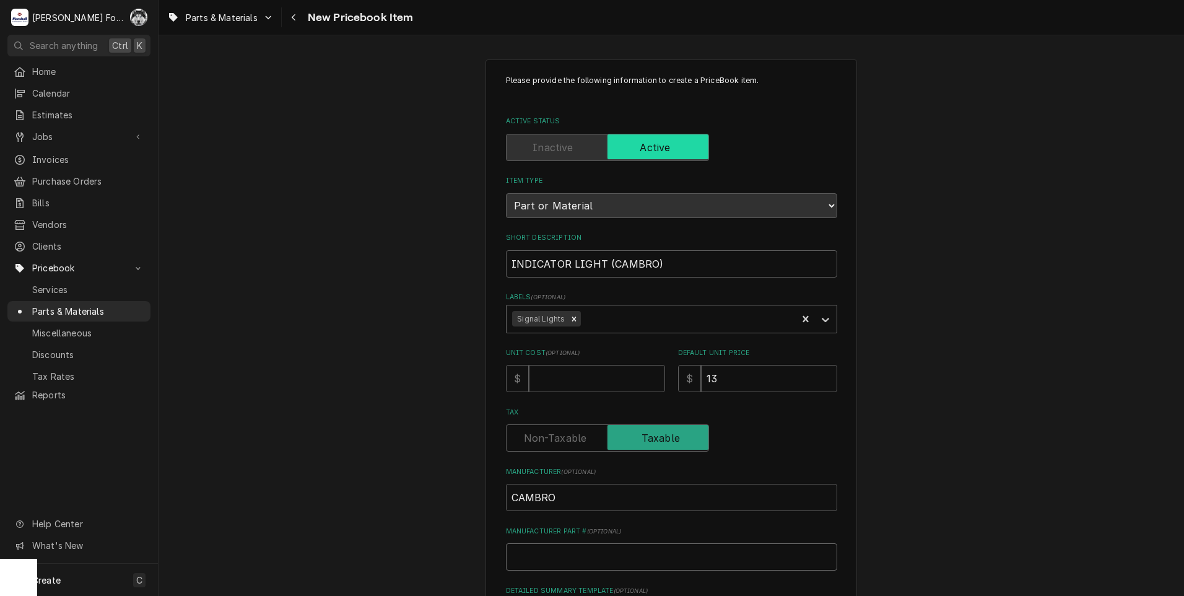
type textarea "x"
type input "47"
type textarea "x"
type input "478"
type textarea "x"
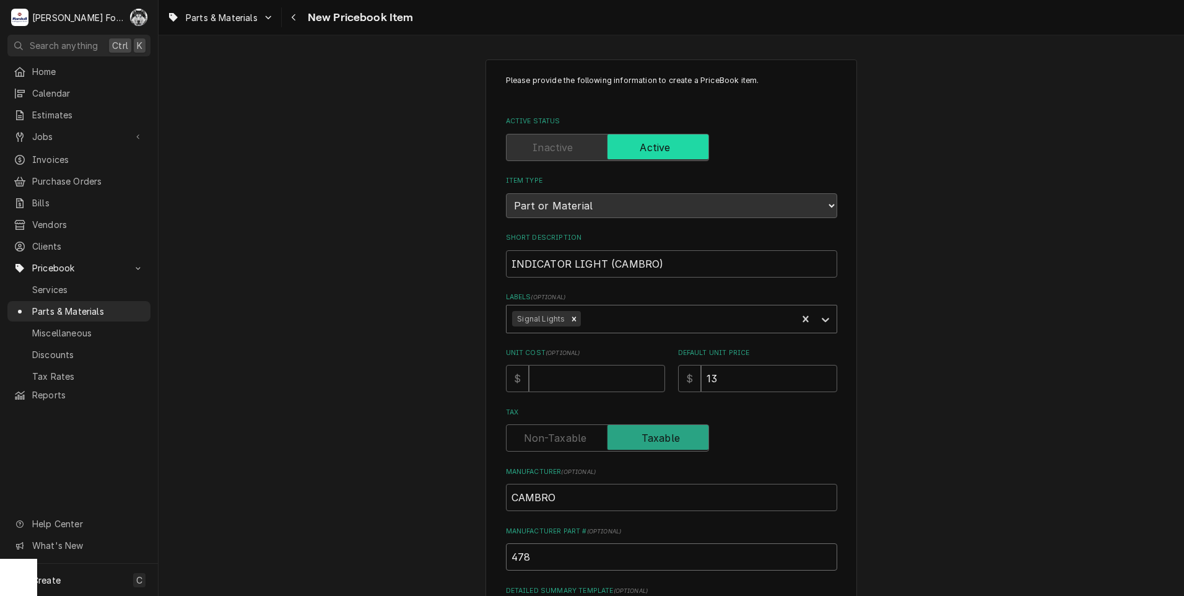
type input "4780"
type textarea "x"
type input "47806"
type textarea "x"
type input "47806"
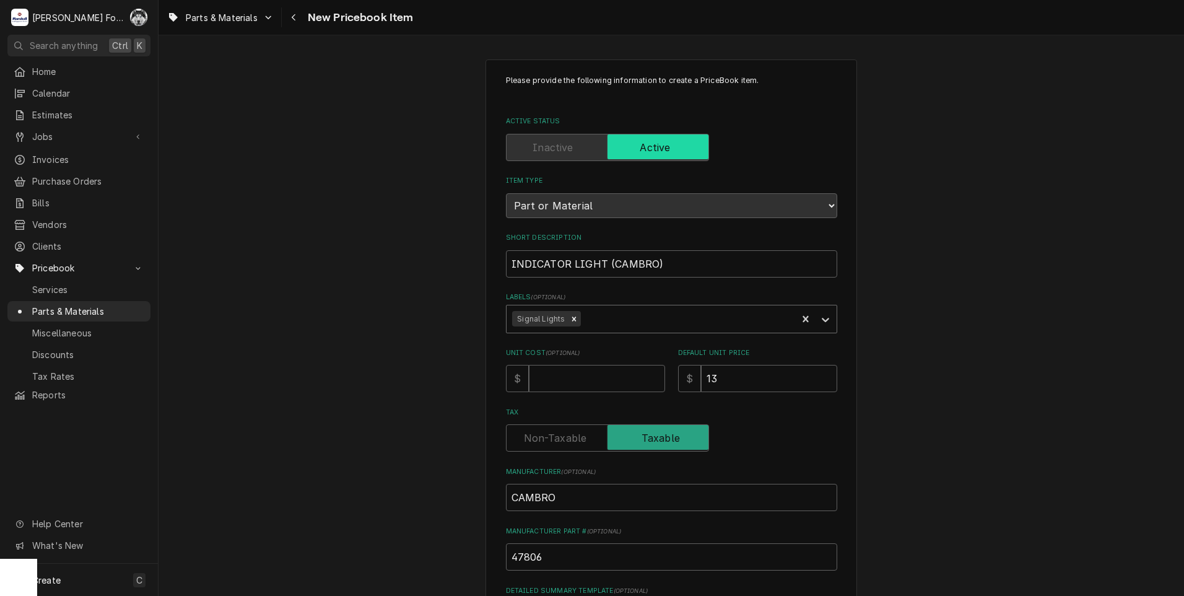
scroll to position [282, 0]
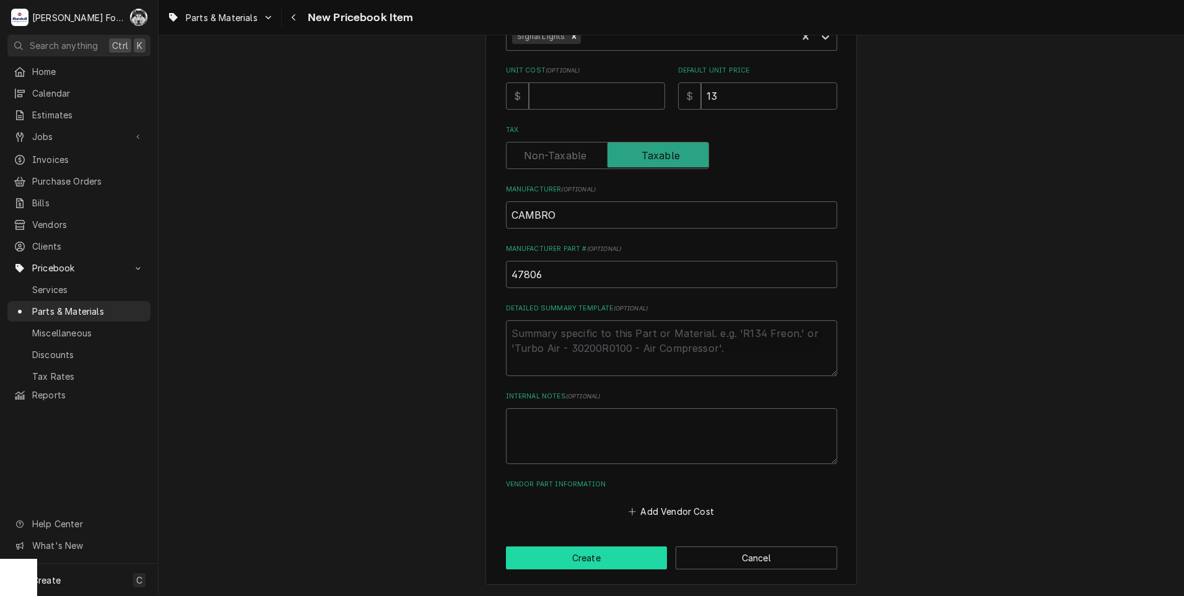
click at [546, 563] on button "Create" at bounding box center [587, 557] width 162 height 23
type textarea "x"
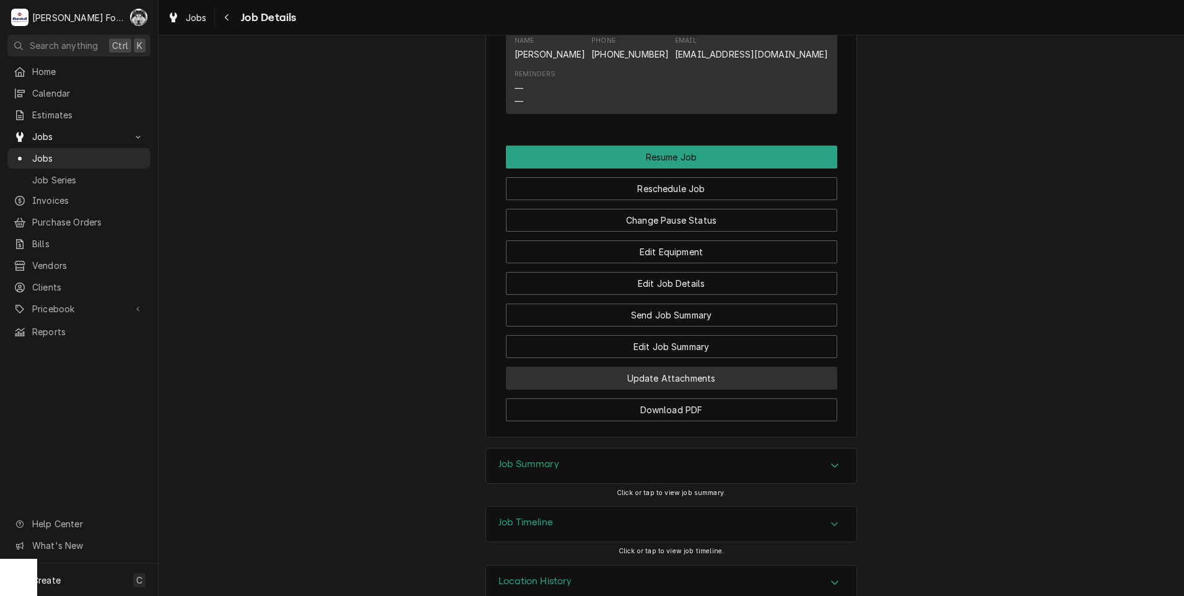
scroll to position [1652, 0]
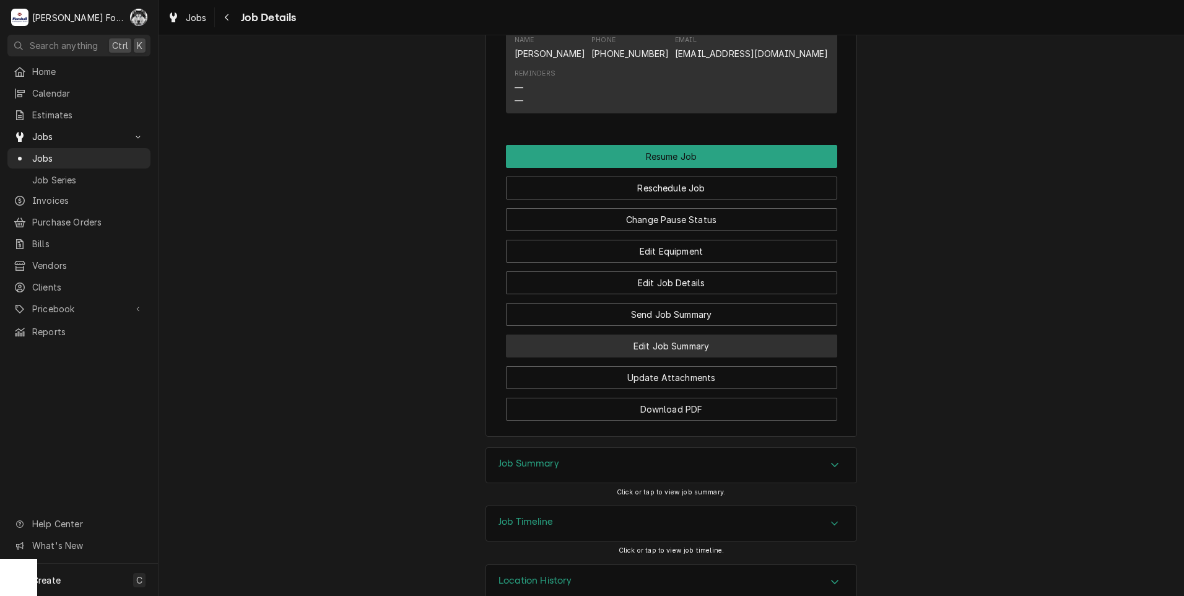
click at [662, 357] on button "Edit Job Summary" at bounding box center [671, 346] width 331 height 23
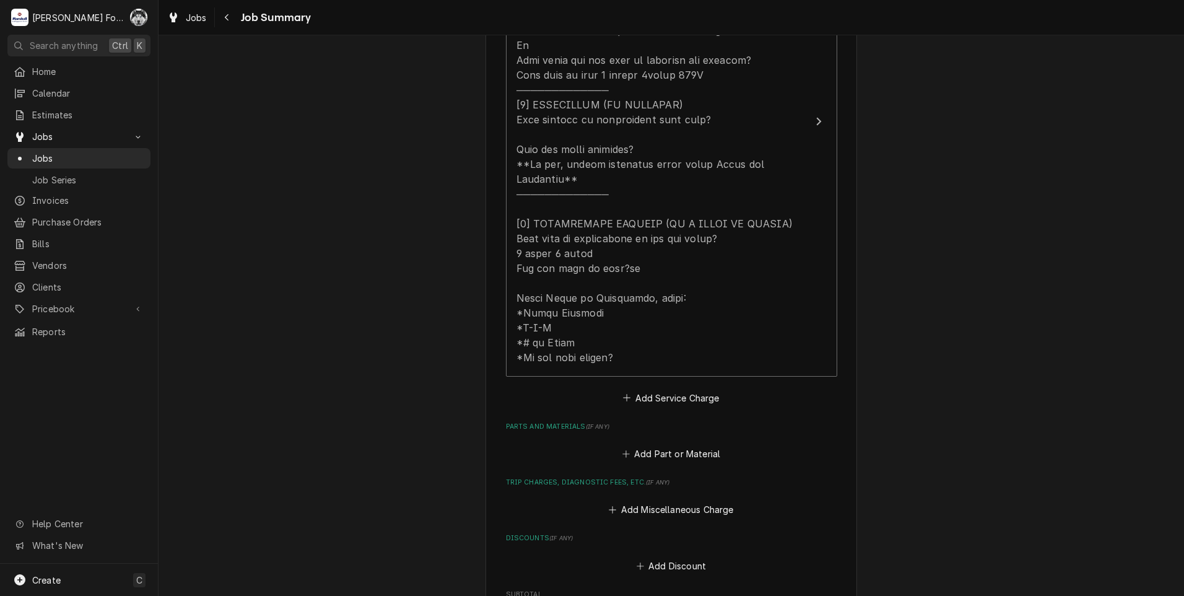
scroll to position [516, 0]
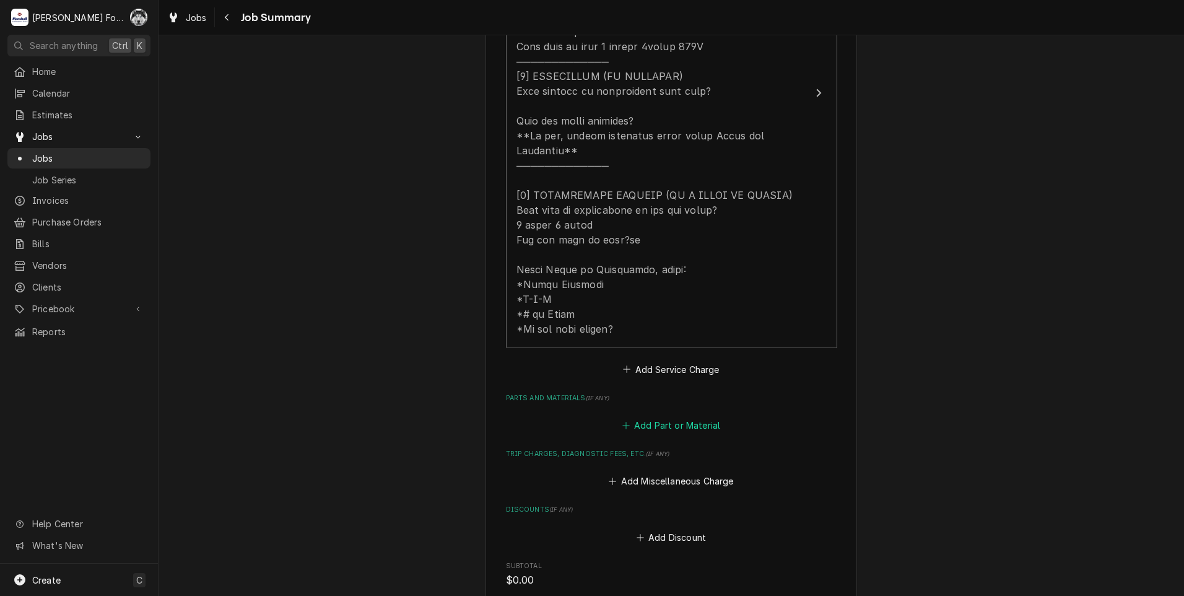
click at [654, 417] on button "Add Part or Material" at bounding box center [671, 425] width 102 height 17
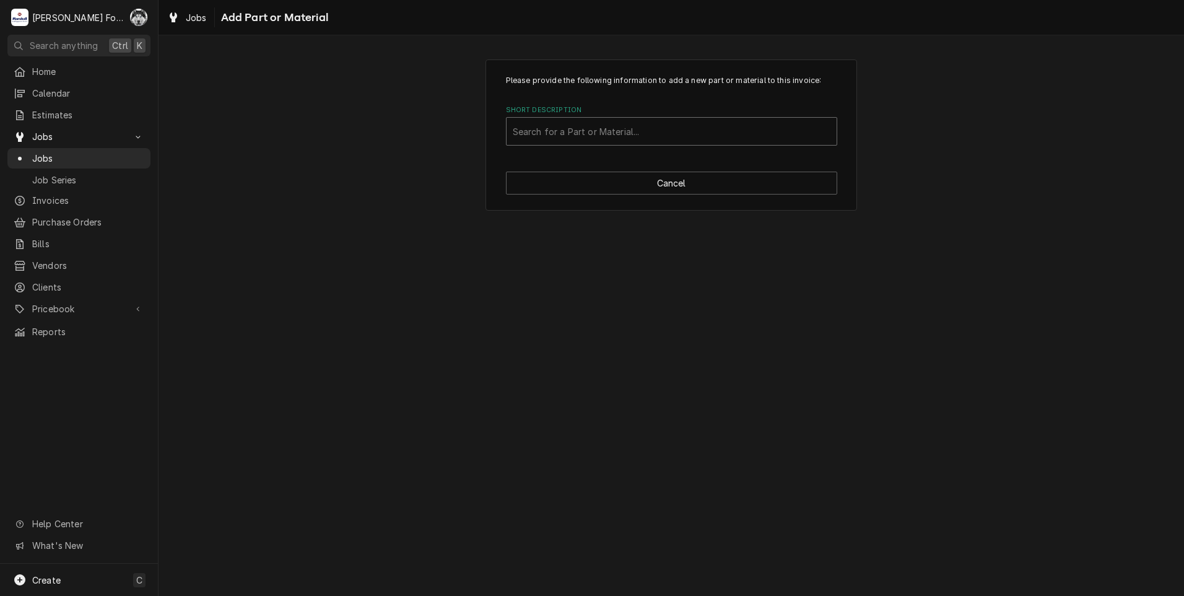
click at [633, 128] on div "Short Description" at bounding box center [672, 131] width 318 height 22
type input "H19009"
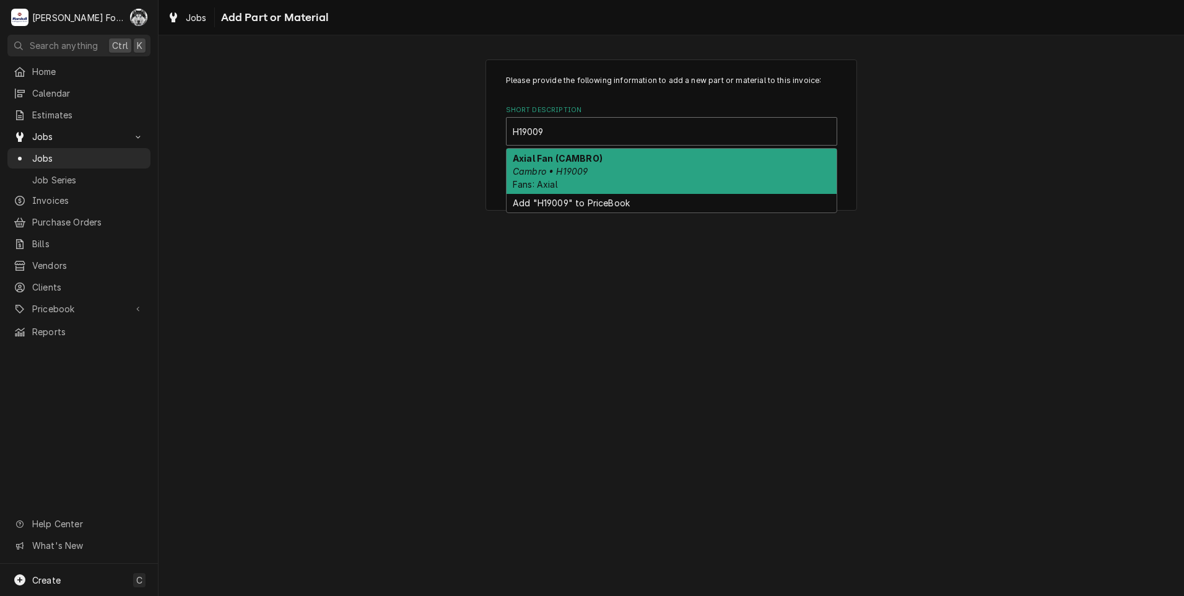
click at [537, 165] on div "Axial Fan (CAMBRO) Cambro • H19009 Fans: Axial" at bounding box center [672, 171] width 330 height 45
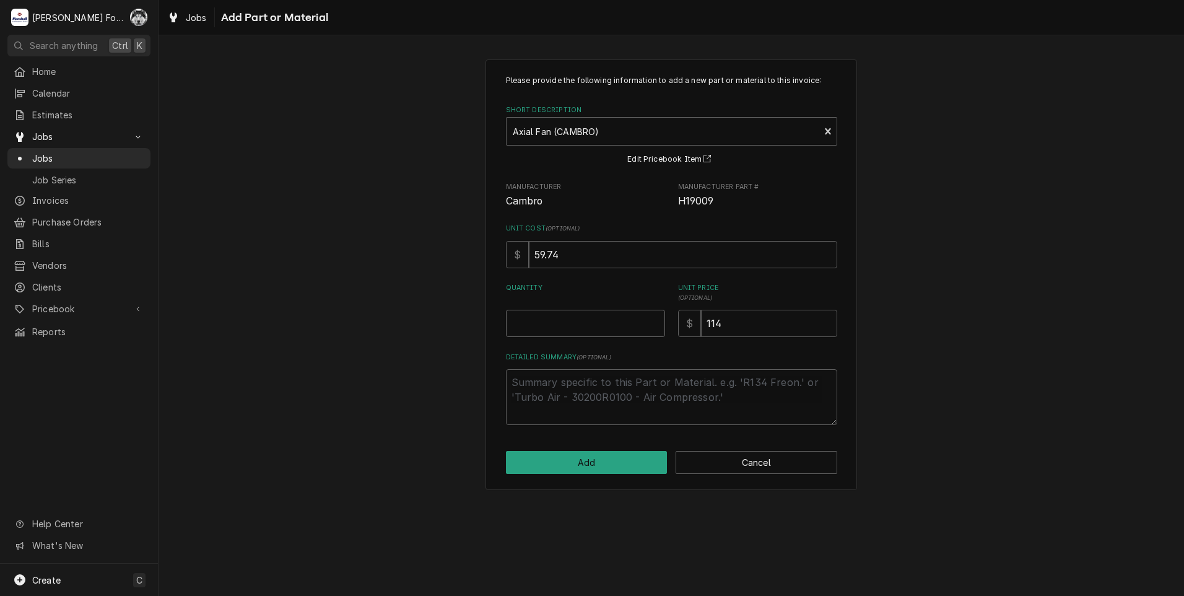
type textarea "x"
type input "0.5"
click at [655, 320] on input "0.5" at bounding box center [585, 323] width 159 height 27
type textarea "x"
type input "1"
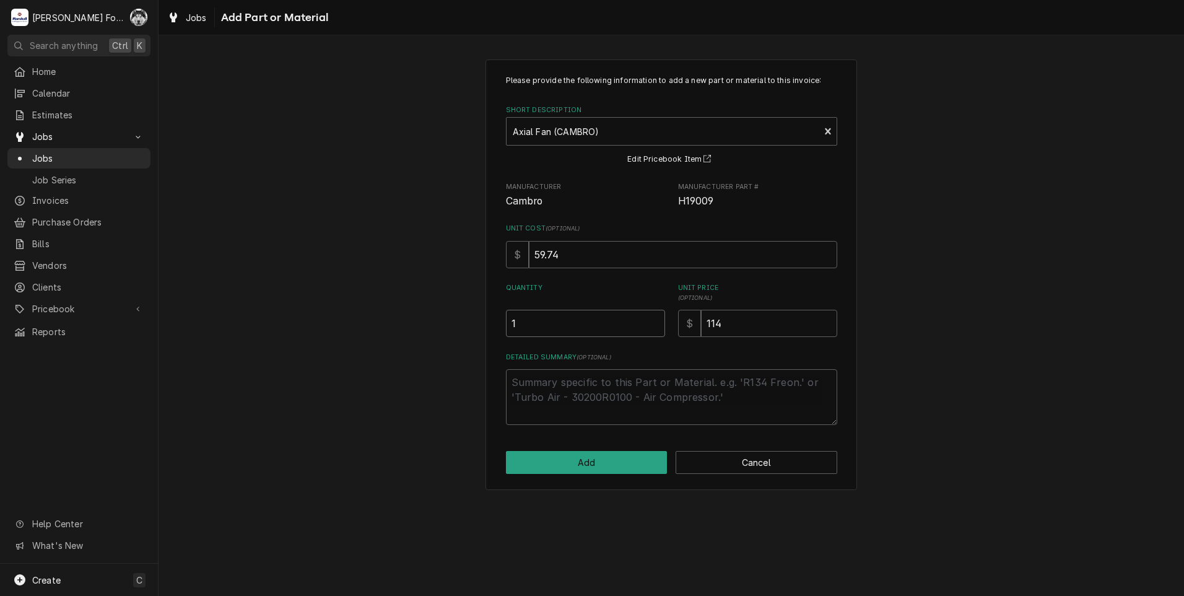
click at [655, 320] on input "1" at bounding box center [585, 323] width 159 height 27
click at [606, 465] on button "Add" at bounding box center [587, 462] width 162 height 23
type textarea "x"
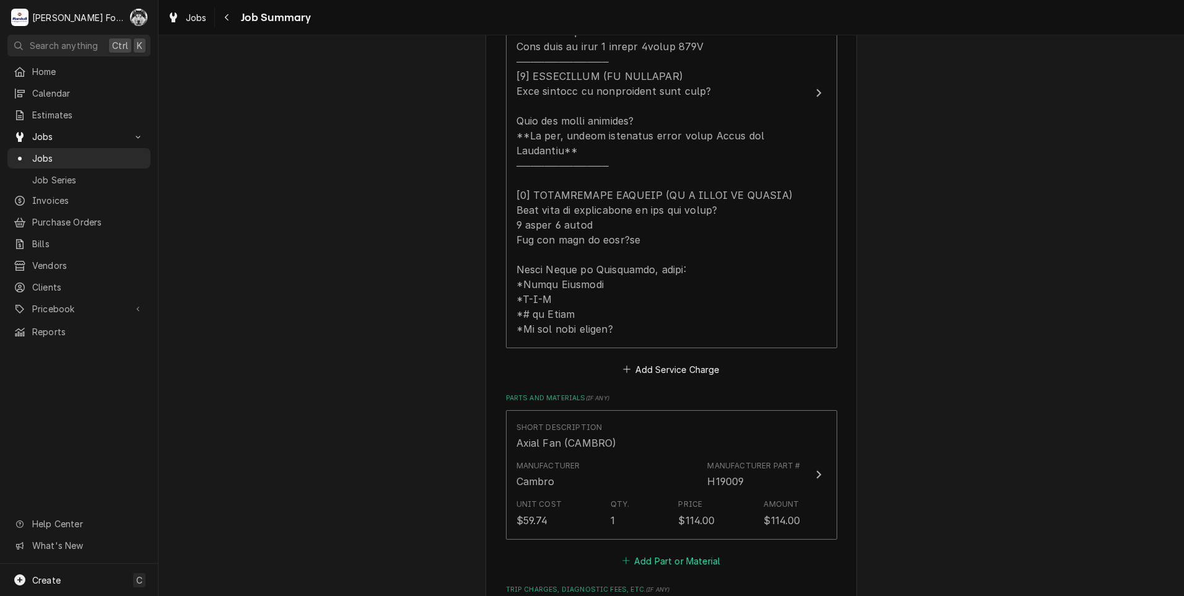
click at [685, 552] on button "Add Part or Material" at bounding box center [671, 560] width 102 height 17
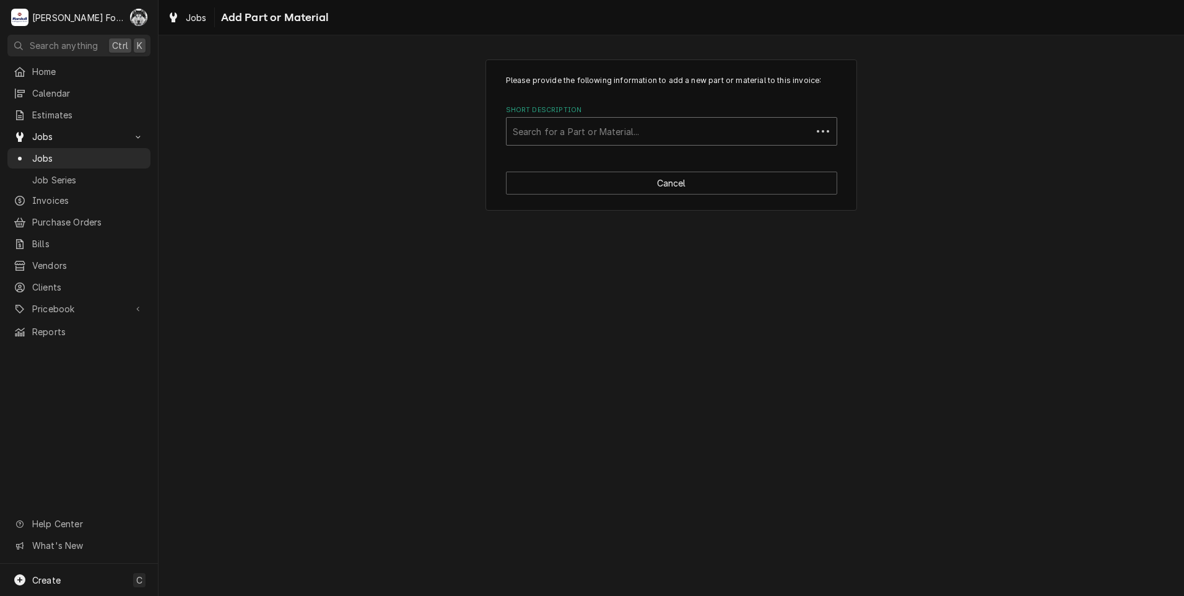
click at [661, 140] on div "Short Description" at bounding box center [659, 131] width 293 height 22
type input "47806"
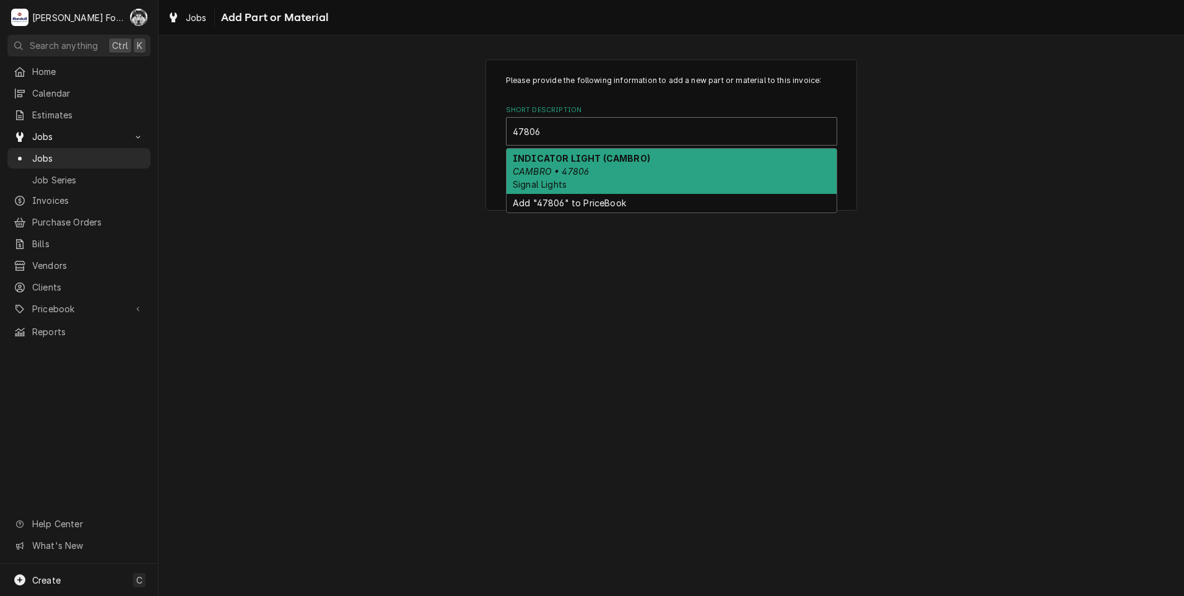
click at [603, 177] on div "INDICATOR LIGHT (CAMBRO) CAMBRO • 47806 Signal Lights" at bounding box center [672, 171] width 330 height 45
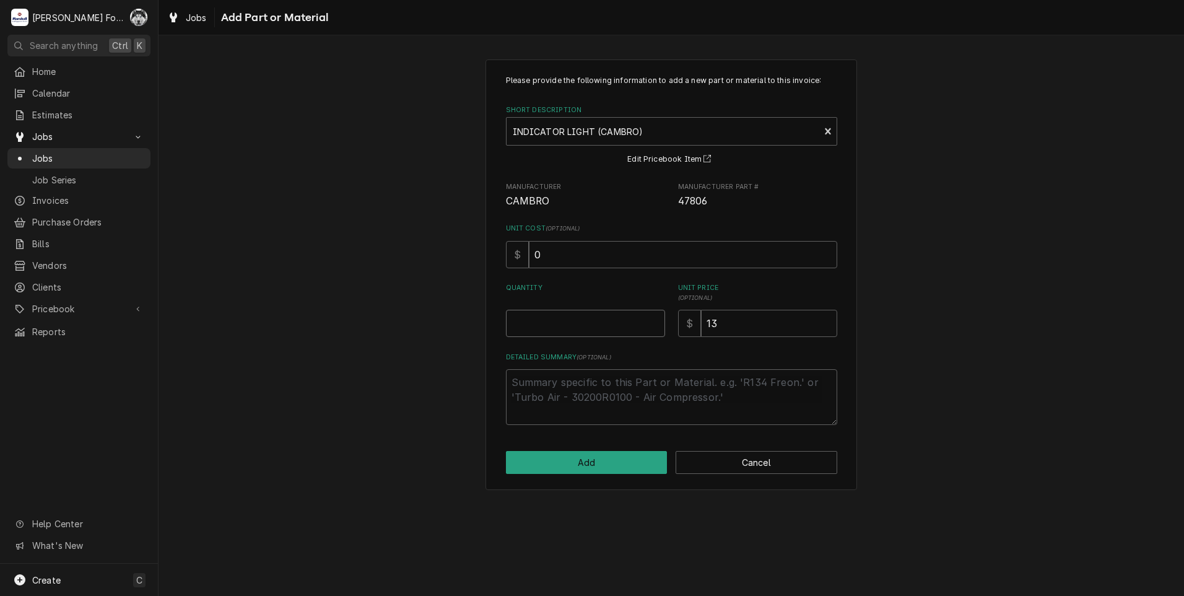
type textarea "x"
type input "0.5"
click at [653, 318] on input "0.5" at bounding box center [585, 323] width 159 height 27
type textarea "x"
type input "1"
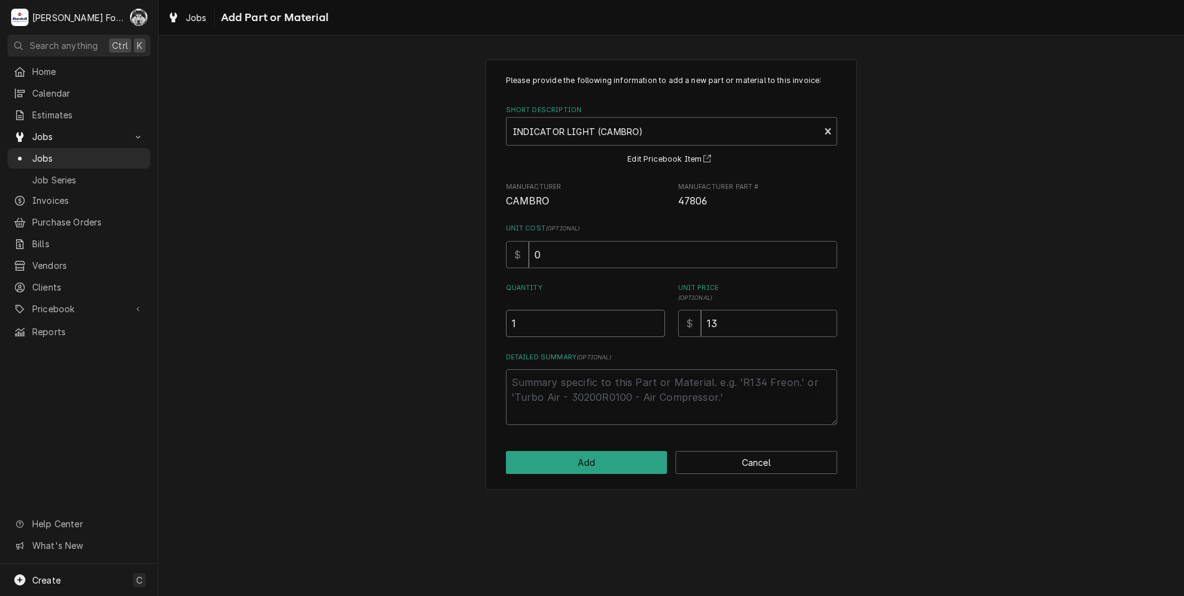
click at [653, 318] on input "1" at bounding box center [585, 323] width 159 height 27
click at [576, 469] on button "Add" at bounding box center [587, 462] width 162 height 23
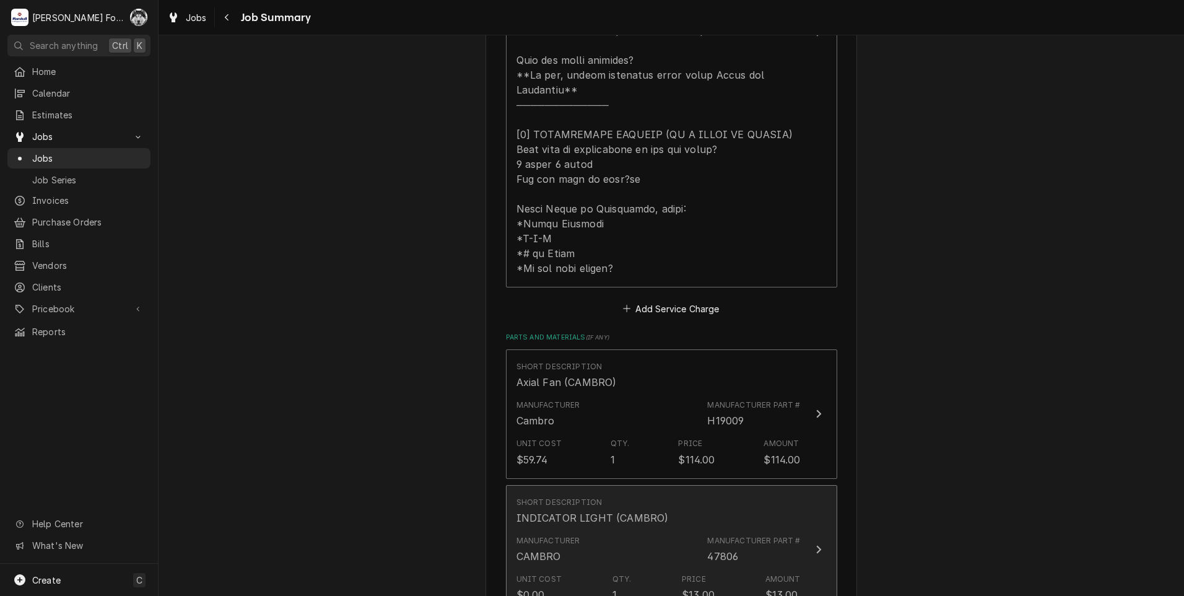
scroll to position [620, 0]
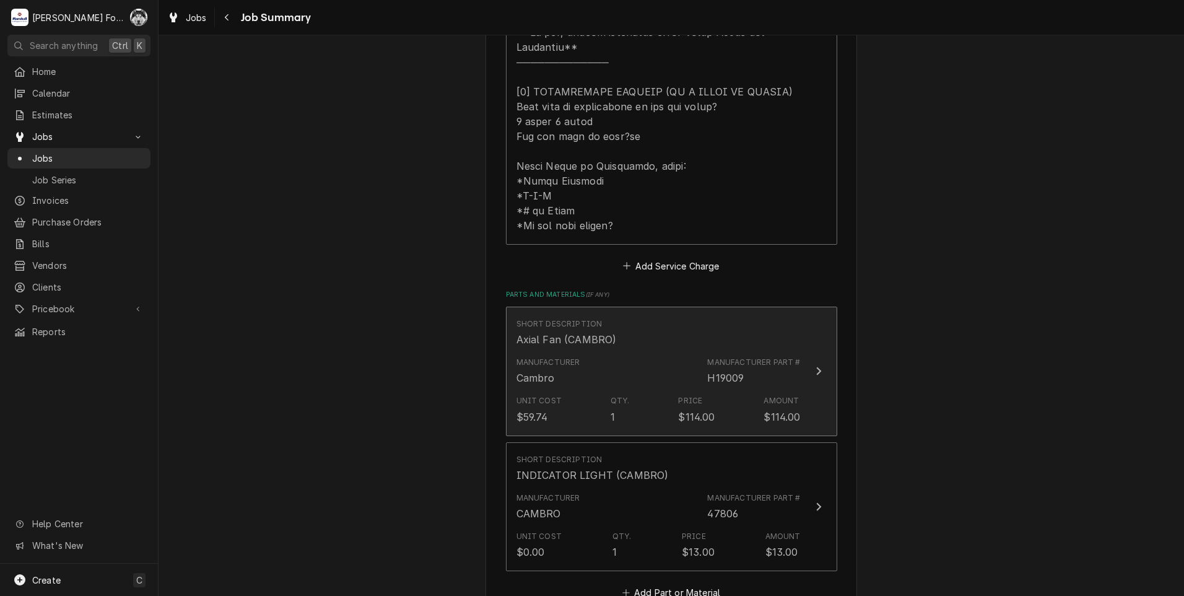
click at [647, 356] on div "Manufacturer Cambro Manufacturer Part # H19009" at bounding box center [659, 371] width 284 height 38
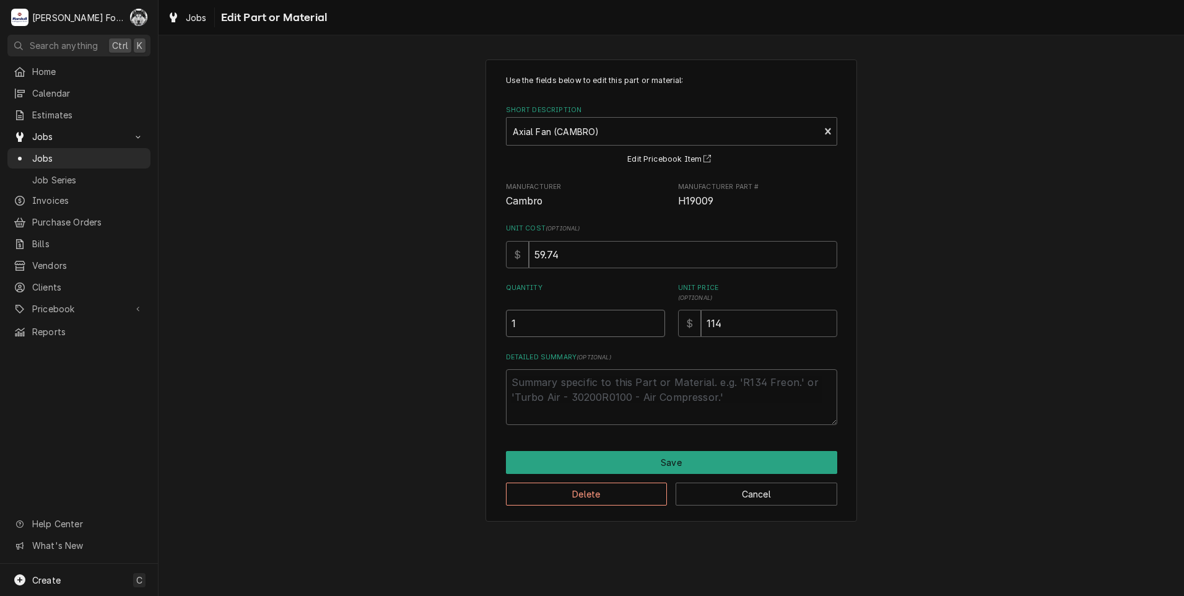
type textarea "x"
type input "1.5"
click at [654, 317] on input "1.5" at bounding box center [585, 323] width 159 height 27
type textarea "x"
type input "2"
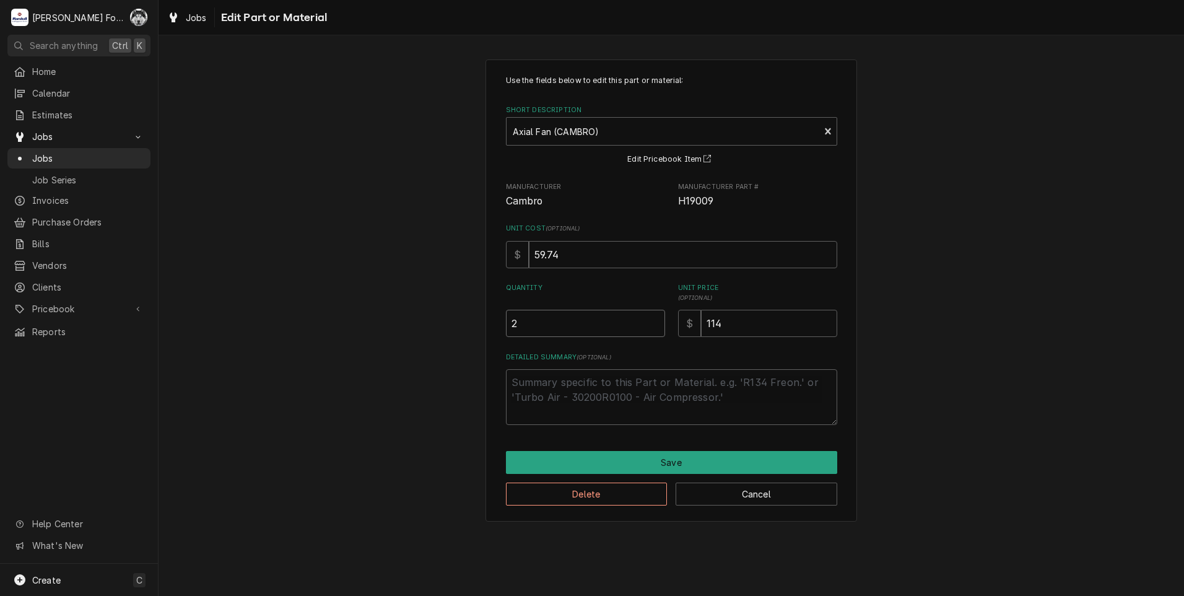
click at [654, 317] on input "2" at bounding box center [585, 323] width 159 height 27
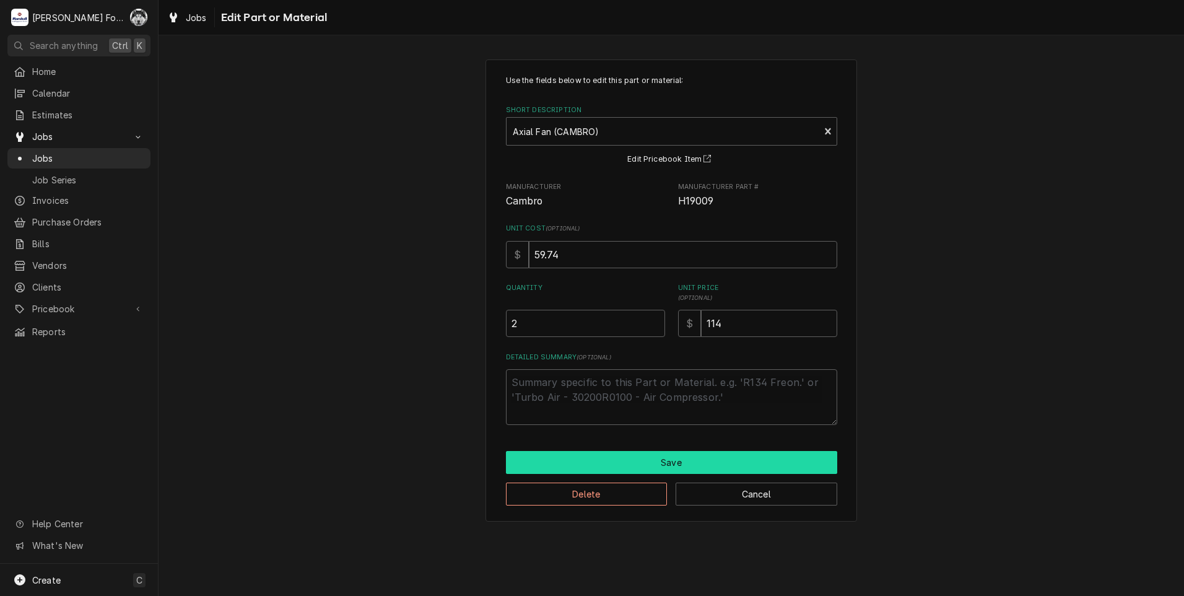
click at [647, 463] on button "Save" at bounding box center [671, 462] width 331 height 23
type textarea "x"
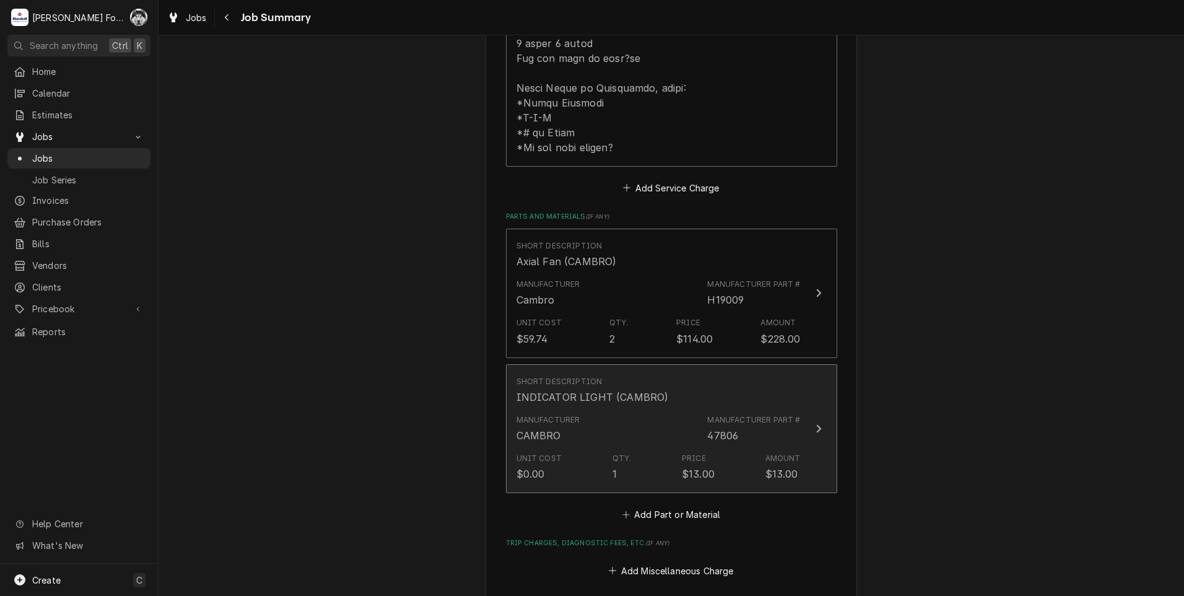
scroll to position [723, 0]
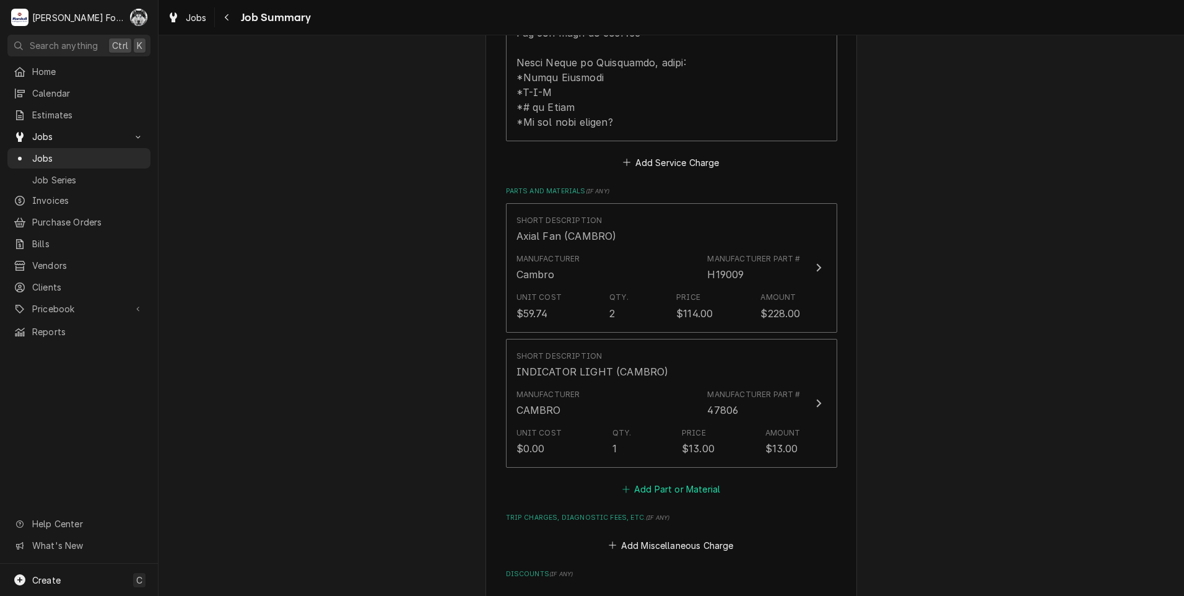
click at [687, 481] on button "Add Part or Material" at bounding box center [671, 489] width 102 height 17
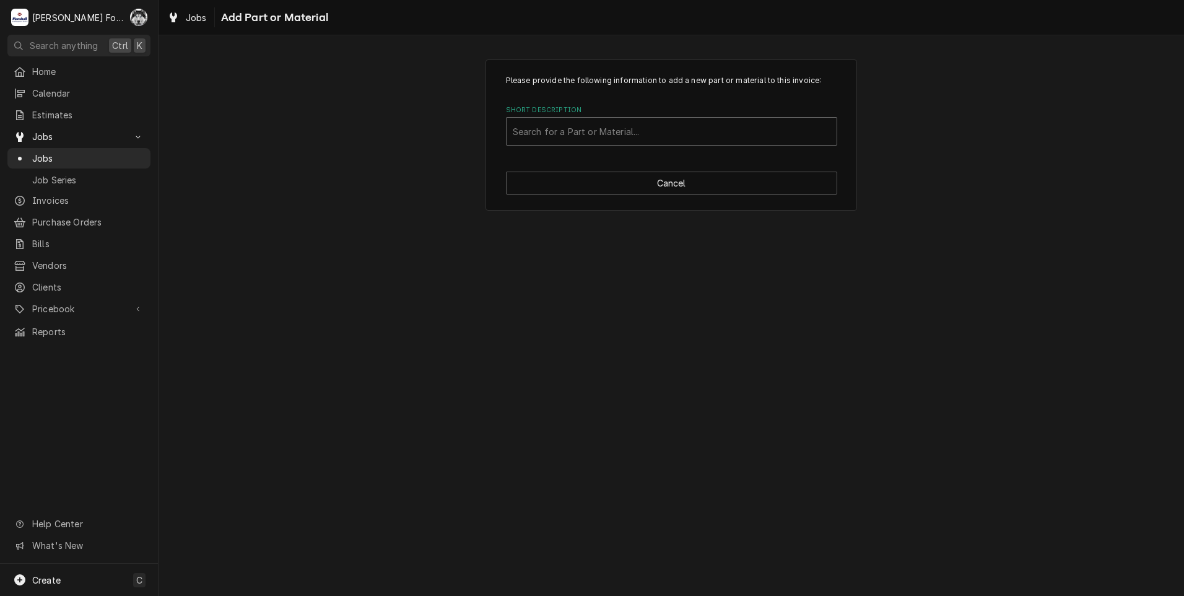
click at [658, 128] on div "Short Description" at bounding box center [672, 131] width 318 height 22
type input "SSDT"
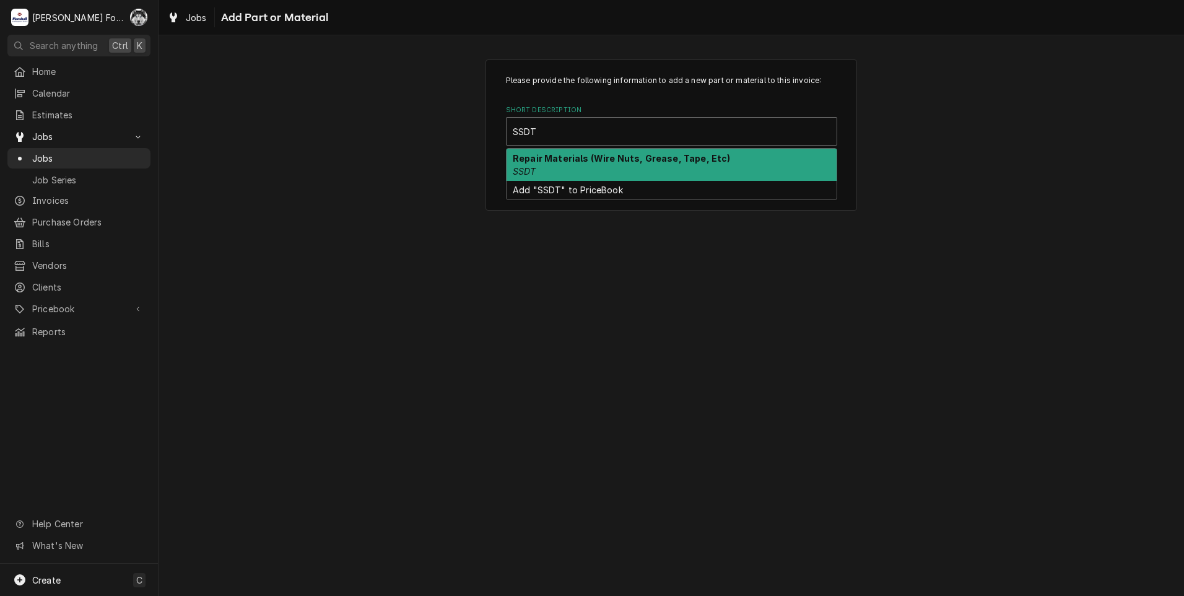
click at [585, 157] on strong "Repair Materials (Wire Nuts, Grease, Tape, Etc)" at bounding box center [622, 158] width 218 height 11
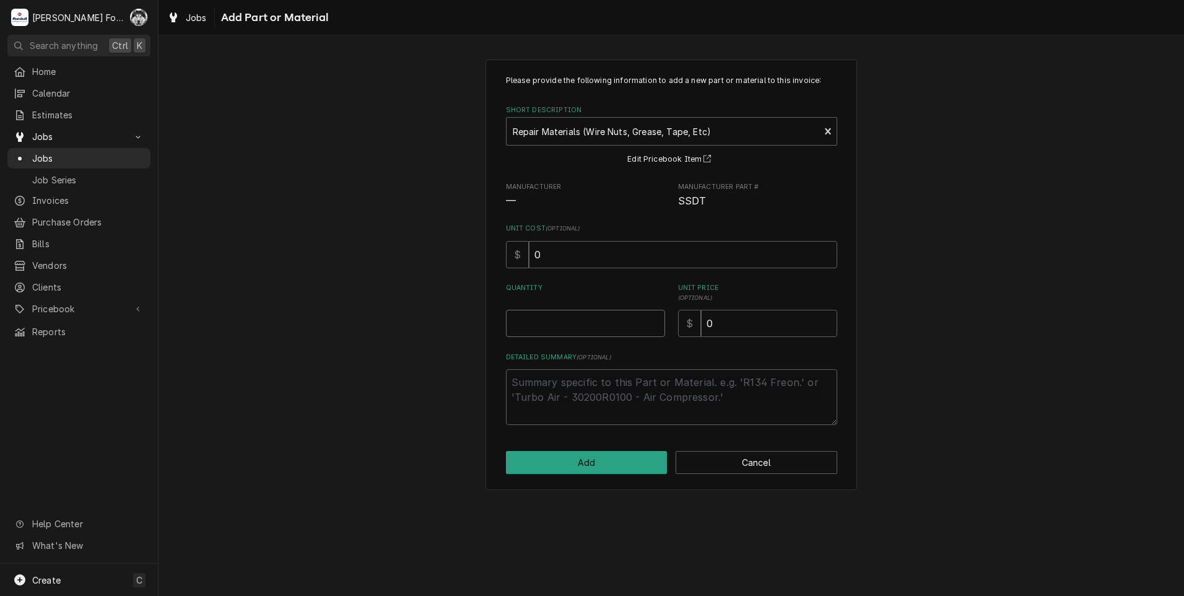
type textarea "x"
type input "0.5"
click at [651, 318] on input "0.5" at bounding box center [585, 323] width 159 height 27
type textarea "x"
type input "1"
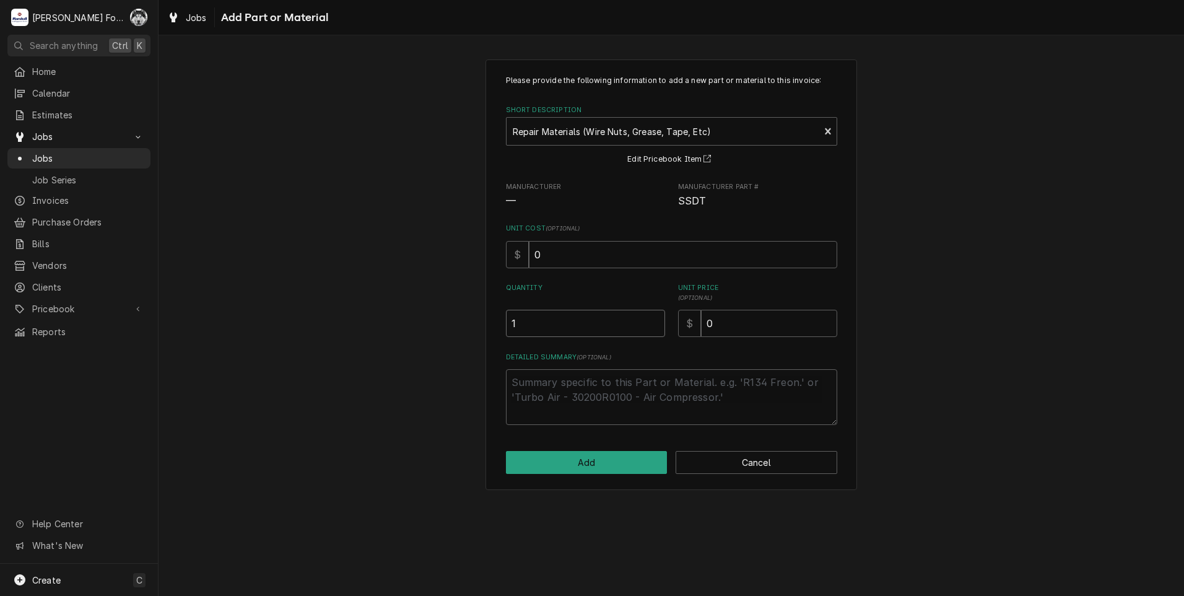
click at [651, 318] on input "1" at bounding box center [585, 323] width 159 height 27
drag, startPoint x: 754, startPoint y: 332, endPoint x: 620, endPoint y: 345, distance: 134.4
click at [648, 344] on div "Please provide the following information to add a new part or material to this …" at bounding box center [671, 250] width 331 height 350
type textarea "x"
type input "6"
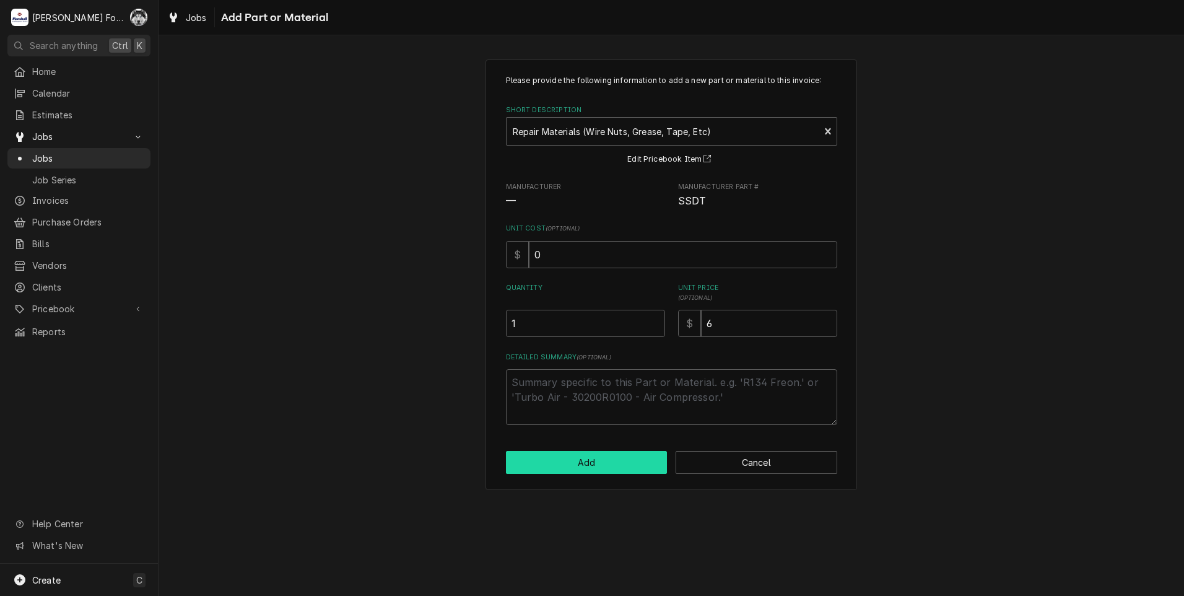
click at [602, 466] on button "Add" at bounding box center [587, 462] width 162 height 23
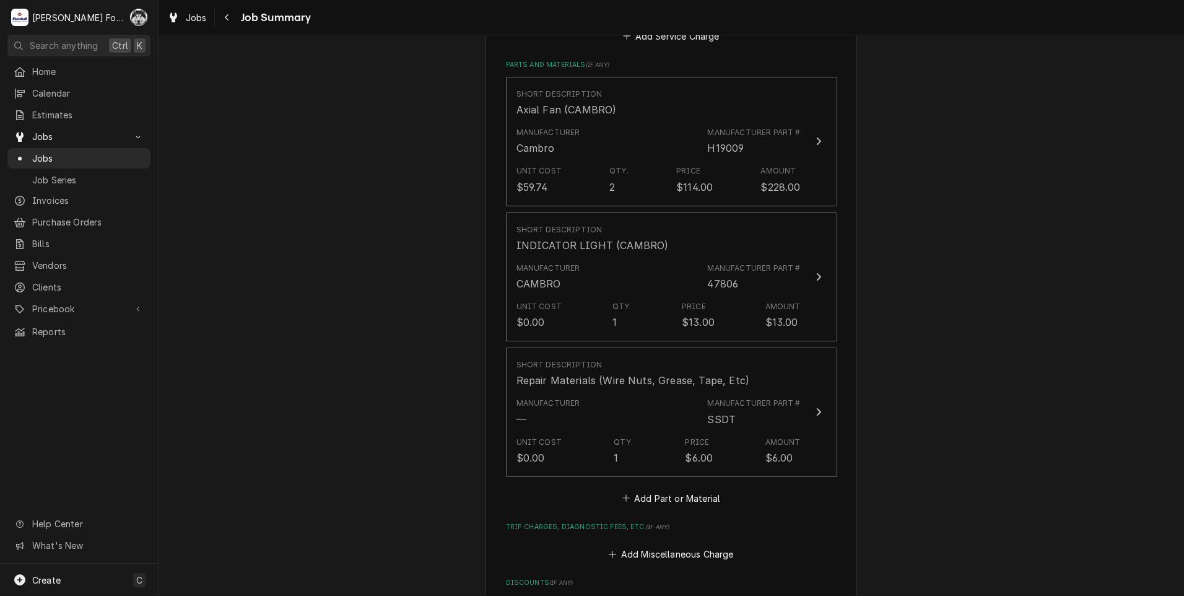
scroll to position [1136, 0]
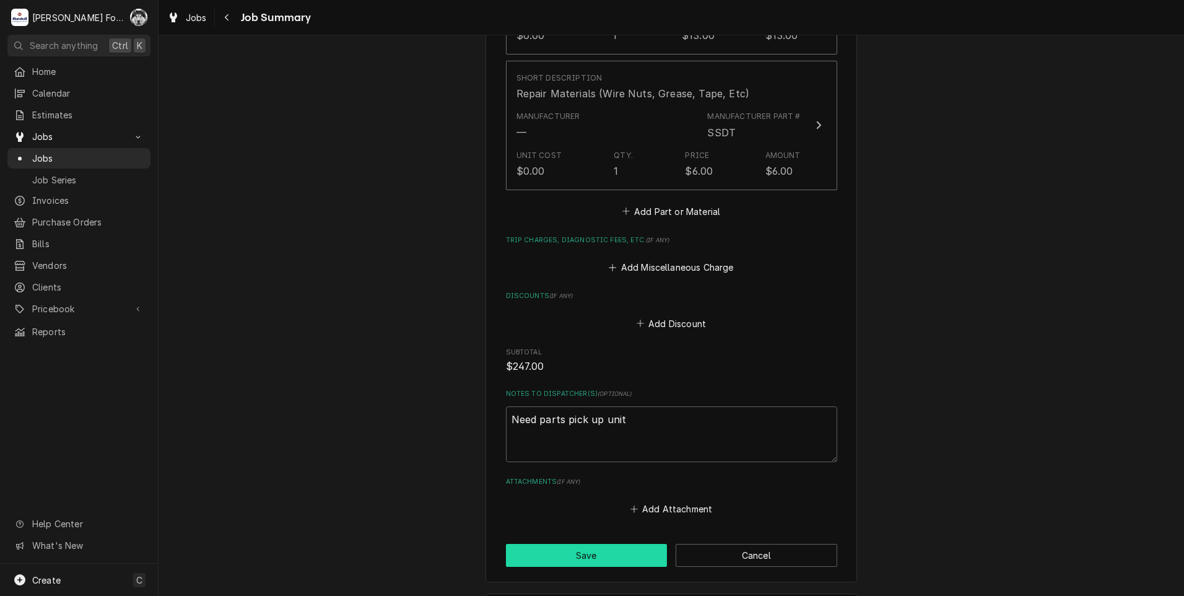
click at [575, 544] on button "Save" at bounding box center [587, 555] width 162 height 23
type textarea "x"
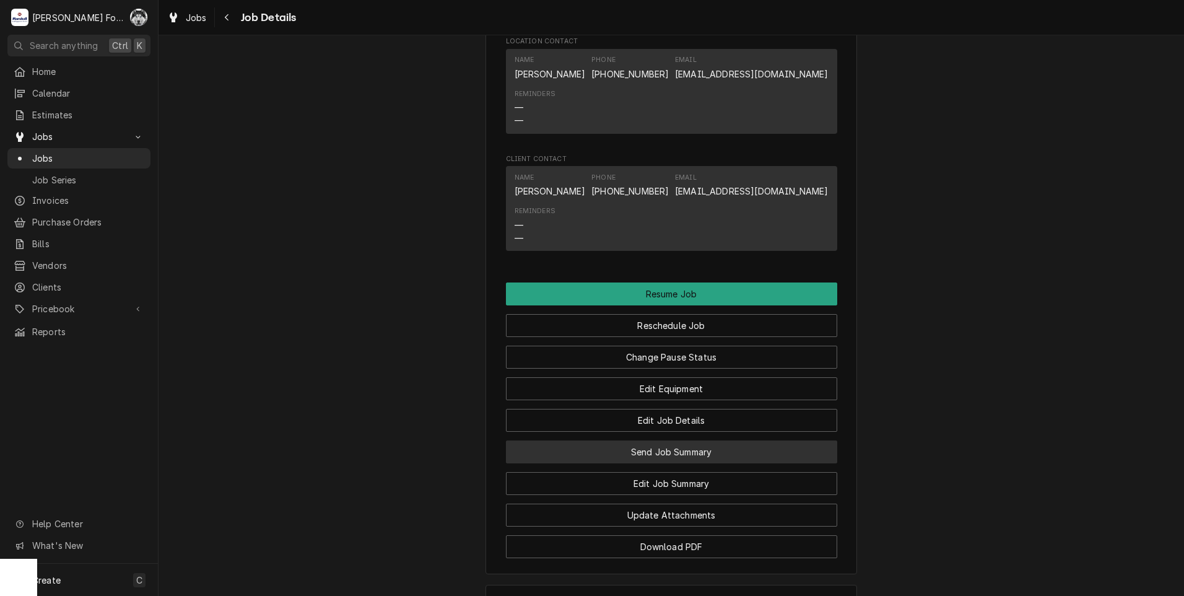
scroll to position [1549, 0]
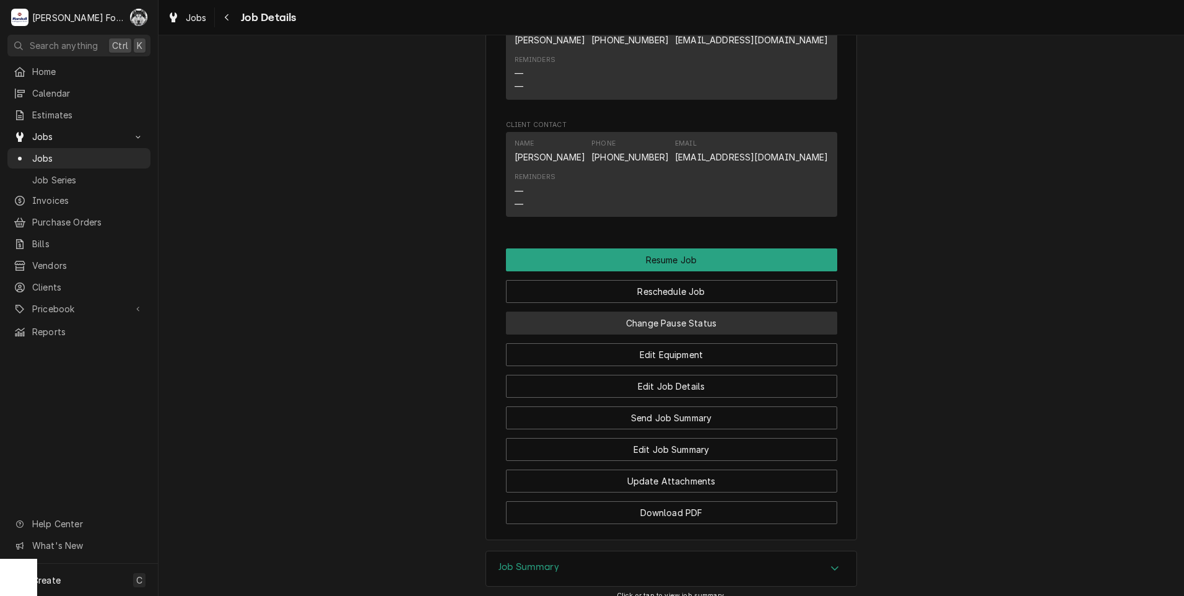
click at [674, 335] on button "Change Pause Status" at bounding box center [671, 323] width 331 height 23
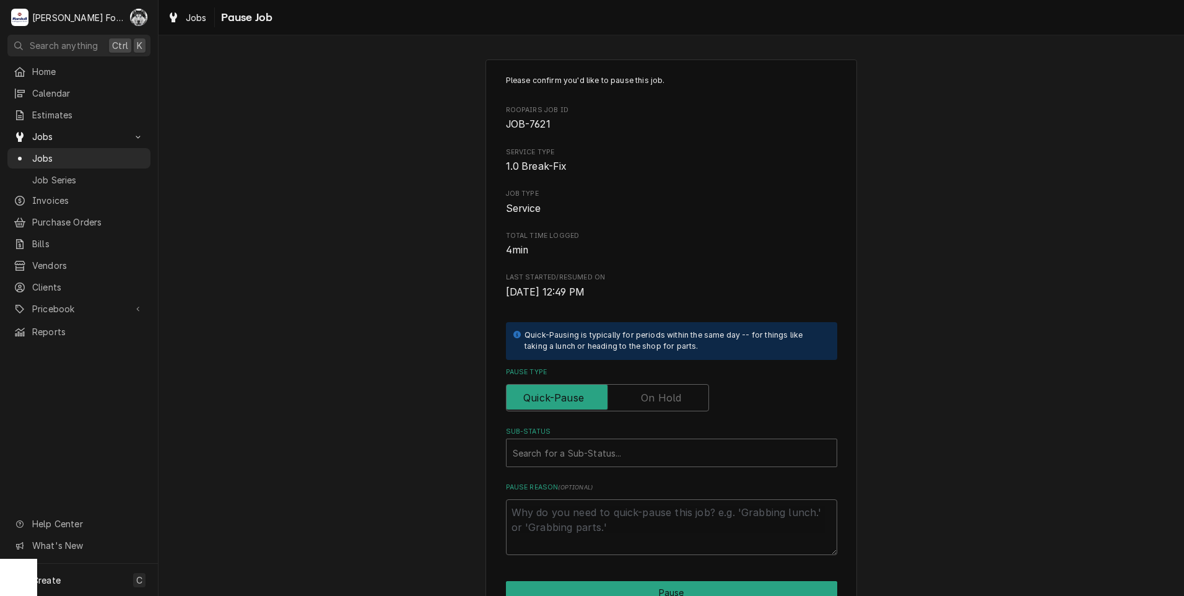
click at [647, 396] on label "Pause Type" at bounding box center [607, 397] width 203 height 27
click at [647, 396] on input "Pause Type" at bounding box center [608, 397] width 192 height 27
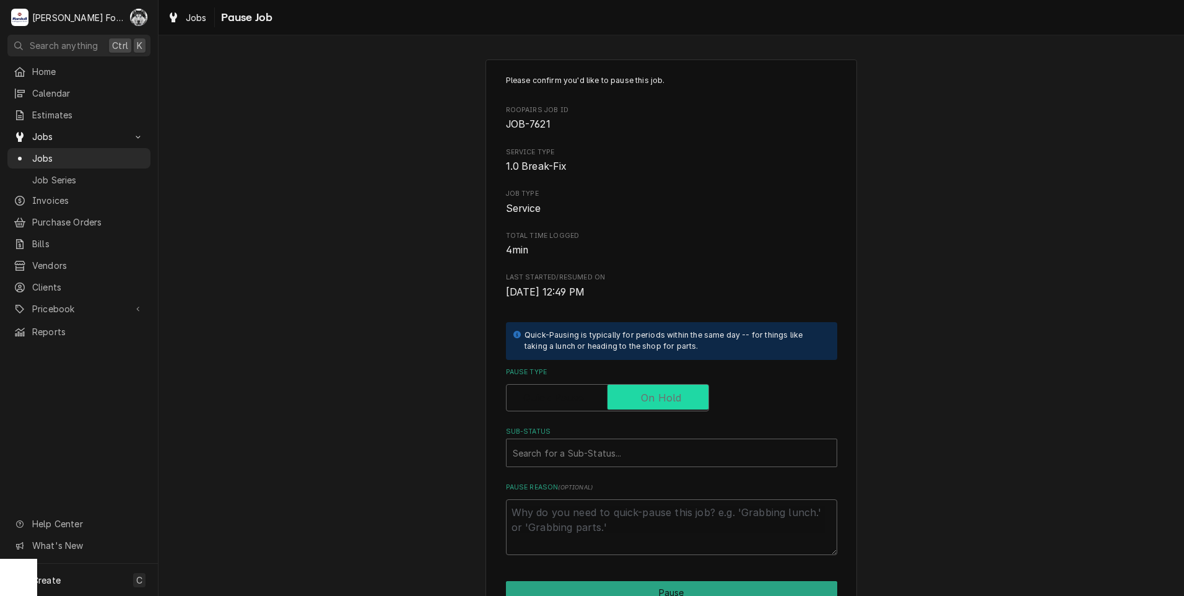
checkbox input "true"
click at [611, 453] on div "Sub-Status" at bounding box center [672, 453] width 318 height 22
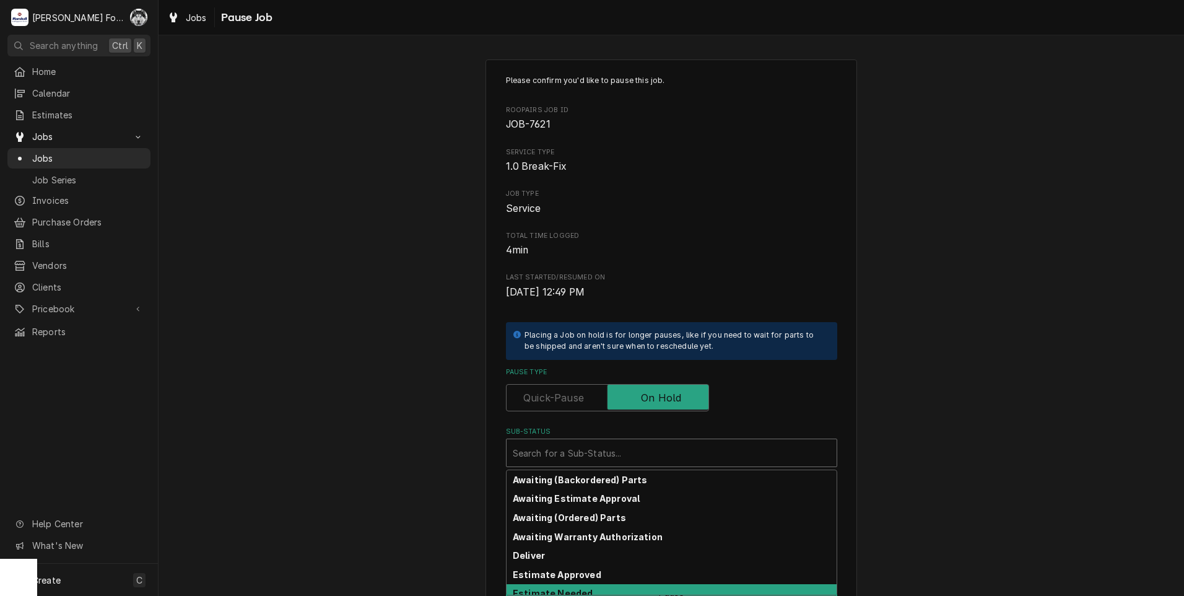
click at [589, 591] on div "Estimate Needed" at bounding box center [672, 593] width 330 height 19
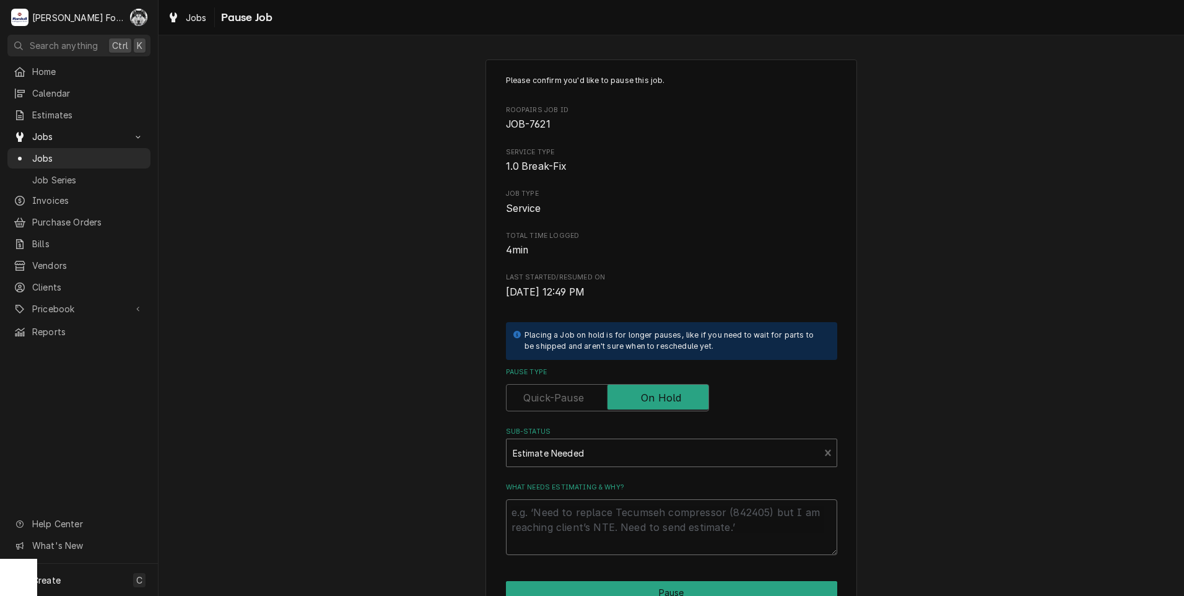
click at [597, 517] on textarea "What needs estimating & why?" at bounding box center [671, 527] width 331 height 56
type textarea "x"
type textarea "P"
type textarea "x"
type textarea "PA"
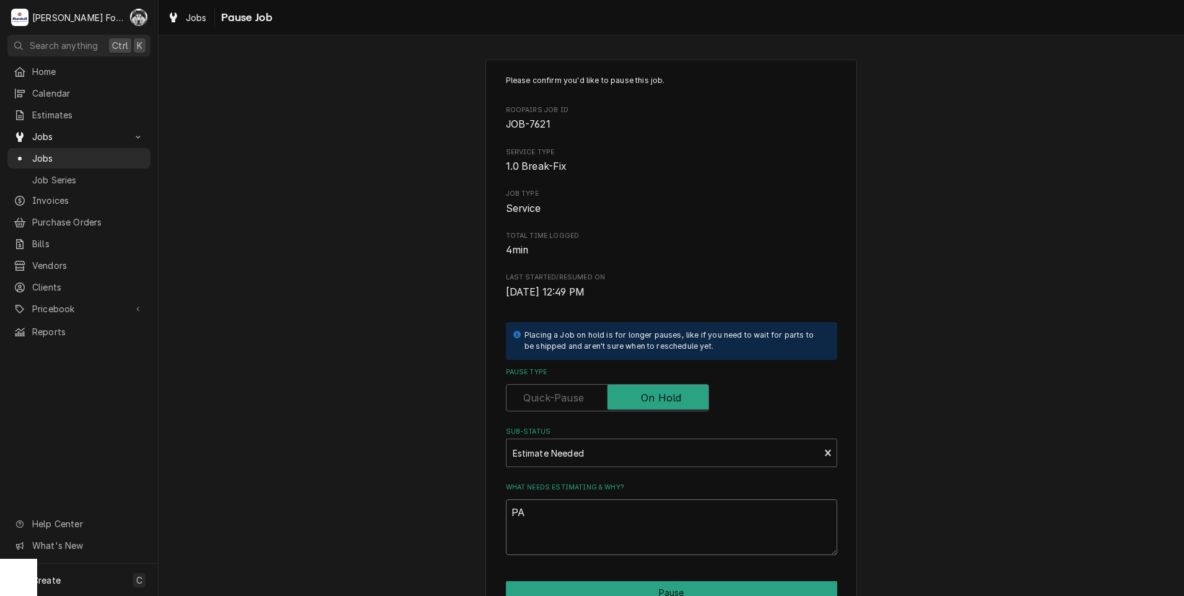
type textarea "x"
type textarea "PAR"
type textarea "x"
type textarea "PART"
type textarea "x"
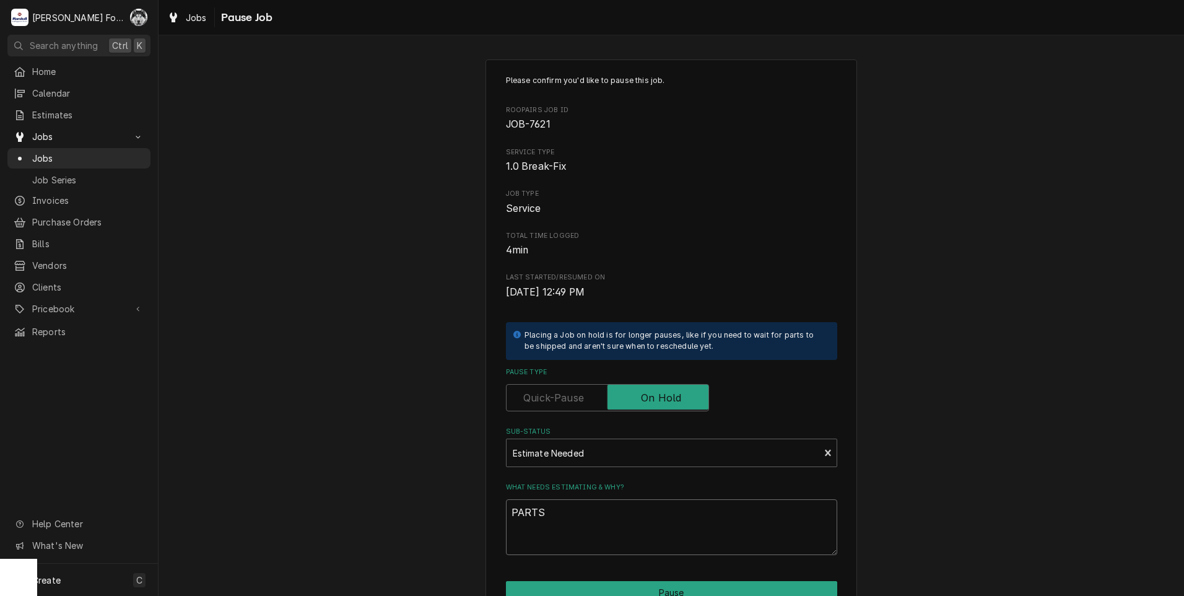
scroll to position [98, 0]
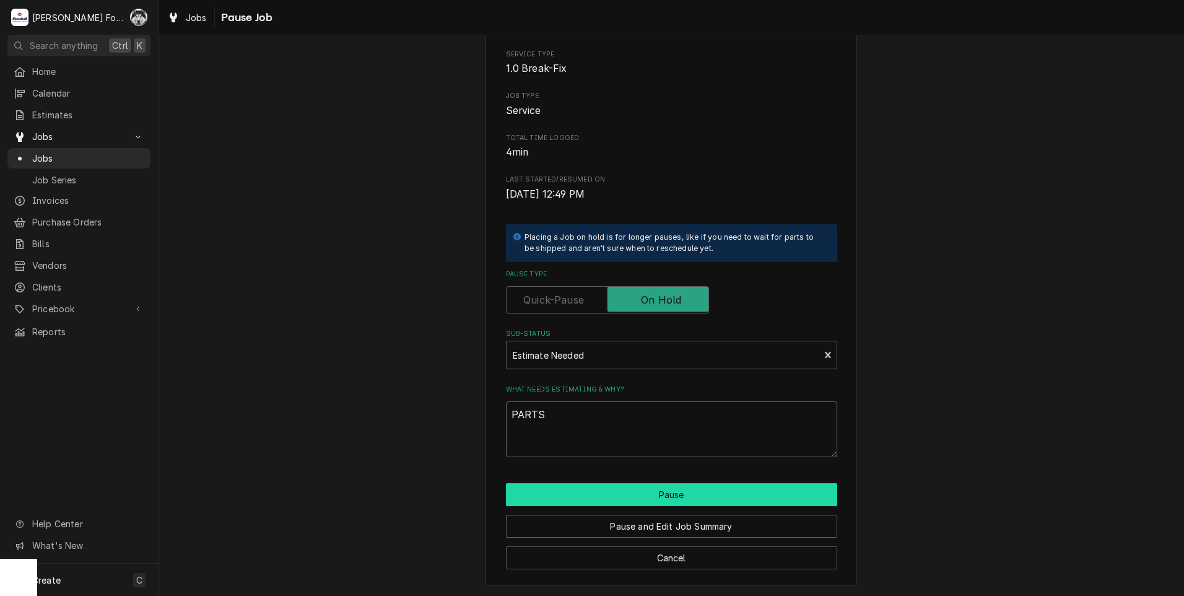
type textarea "PARTS"
click at [637, 497] on button "Pause" at bounding box center [671, 494] width 331 height 23
type textarea "x"
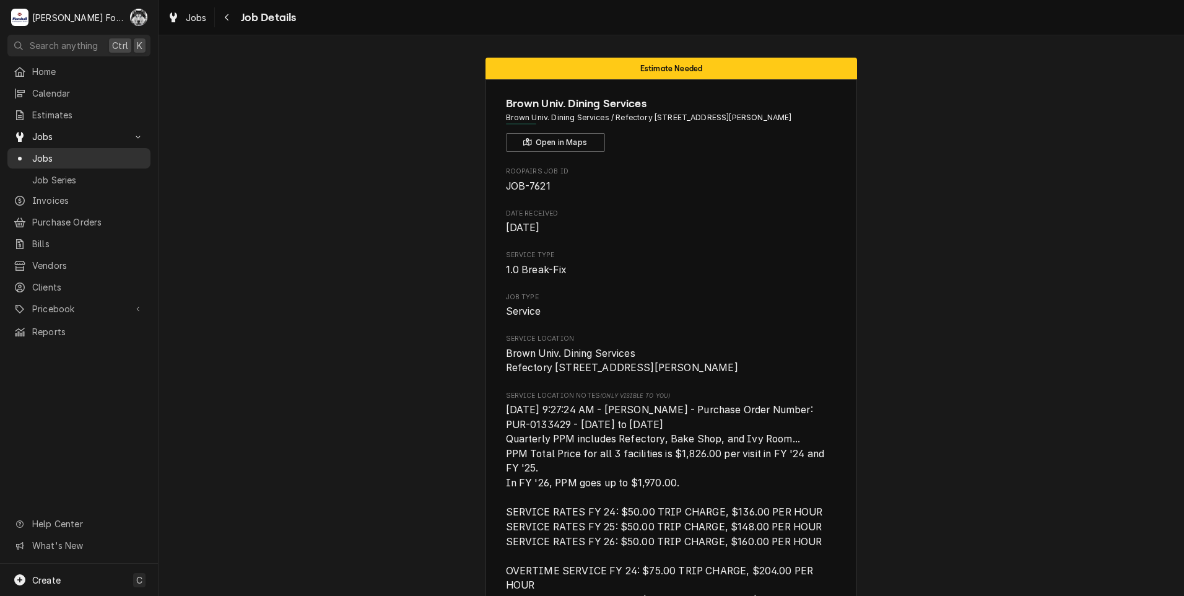
click at [49, 151] on div "Jobs" at bounding box center [79, 158] width 138 height 15
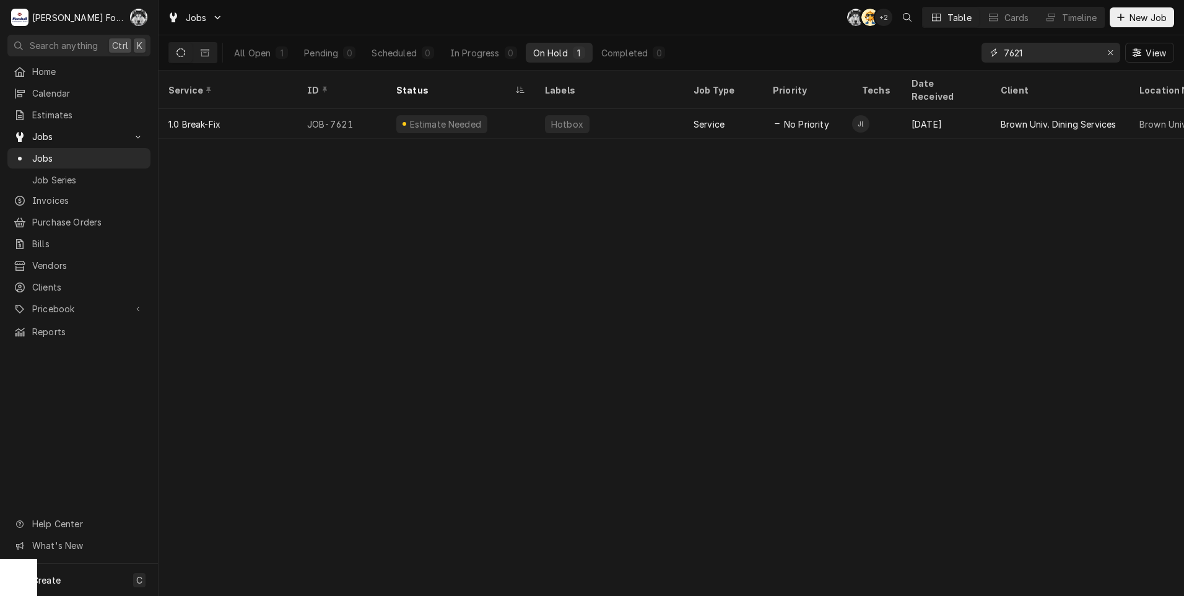
drag, startPoint x: 1032, startPoint y: 56, endPoint x: 911, endPoint y: 65, distance: 121.2
click at [911, 65] on div "All Open 1 Pending 0 Scheduled 0 In Progress 0 On Hold 1 Completed 0 7621 View" at bounding box center [672, 52] width 1006 height 35
type input "6"
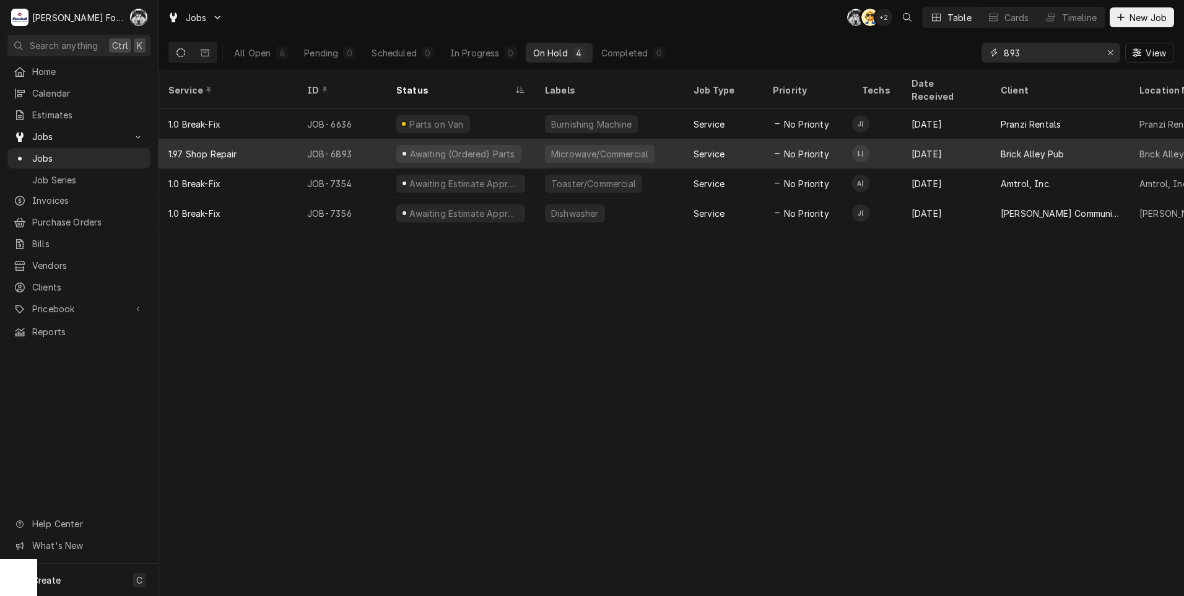
type input "893"
click at [491, 145] on div "Awaiting (Ordered) Parts" at bounding box center [458, 154] width 125 height 18
click at [491, 147] on div "Awaiting (Ordered) Parts" at bounding box center [462, 153] width 108 height 13
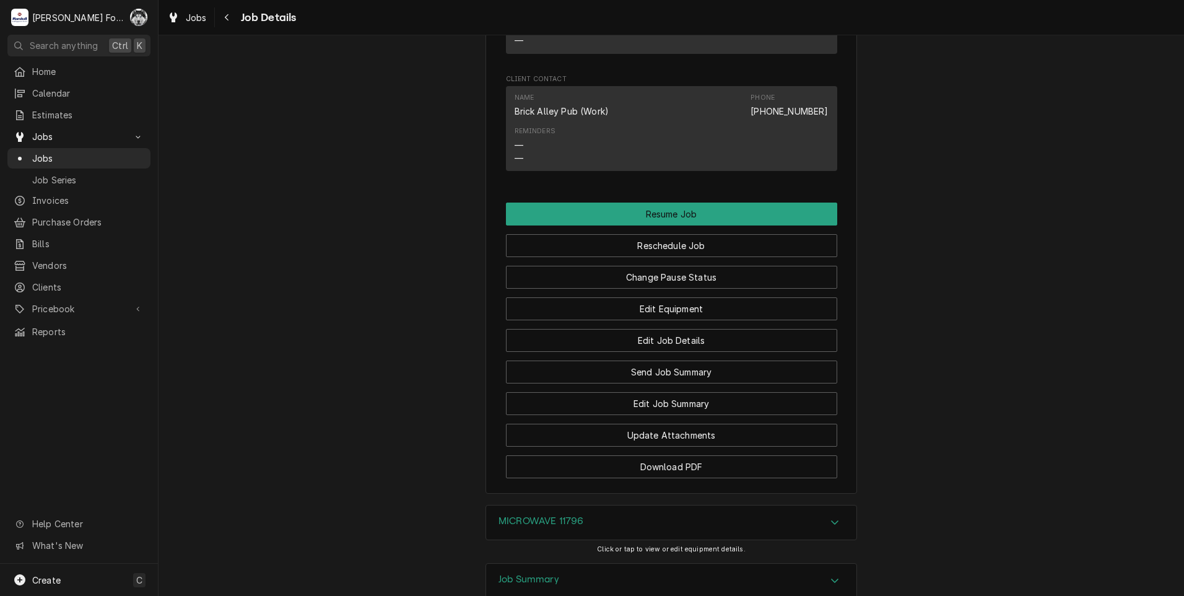
scroll to position [1315, 0]
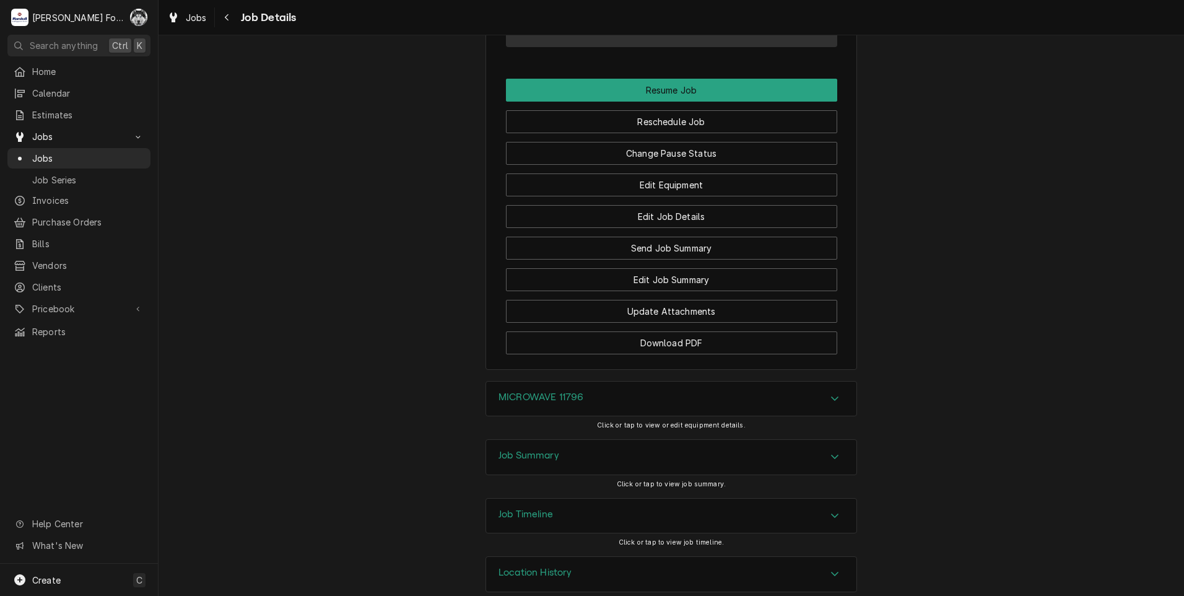
click at [614, 440] on div "Job Summary" at bounding box center [671, 457] width 370 height 35
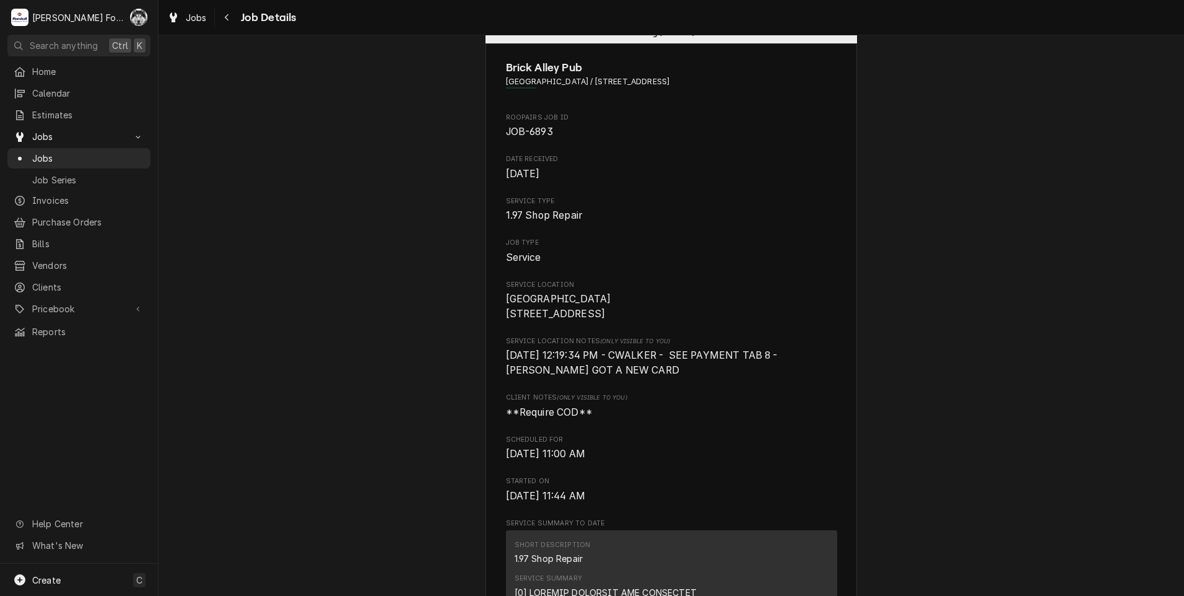
scroll to position [0, 0]
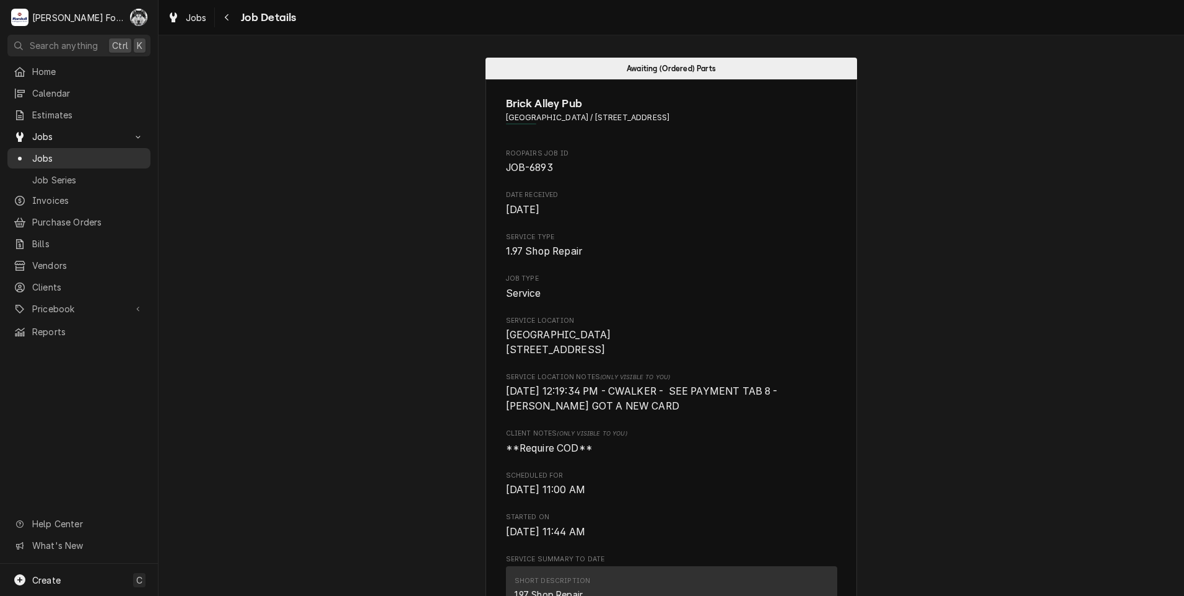
click at [45, 152] on span "Jobs" at bounding box center [88, 158] width 112 height 13
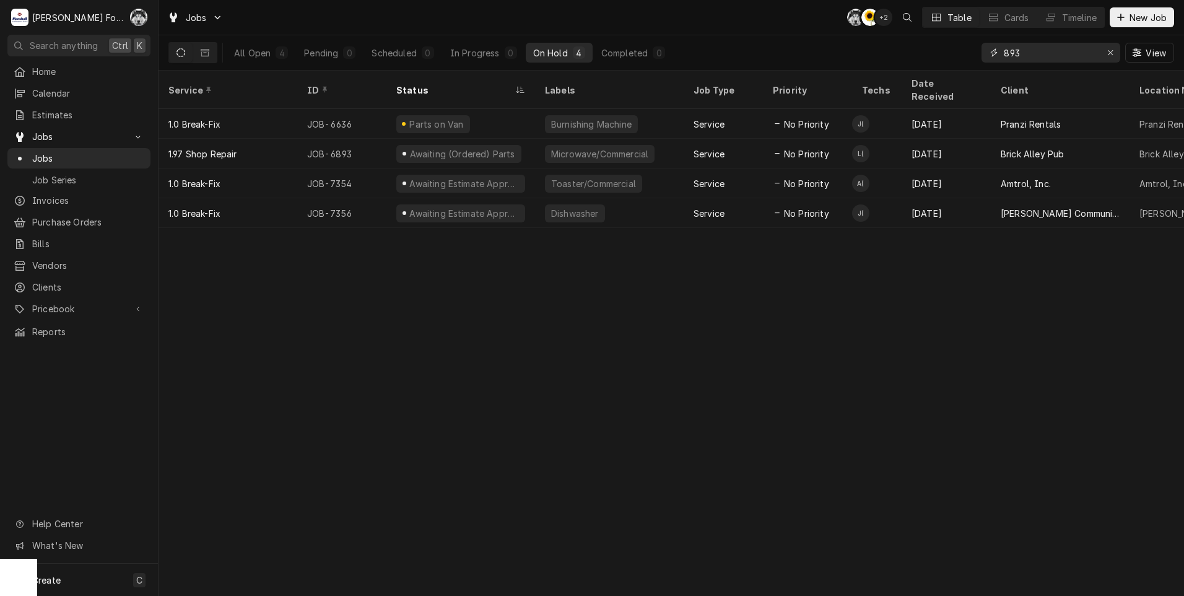
drag, startPoint x: 1038, startPoint y: 58, endPoint x: 916, endPoint y: 59, distance: 121.4
click at [917, 59] on div "All Open 4 Pending 0 Scheduled 0 In Progress 0 On Hold 4 Completed 0 893 View" at bounding box center [672, 52] width 1006 height 35
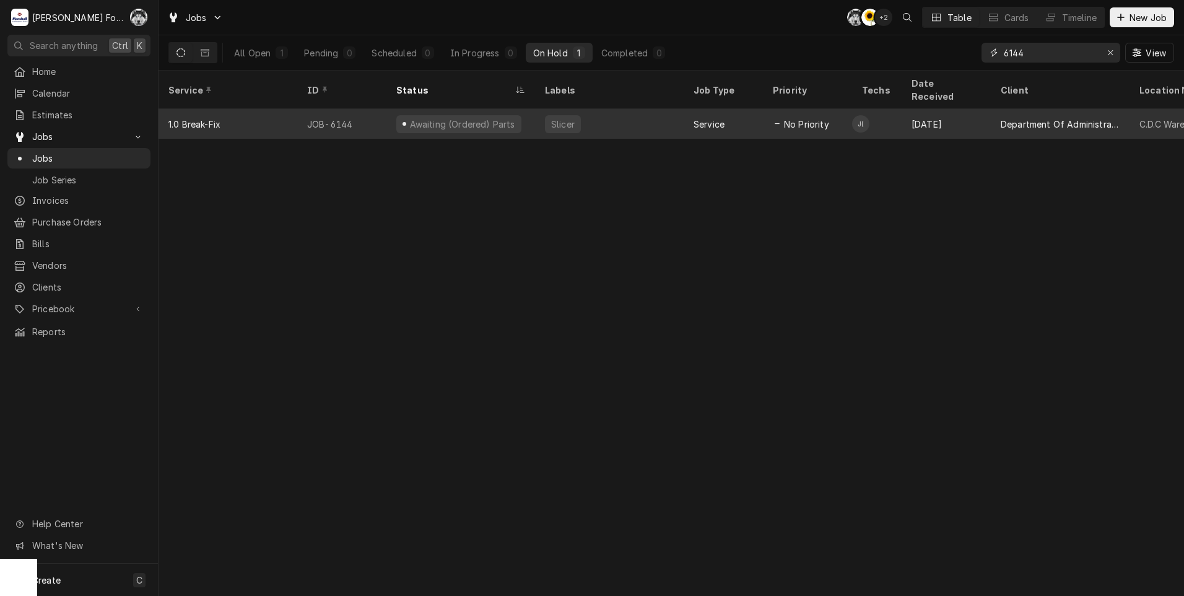
type input "6144"
click at [517, 118] on div "Awaiting (Ordered) Parts" at bounding box center [461, 124] width 149 height 30
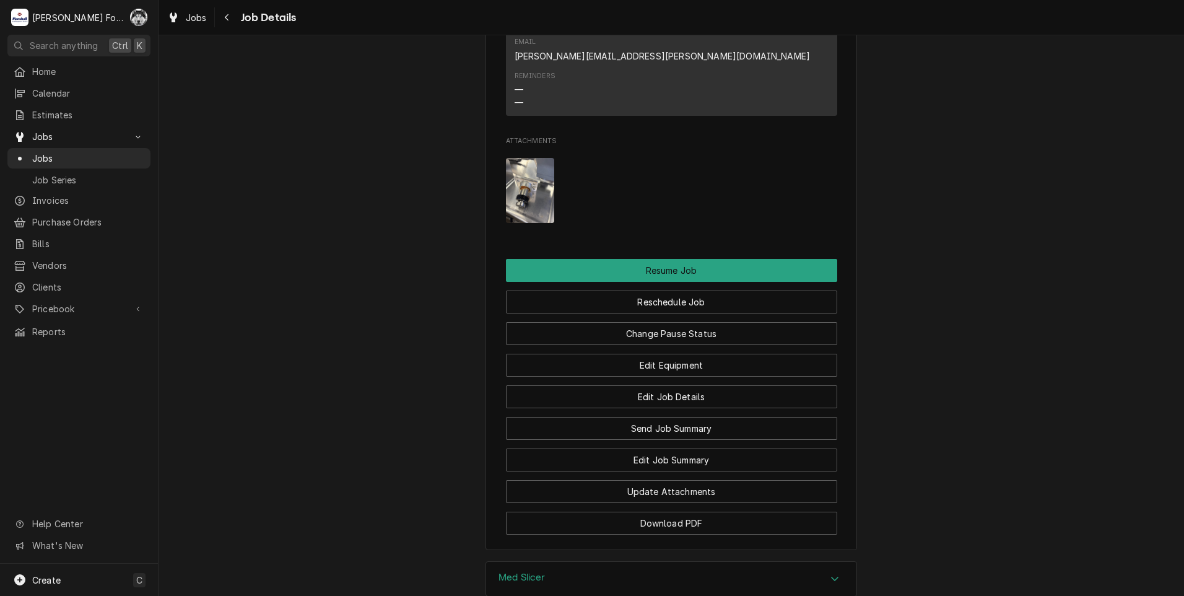
scroll to position [1627, 0]
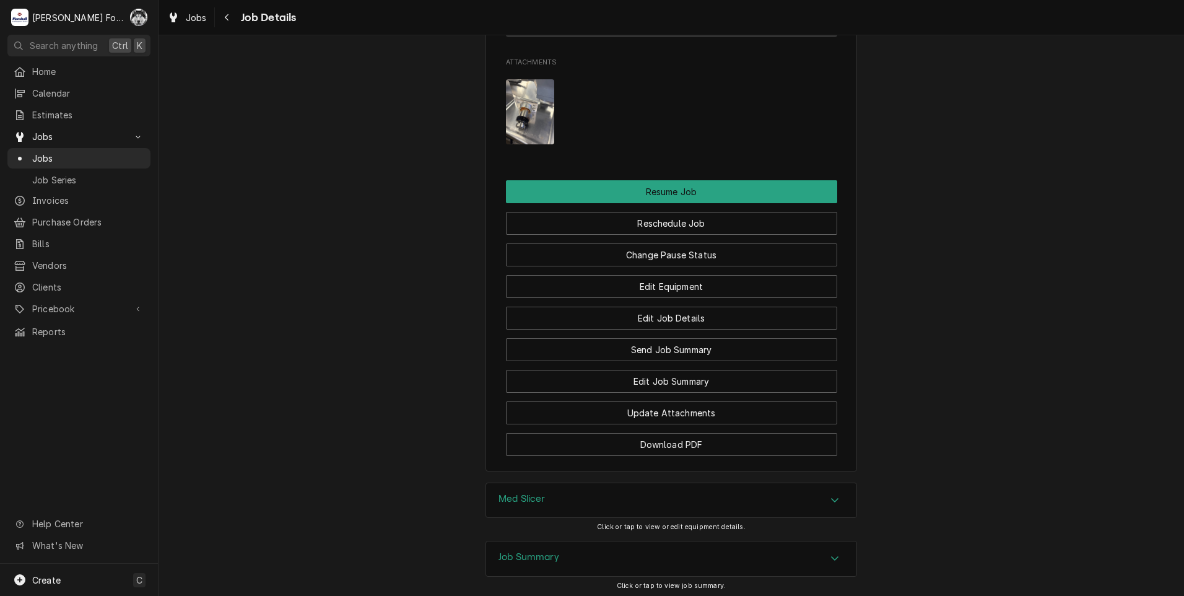
click at [556, 541] on div "Job Summary" at bounding box center [671, 558] width 370 height 35
